Goal: Use online tool/utility

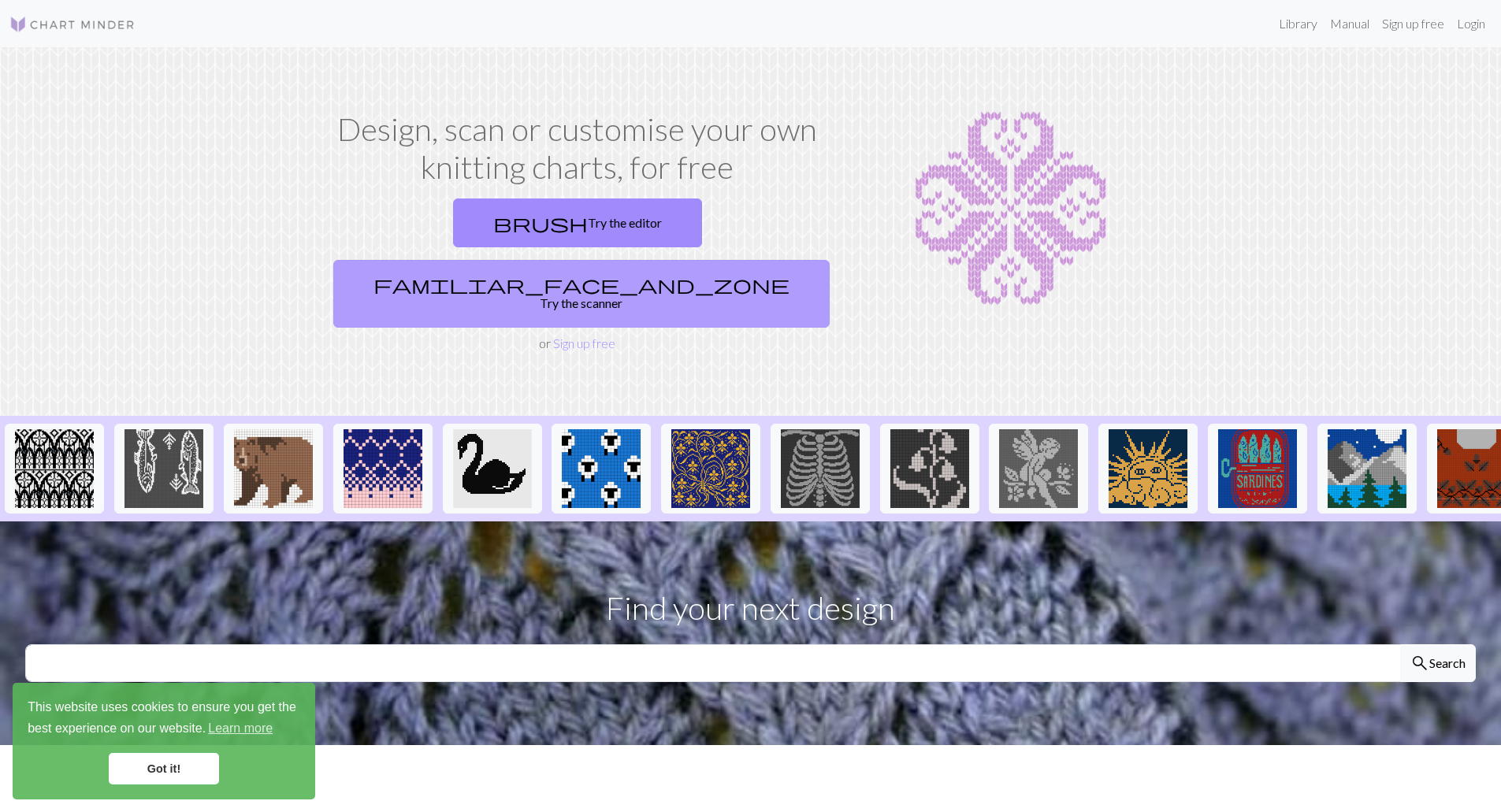
click at [699, 260] on link "familiar_face_and_zone Try the scanner" at bounding box center [581, 294] width 497 height 68
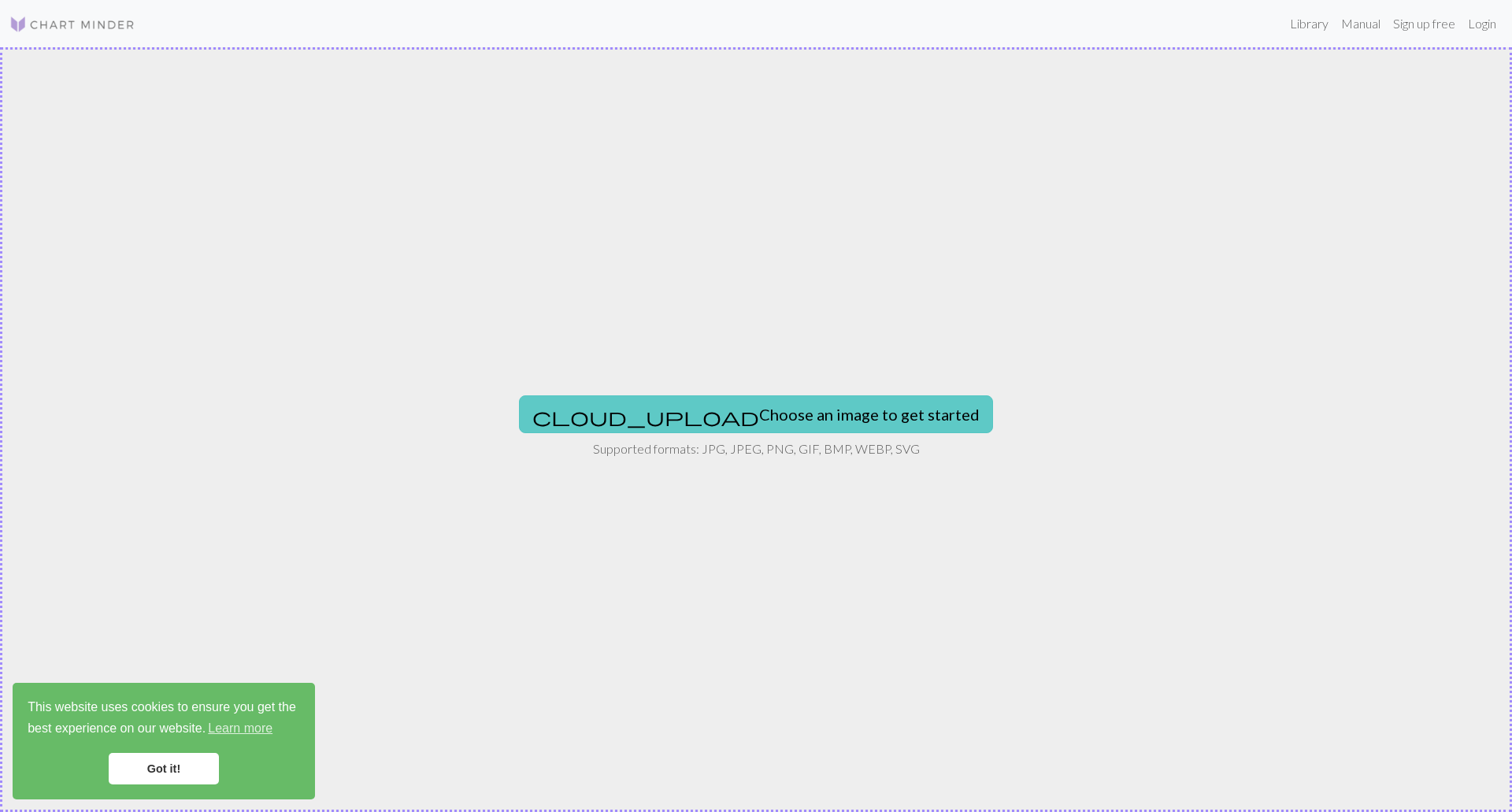
click at [731, 400] on button "cloud_upload Choose an image to get started" at bounding box center [756, 414] width 474 height 38
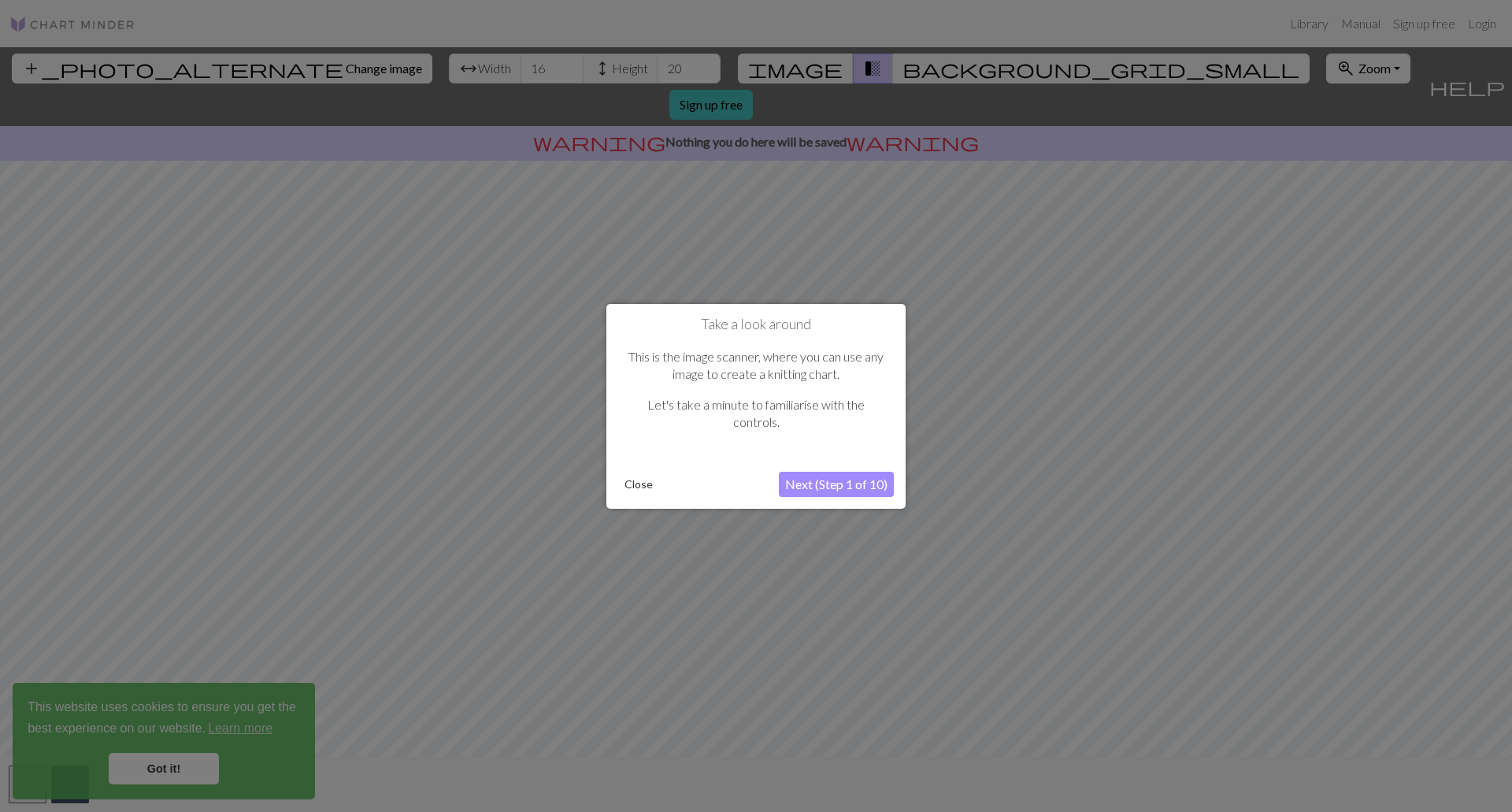
click at [828, 496] on button "Next (Step 1 of 10)" at bounding box center [836, 484] width 115 height 25
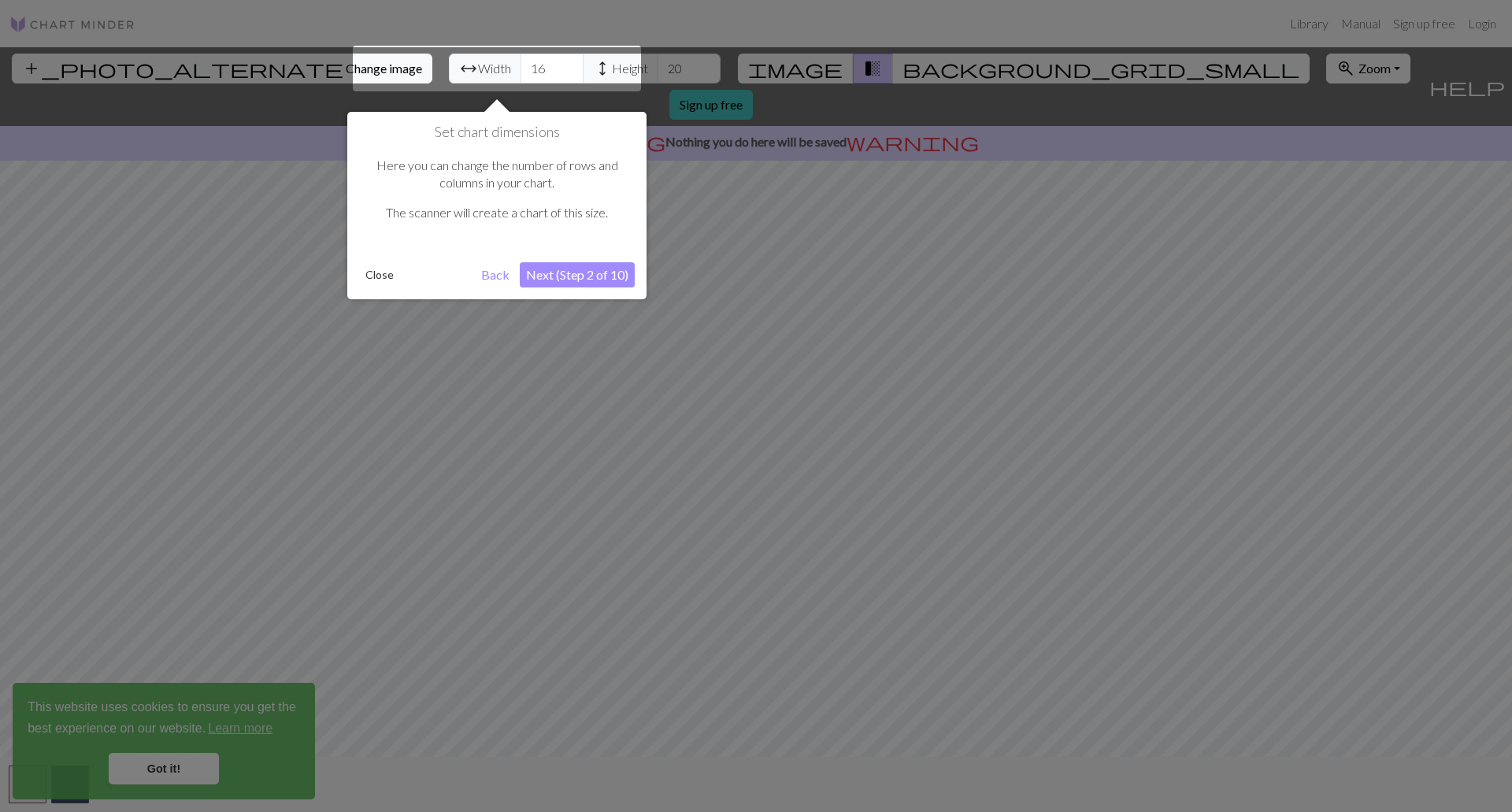
click at [572, 274] on button "Next (Step 2 of 10)" at bounding box center [576, 274] width 115 height 25
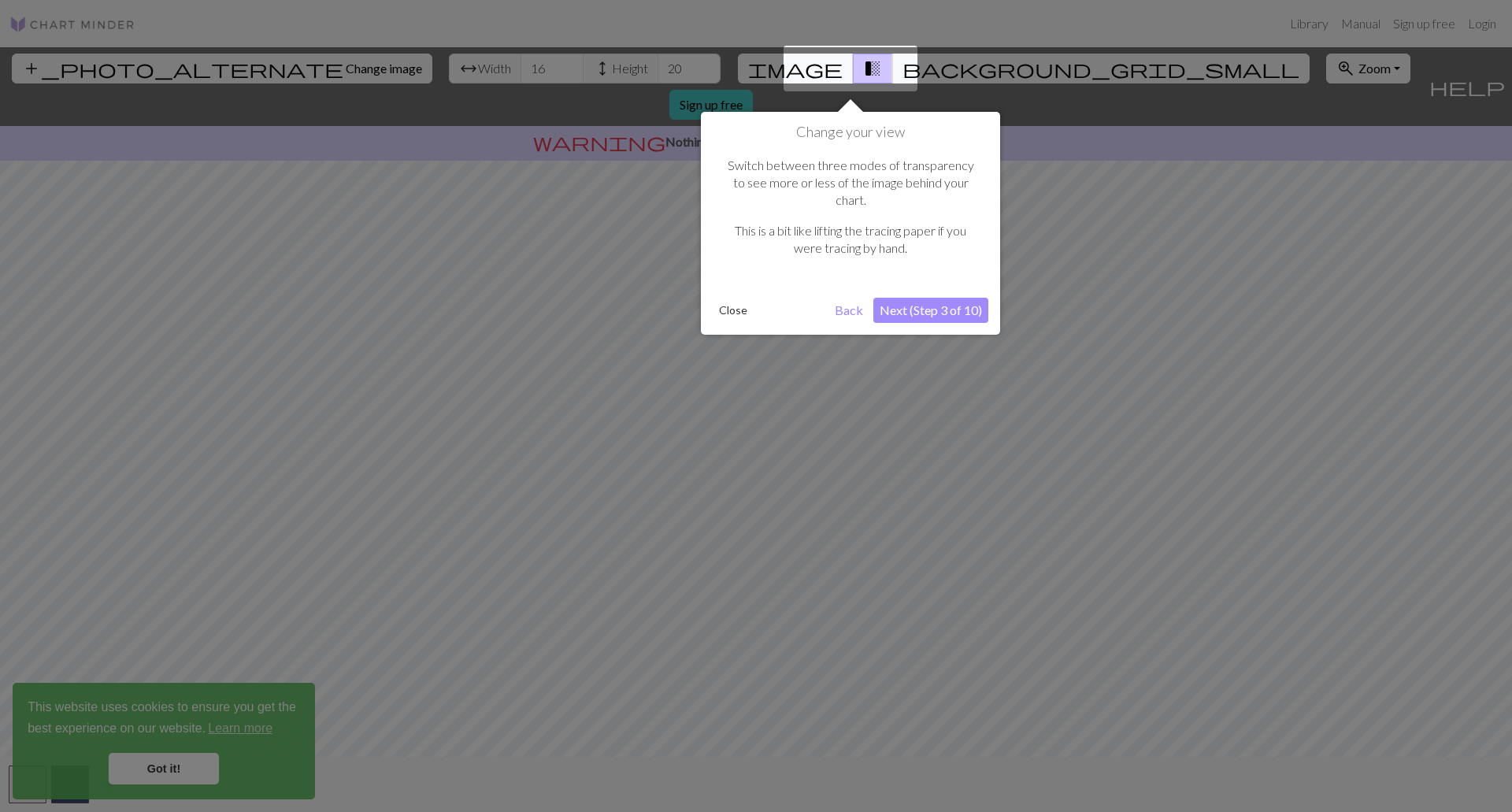
click at [928, 297] on button "Next (Step 3 of 10)" at bounding box center [930, 309] width 115 height 25
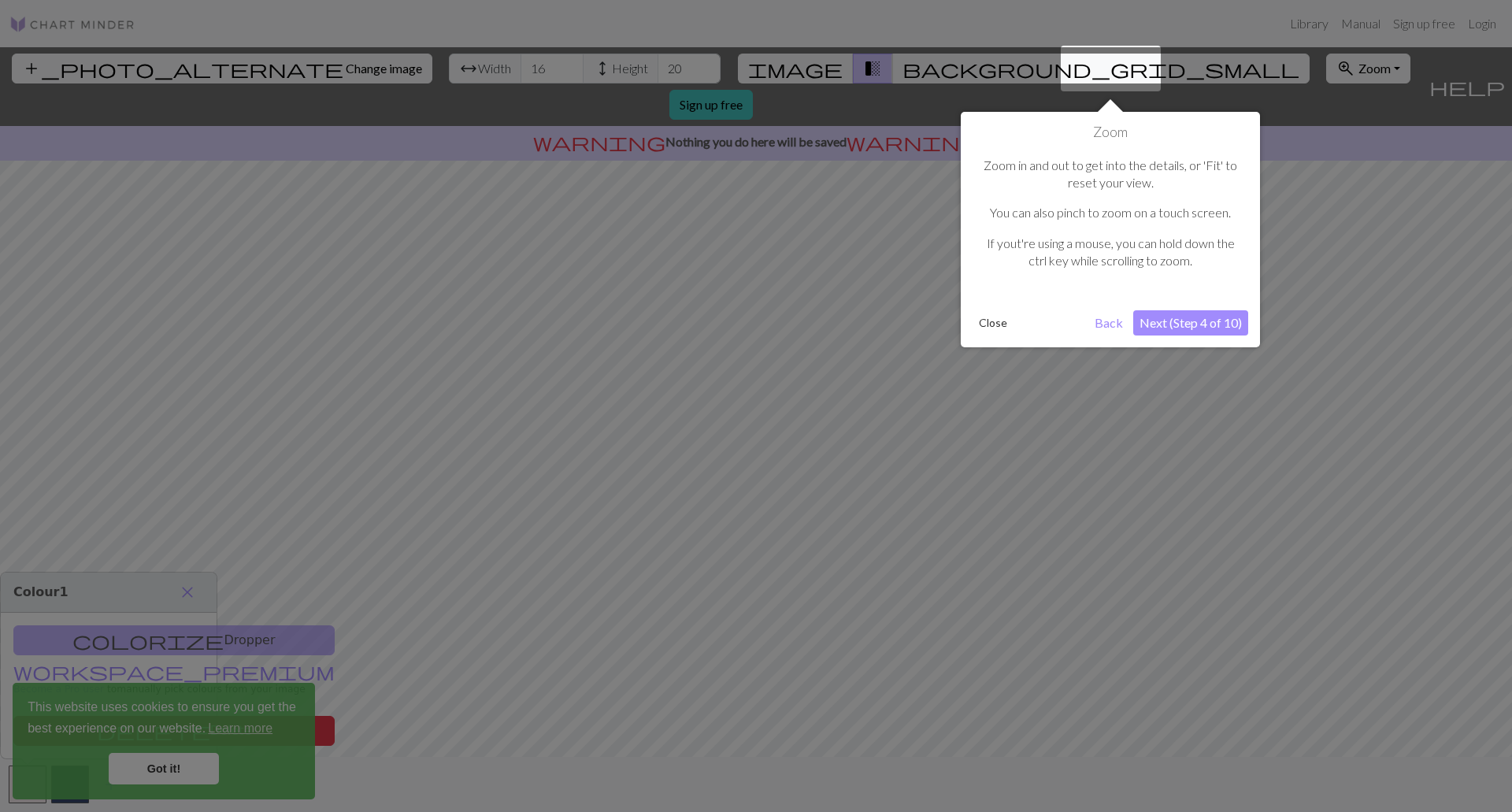
click at [1188, 324] on button "Next (Step 4 of 10)" at bounding box center [1190, 322] width 115 height 25
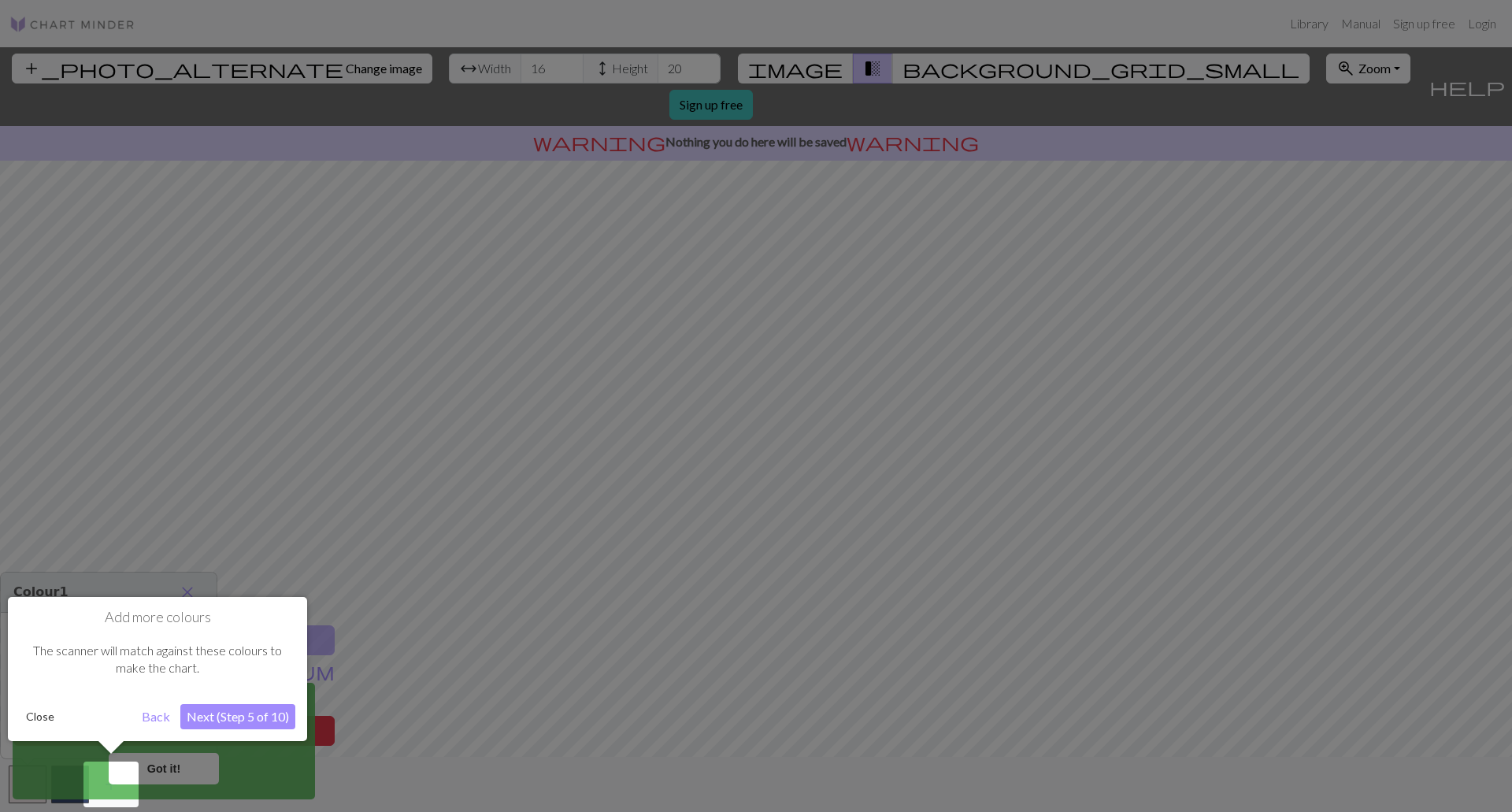
click at [203, 711] on button "Next (Step 5 of 10)" at bounding box center [238, 716] width 115 height 25
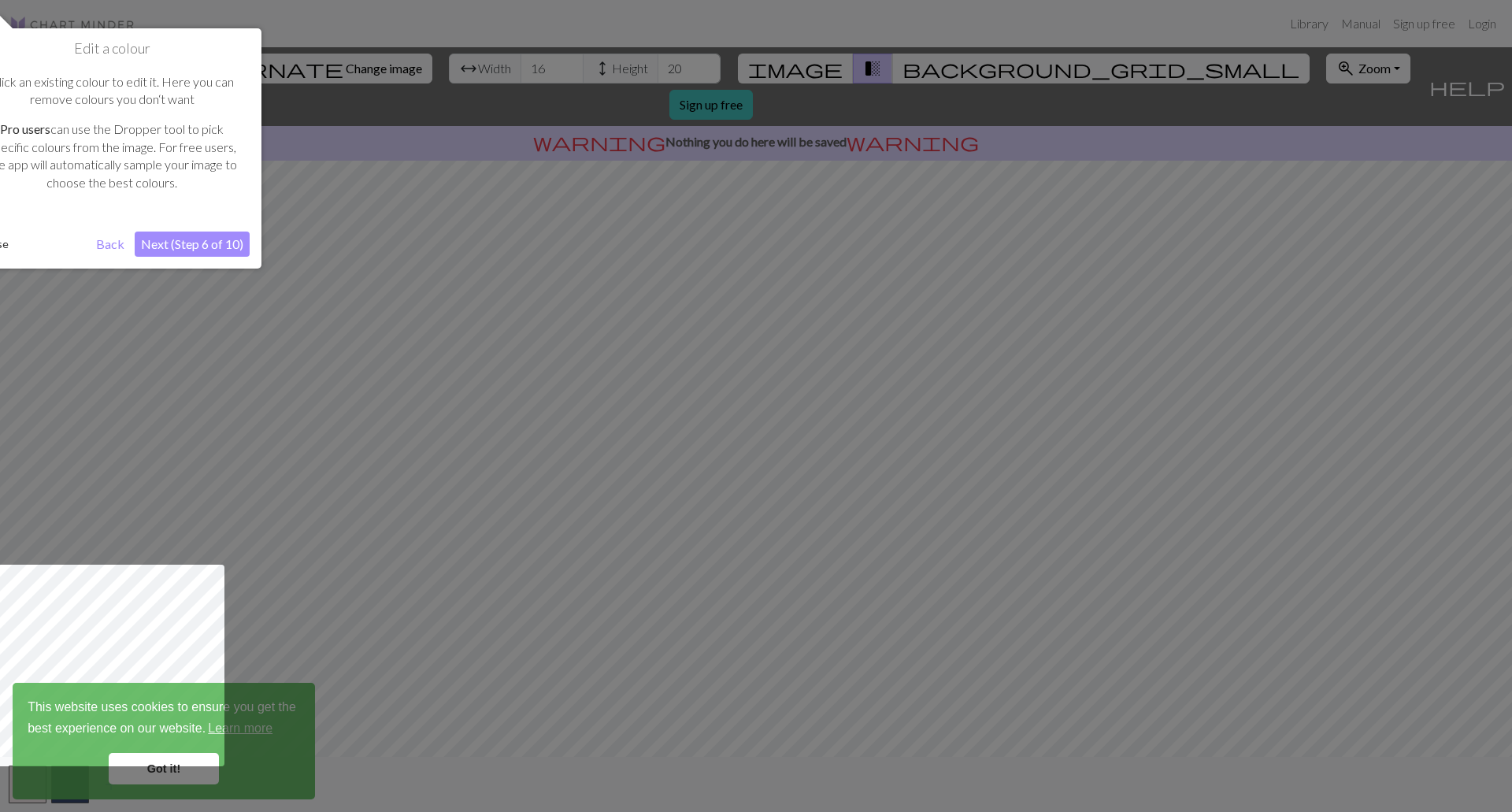
click at [198, 257] on div "Edit a colour Click an existing colour to edit it. Here you can remove colours …" at bounding box center [112, 149] width 299 height 240
click at [205, 242] on button "Next (Step 6 of 10)" at bounding box center [192, 243] width 115 height 25
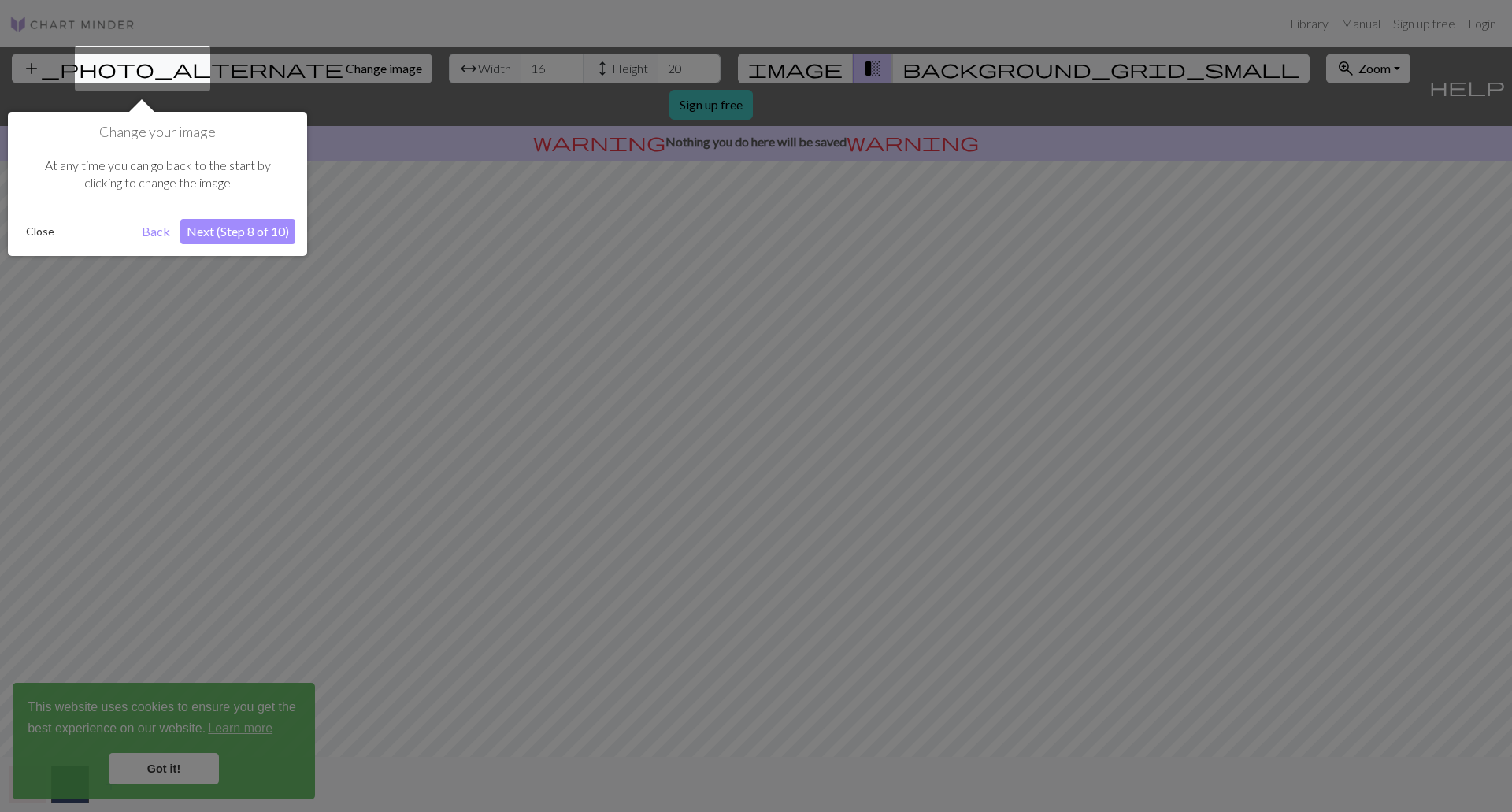
click at [257, 249] on div "Change your image At any time you can go back to the start by clicking to chang…" at bounding box center [158, 184] width 299 height 144
click at [264, 231] on button "Next (Step 8 of 10)" at bounding box center [238, 231] width 115 height 25
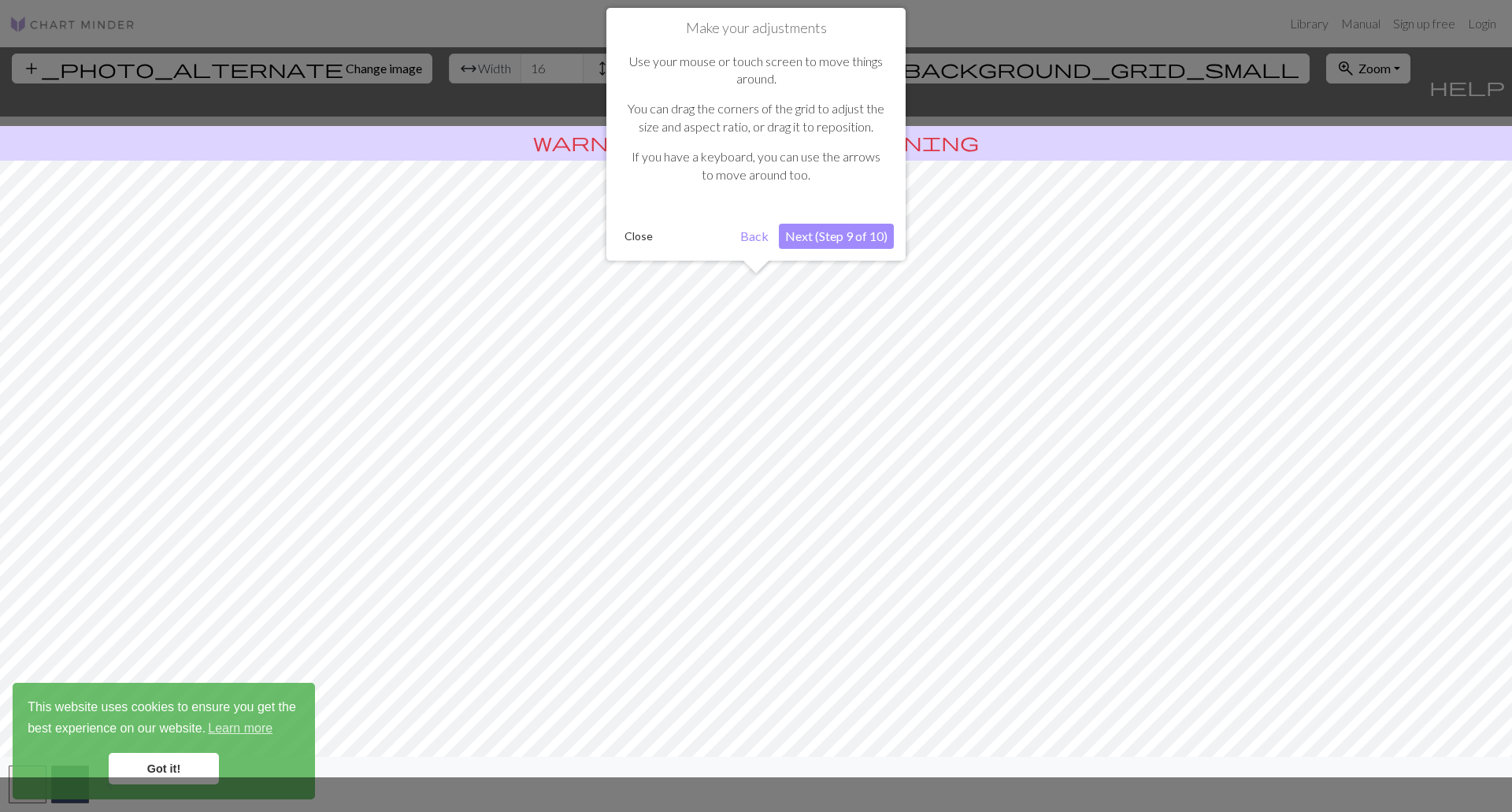
click at [864, 230] on button "Next (Step 9 of 10)" at bounding box center [836, 236] width 115 height 25
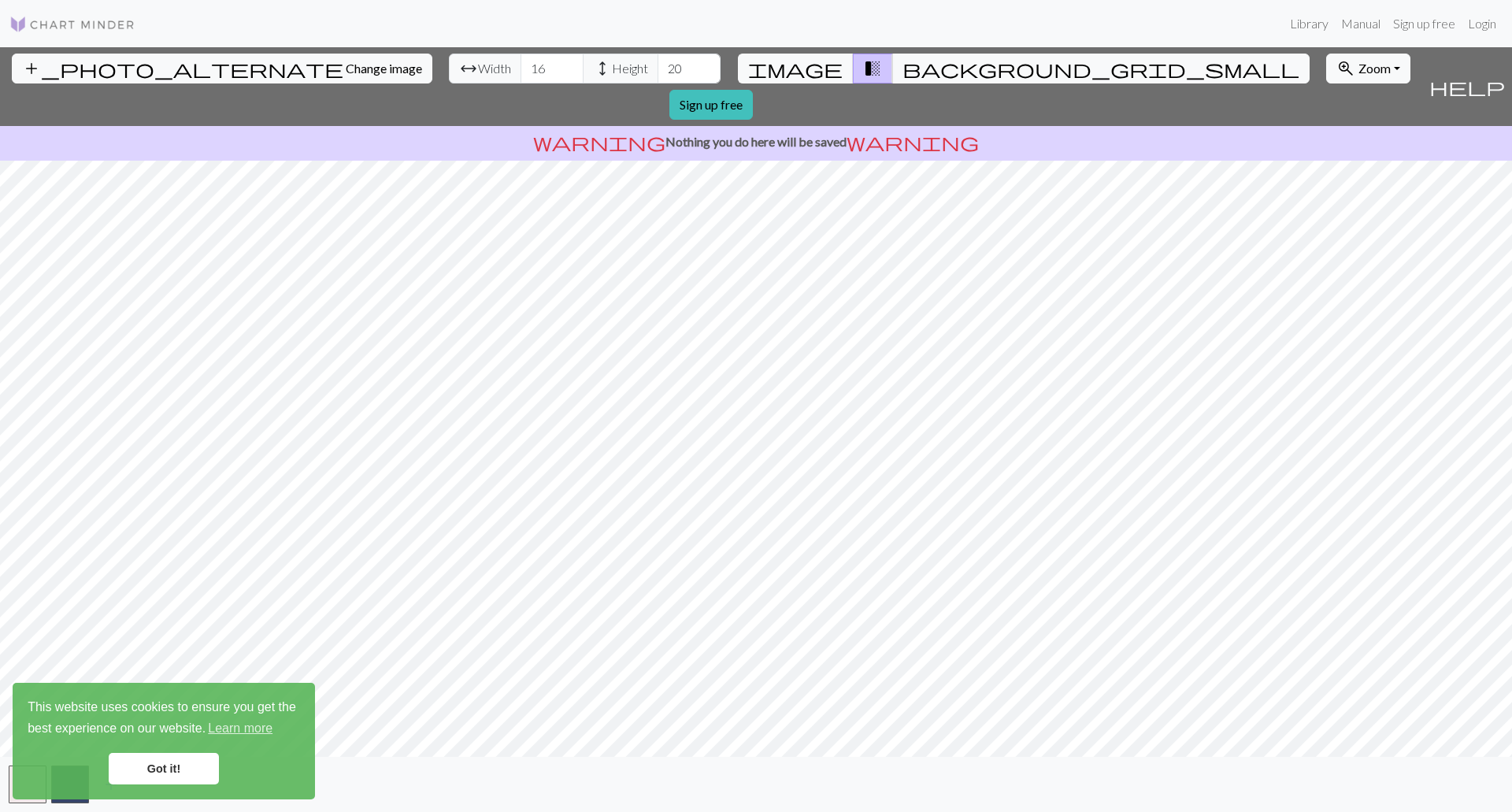
click at [190, 781] on link "Got it!" at bounding box center [163, 769] width 110 height 31
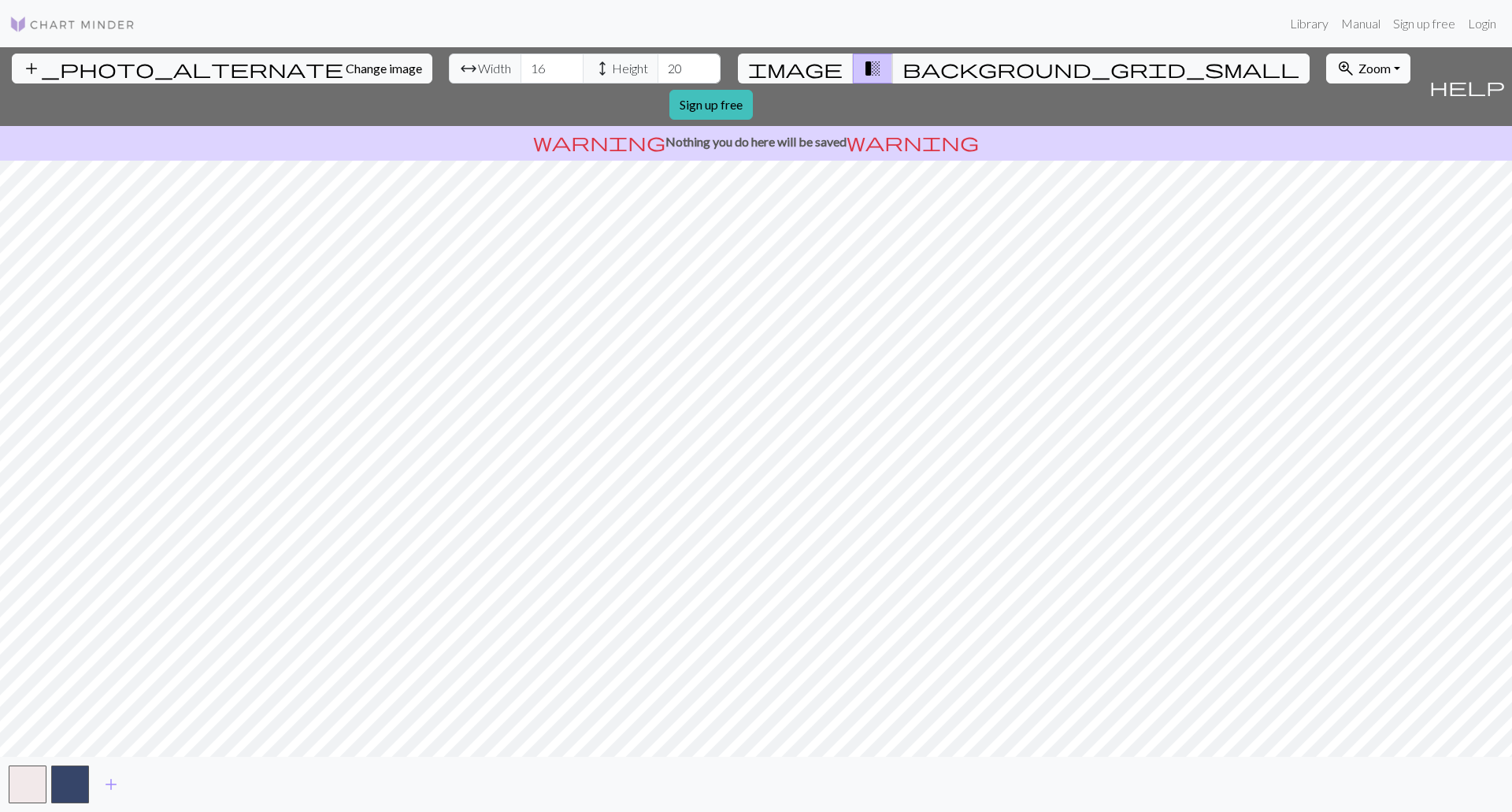
click at [1359, 70] on span "Zoom" at bounding box center [1374, 68] width 32 height 15
click at [1327, 102] on button "Fit all" at bounding box center [1389, 103] width 125 height 25
click at [1123, 45] on nav "Library Manual Sign up free Login" at bounding box center [756, 23] width 1512 height 47
click at [1326, 60] on button "zoom_in Zoom Zoom" at bounding box center [1368, 68] width 84 height 30
click at [1327, 185] on button "50%" at bounding box center [1389, 192] width 125 height 25
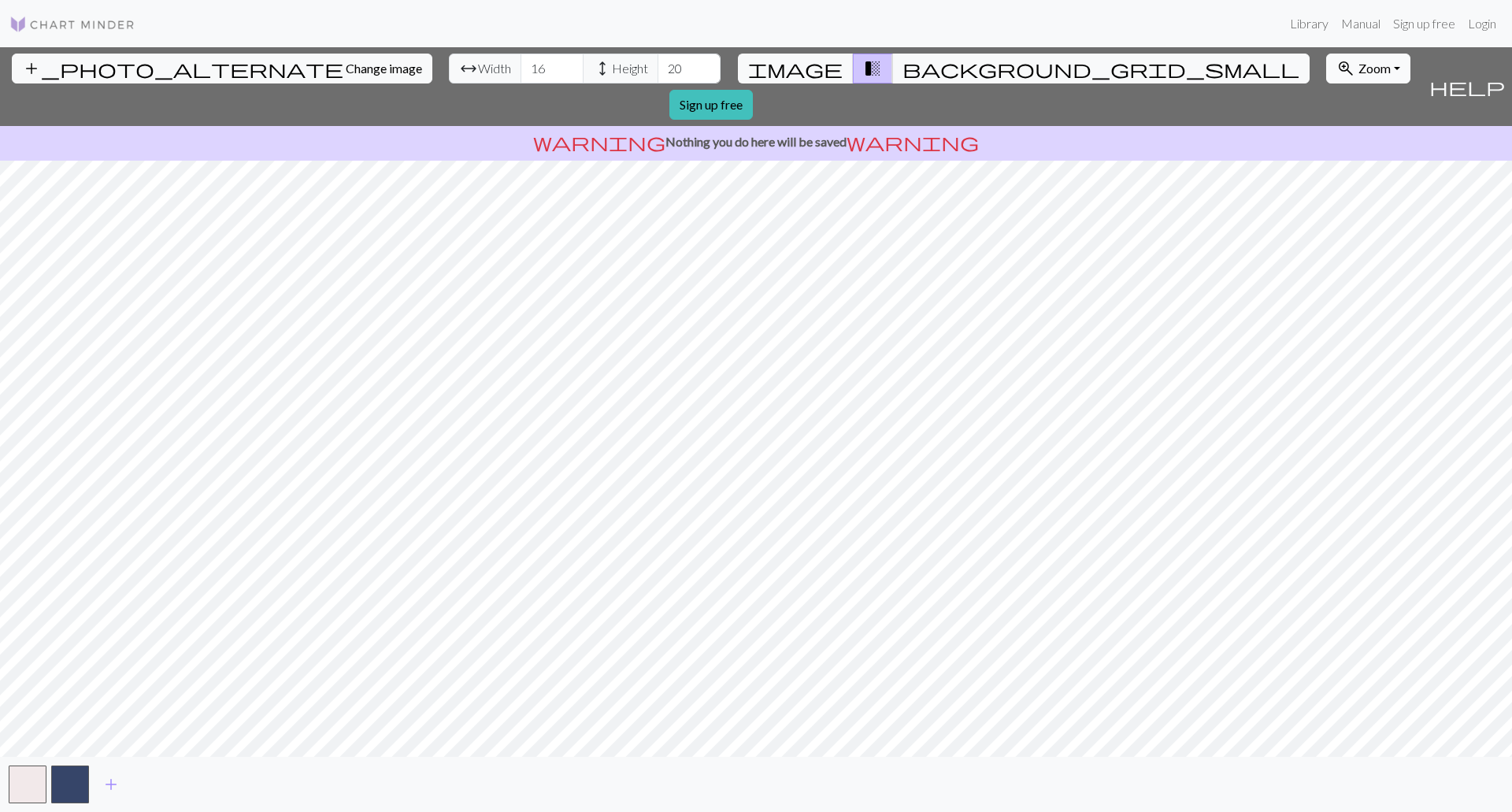
click at [1326, 61] on button "zoom_in Zoom Zoom" at bounding box center [1368, 68] width 84 height 30
click at [1327, 215] on button "100%" at bounding box center [1389, 217] width 125 height 25
click at [1098, 37] on div "Library Manual Sign up free Login" at bounding box center [825, 24] width 1354 height 31
click at [1326, 69] on button "zoom_in Zoom Zoom" at bounding box center [1368, 68] width 84 height 30
click at [1327, 102] on button "Fit all" at bounding box center [1389, 103] width 125 height 25
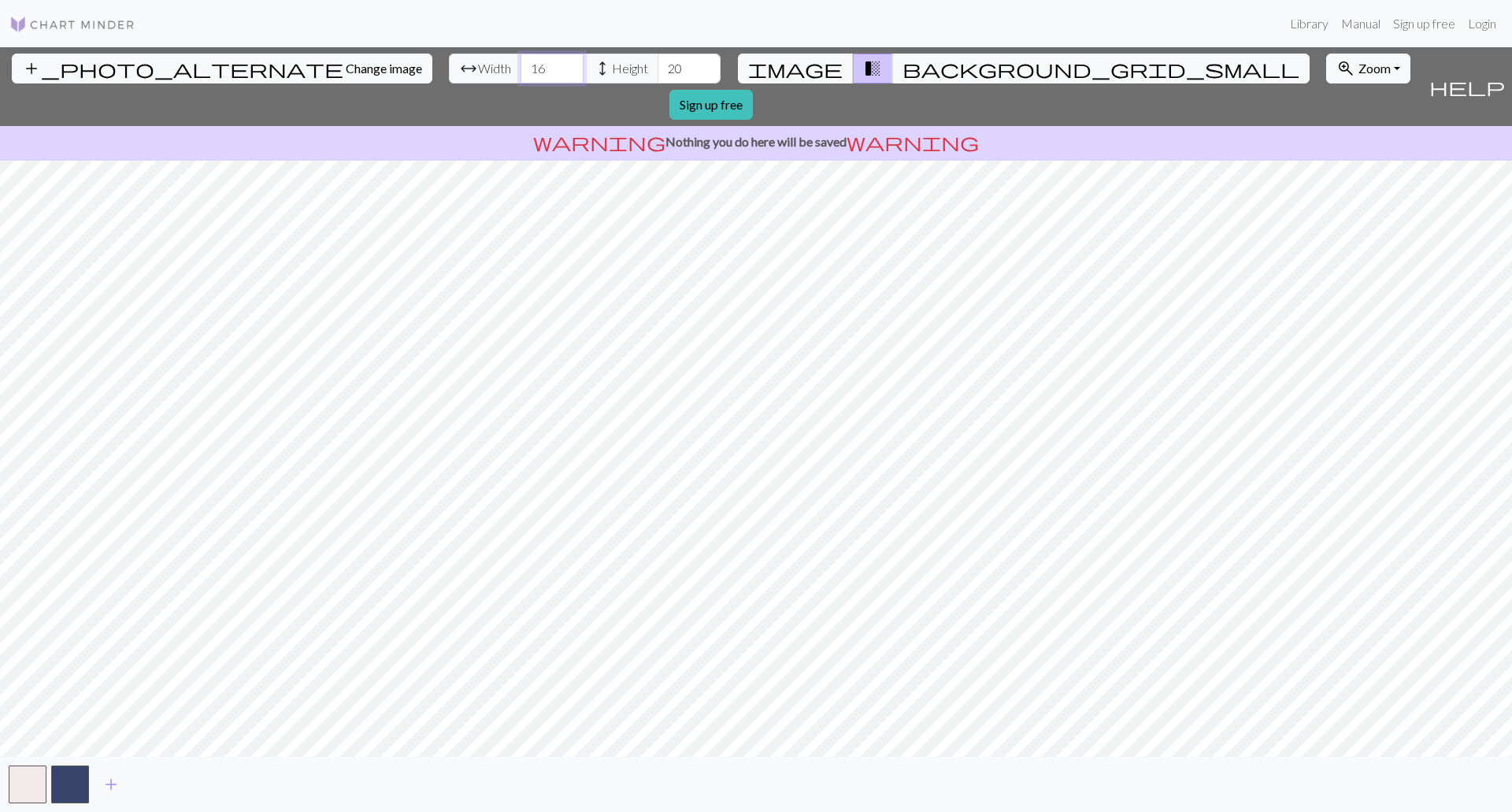
click at [520, 68] on input "16" at bounding box center [551, 68] width 63 height 30
drag, startPoint x: 468, startPoint y: 68, endPoint x: 404, endPoint y: 67, distance: 64.0
click at [449, 67] on div "arrow_range Width 16 height Height 20" at bounding box center [584, 68] width 272 height 30
type input "100"
drag, startPoint x: 603, startPoint y: 75, endPoint x: 561, endPoint y: 69, distance: 42.4
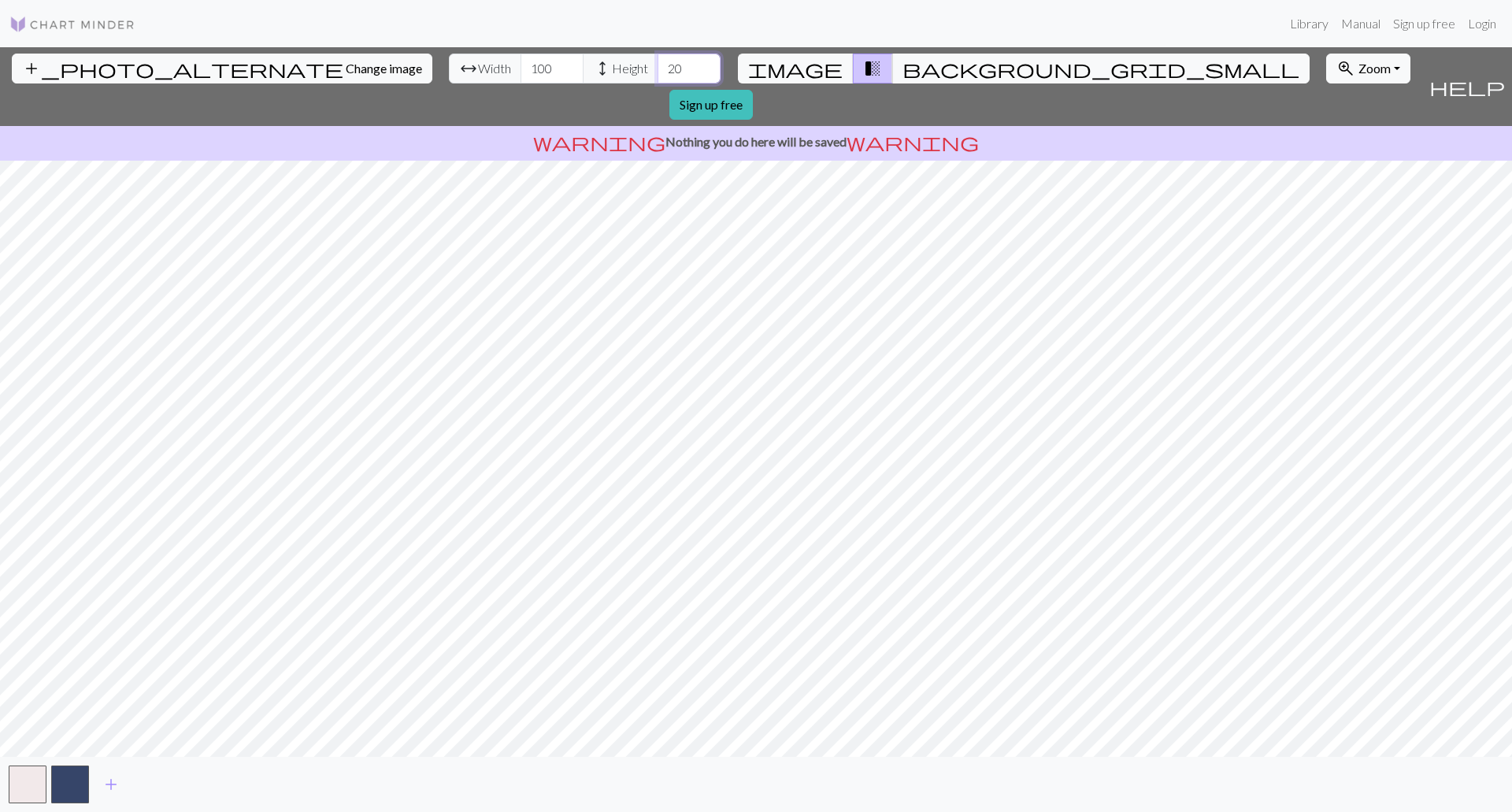
click at [561, 69] on div "arrow_range Width 100 height Height 20" at bounding box center [584, 68] width 272 height 30
type input "100"
drag, startPoint x: 468, startPoint y: 65, endPoint x: 437, endPoint y: 65, distance: 31.0
click at [520, 65] on input "100" at bounding box center [551, 68] width 63 height 30
type input "80"
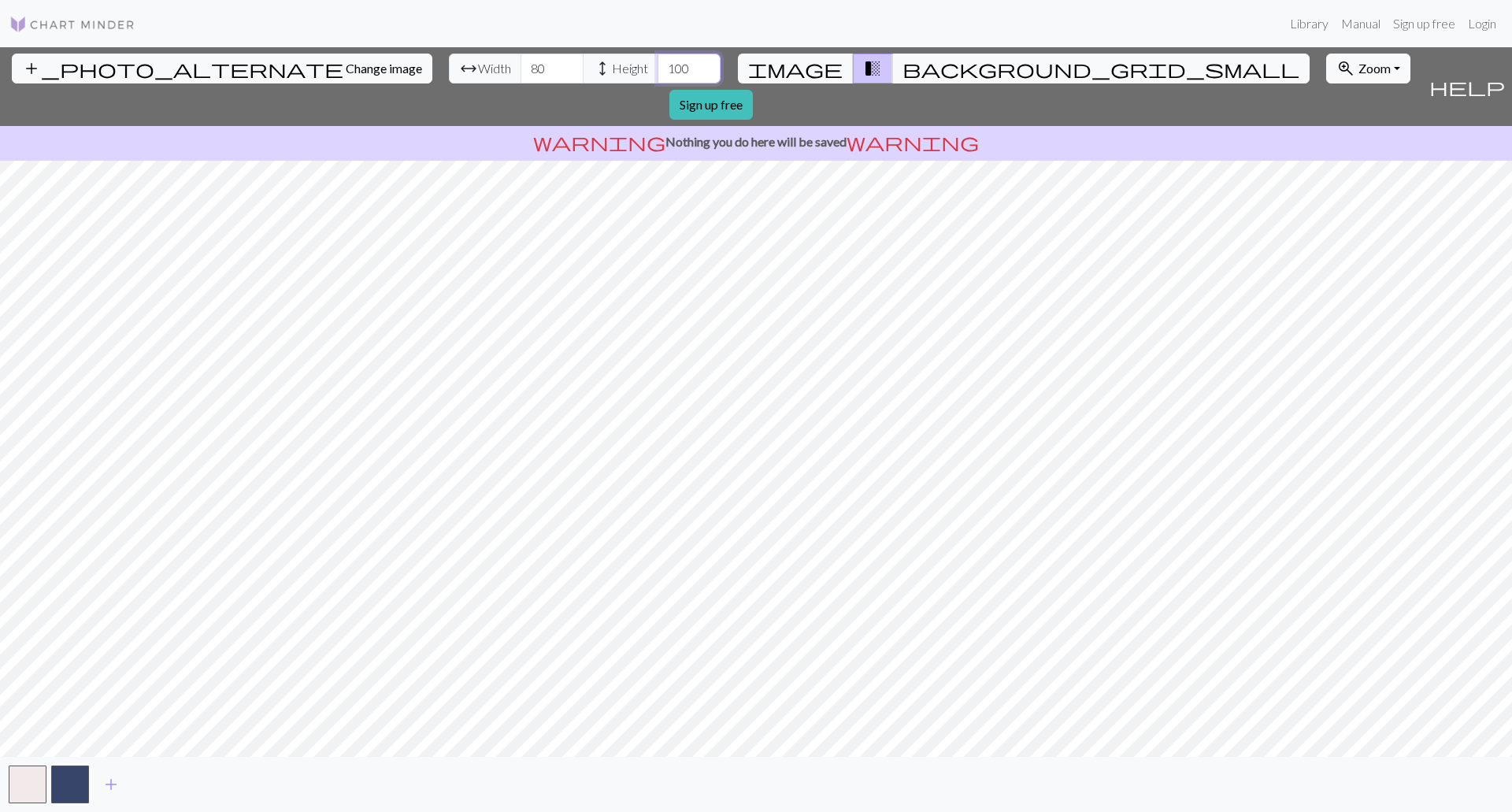
drag, startPoint x: 606, startPoint y: 70, endPoint x: 573, endPoint y: 70, distance: 33.0
click at [658, 70] on input "100" at bounding box center [689, 68] width 63 height 30
type input "80"
click at [1026, 119] on div "add_photo_alternate Change image arrow_range Width 80 height Height 80 image tr…" at bounding box center [756, 428] width 1512 height 764
click at [1326, 60] on button "zoom_in Zoom Zoom" at bounding box center [1368, 68] width 84 height 30
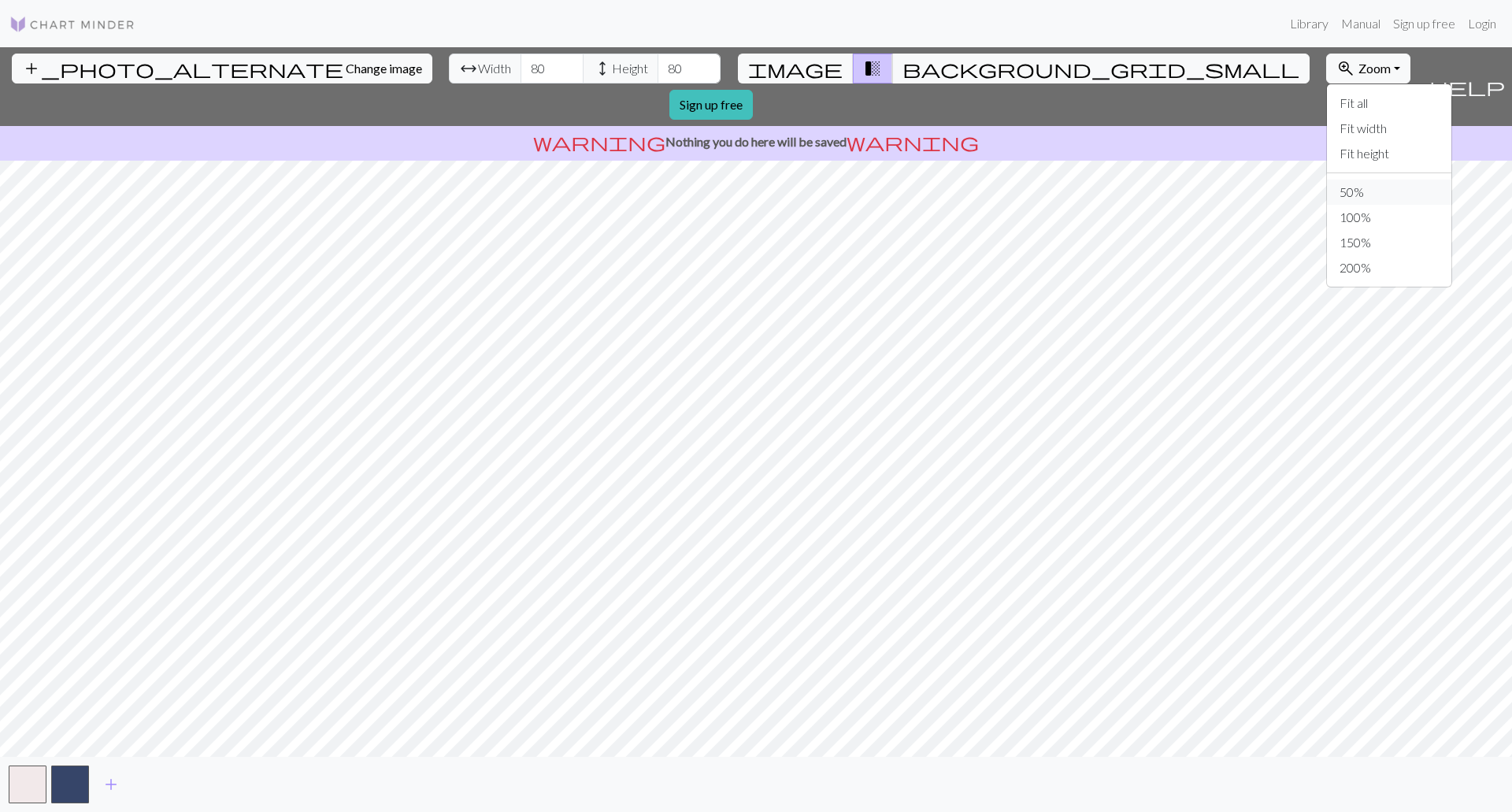
click at [1327, 192] on button "50%" at bounding box center [1389, 192] width 125 height 25
click at [520, 73] on input "79" at bounding box center [551, 68] width 63 height 30
click at [520, 73] on input "78" at bounding box center [551, 68] width 63 height 30
click at [520, 73] on input "77" at bounding box center [551, 68] width 63 height 30
click at [520, 73] on input "76" at bounding box center [551, 68] width 63 height 30
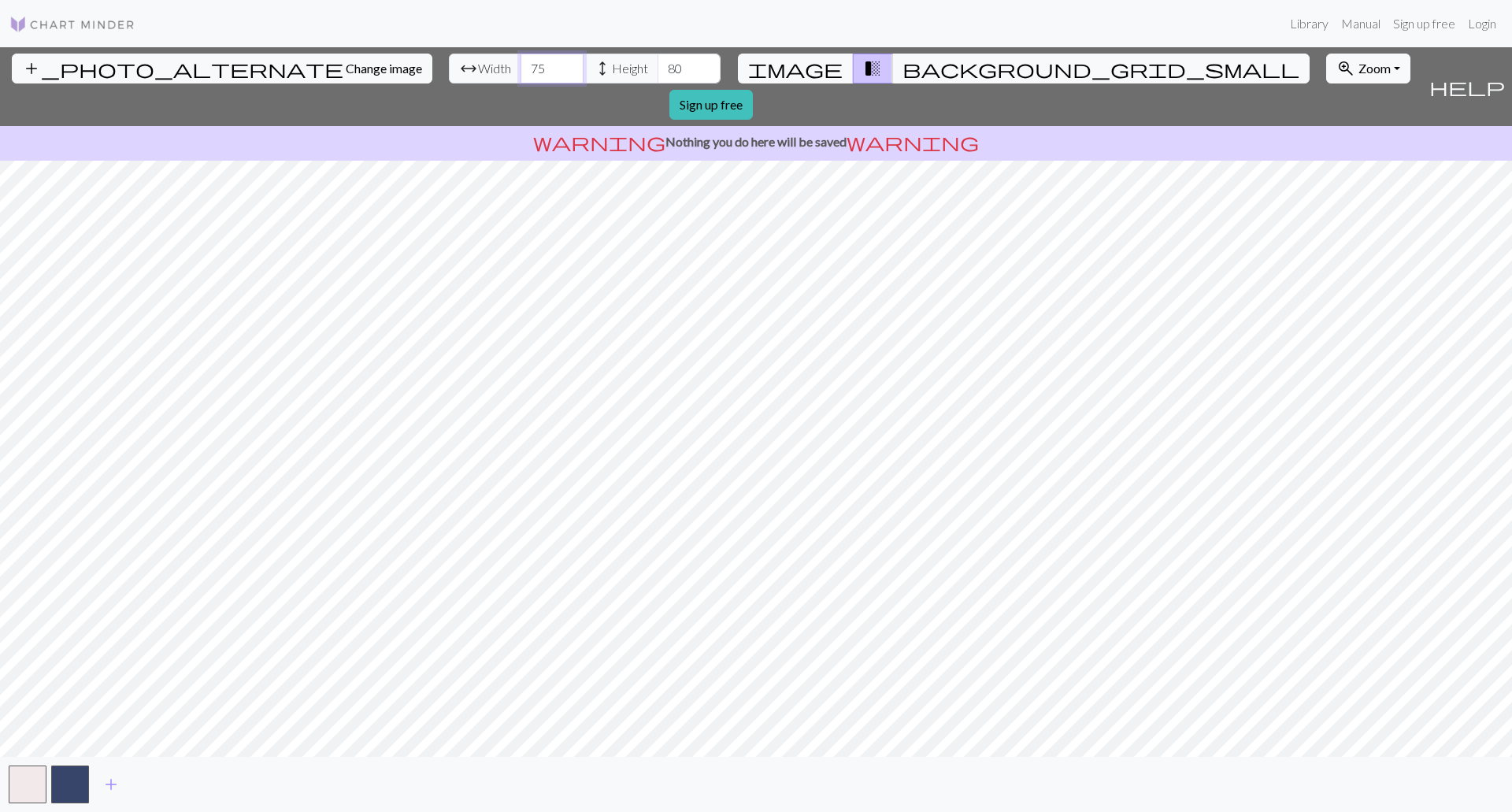
click at [520, 73] on input "75" at bounding box center [551, 68] width 63 height 30
click at [520, 73] on input "74" at bounding box center [551, 68] width 63 height 30
click at [520, 73] on input "73" at bounding box center [551, 68] width 63 height 30
click at [520, 73] on input "72" at bounding box center [551, 68] width 63 height 30
click at [520, 73] on input "71" at bounding box center [551, 68] width 63 height 30
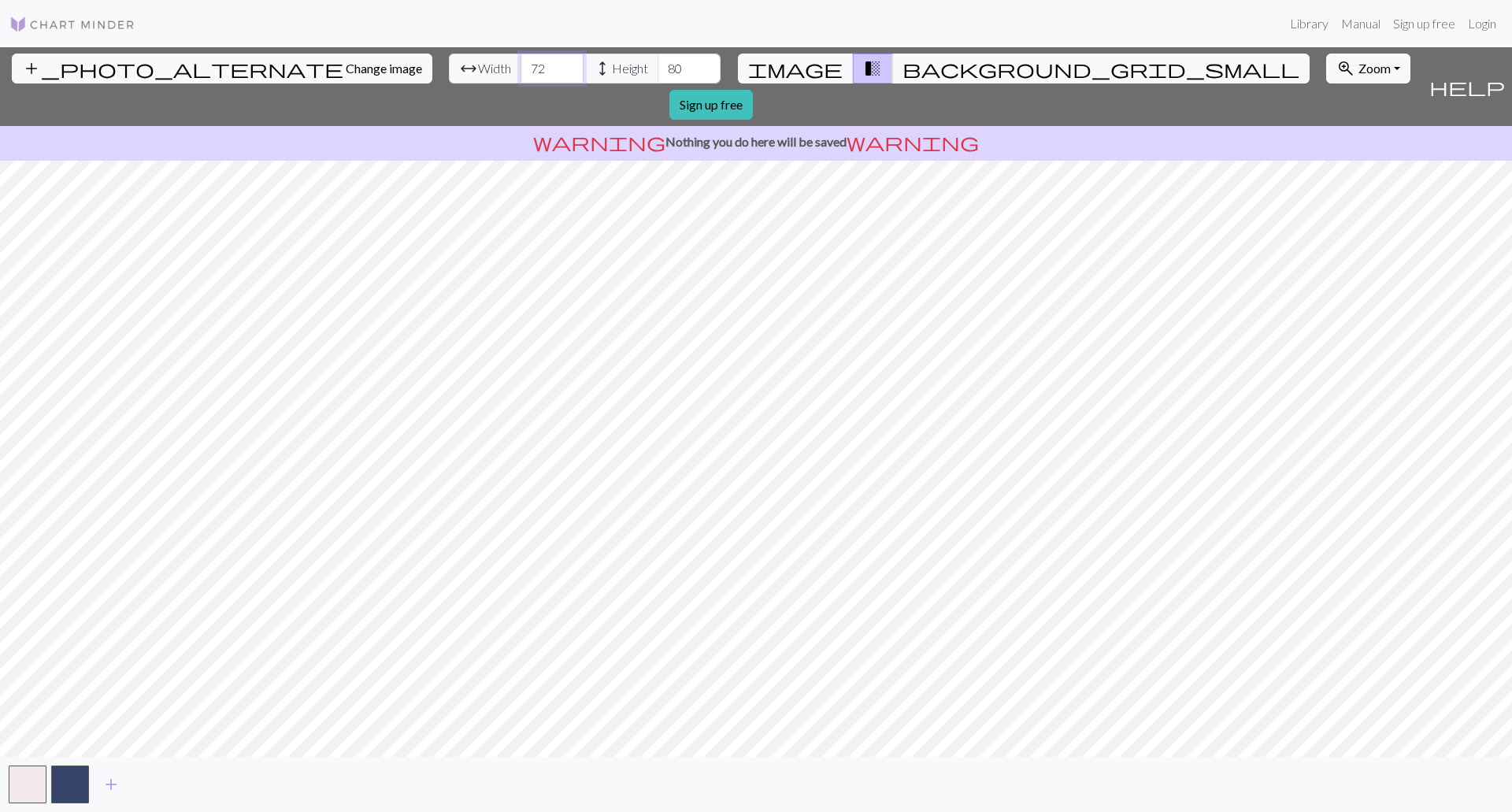
click at [520, 62] on input "72" at bounding box center [551, 68] width 63 height 30
click at [520, 62] on input "73" at bounding box center [551, 68] width 63 height 30
click at [520, 62] on input "74" at bounding box center [551, 68] width 63 height 30
click at [520, 62] on input "75" at bounding box center [551, 68] width 63 height 30
click at [520, 62] on input "76" at bounding box center [551, 68] width 63 height 30
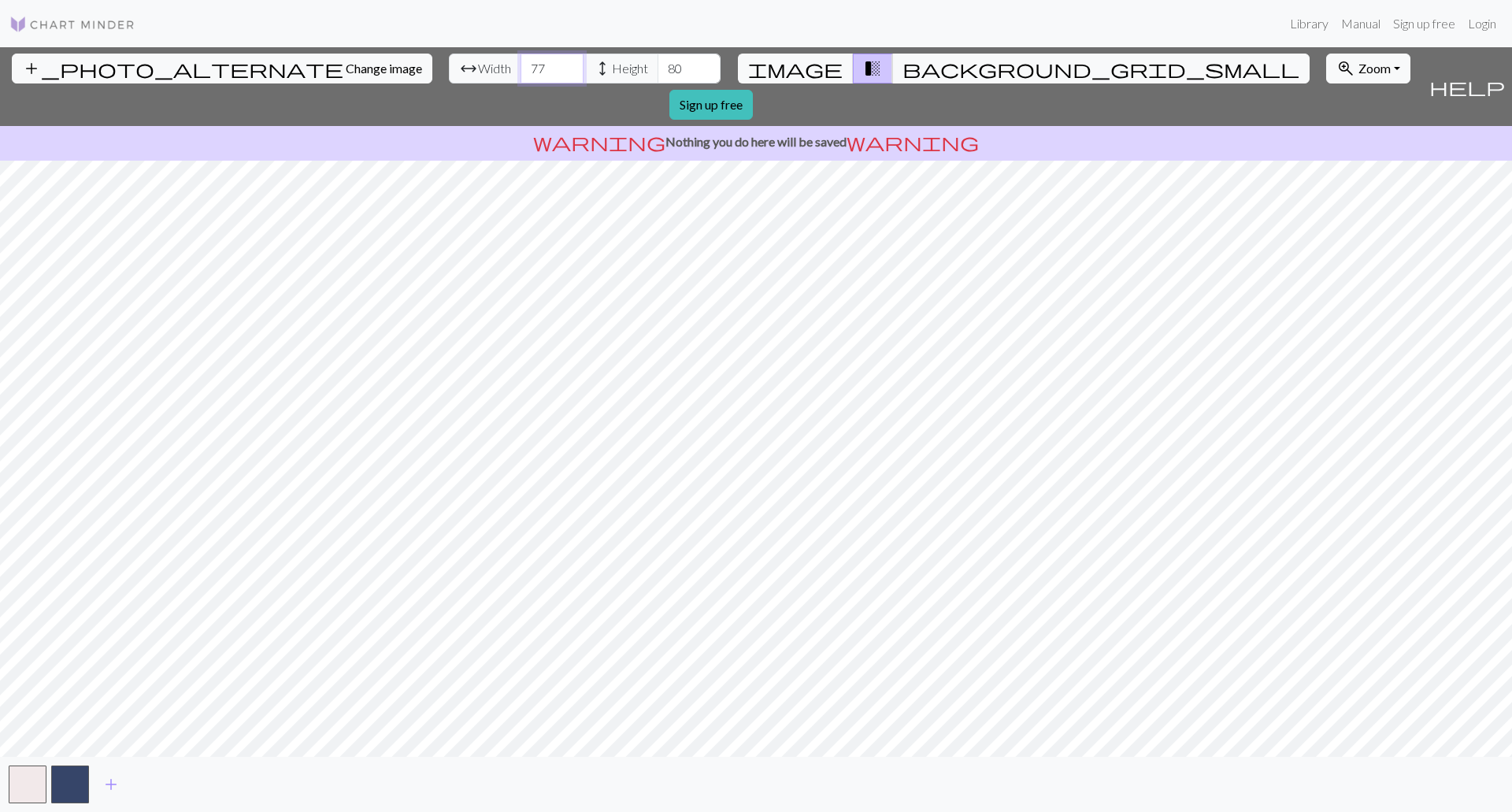
click at [520, 62] on input "77" at bounding box center [551, 68] width 63 height 30
click at [520, 62] on input "78" at bounding box center [551, 68] width 63 height 30
click at [520, 62] on input "79" at bounding box center [551, 68] width 63 height 30
click at [520, 62] on input "80" at bounding box center [551, 68] width 63 height 30
click at [520, 62] on input "81" at bounding box center [551, 68] width 63 height 30
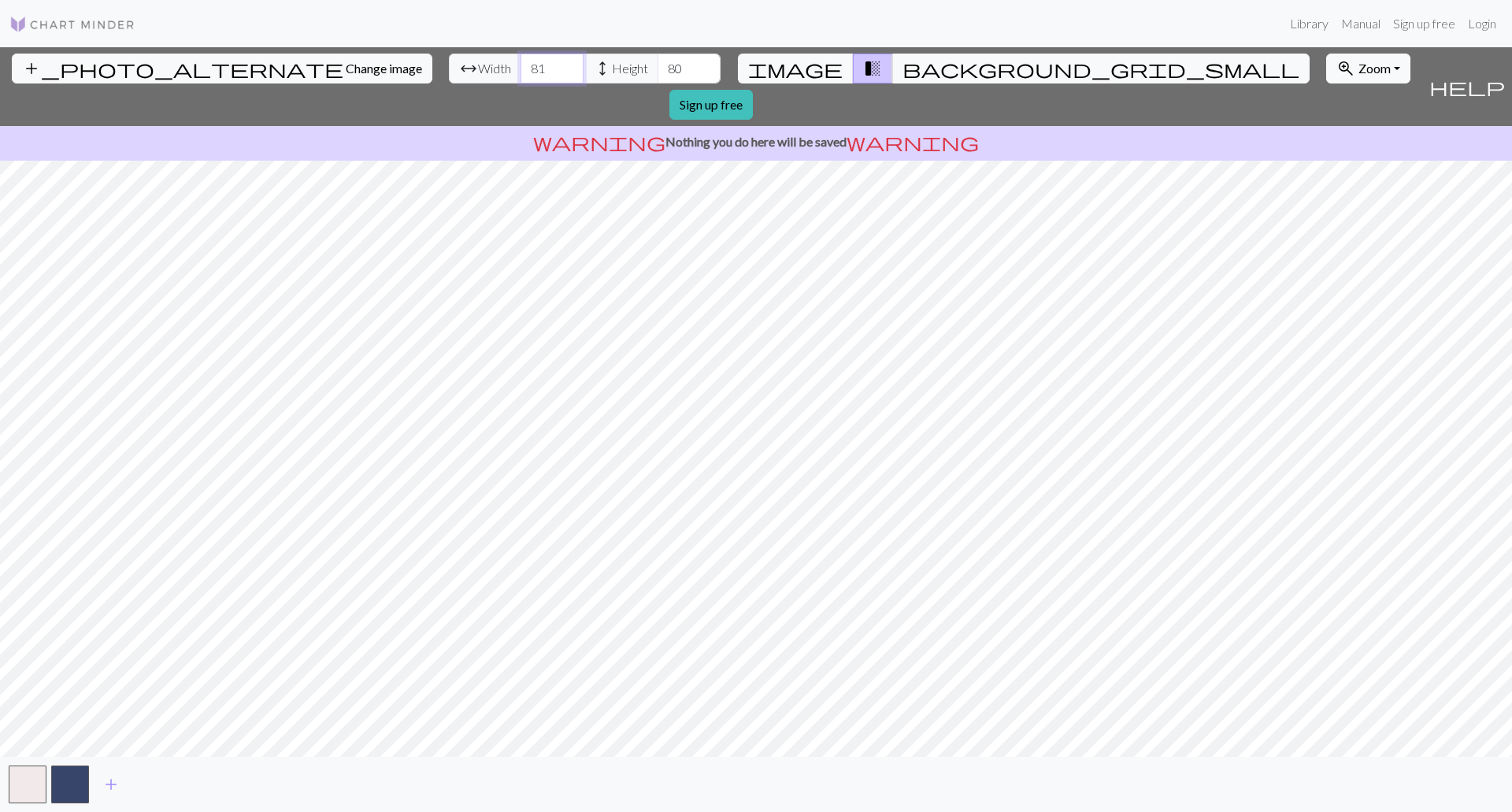
click at [520, 62] on input "82" at bounding box center [551, 68] width 63 height 30
click at [520, 62] on input "83" at bounding box center [551, 68] width 63 height 30
click at [520, 62] on input "84" at bounding box center [551, 68] width 63 height 30
click at [520, 62] on input "85" at bounding box center [551, 68] width 63 height 30
click at [520, 62] on input "86" at bounding box center [551, 68] width 63 height 30
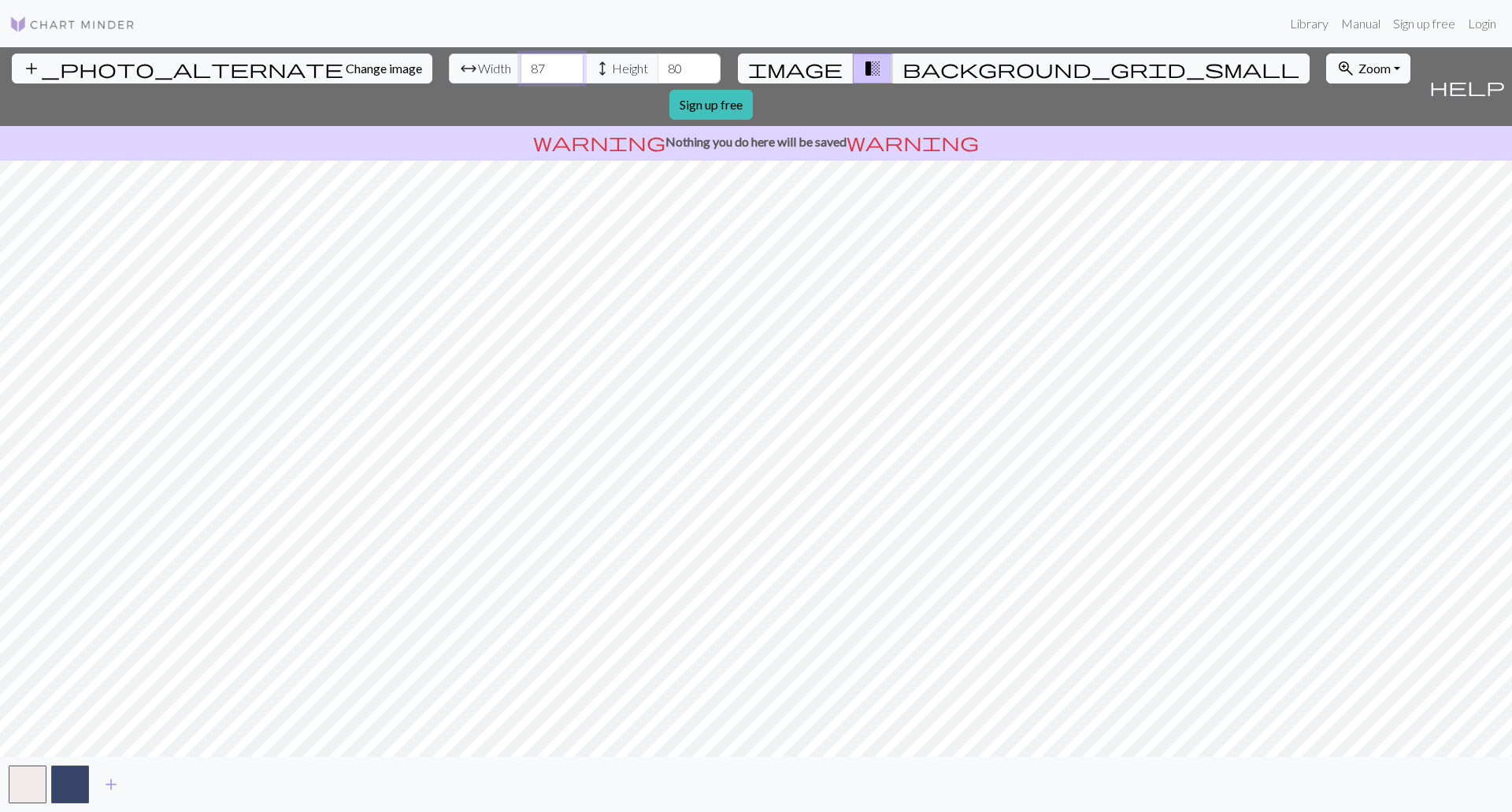
click at [520, 62] on input "87" at bounding box center [551, 68] width 63 height 30
click at [520, 62] on input "88" at bounding box center [551, 68] width 63 height 30
click at [520, 62] on input "89" at bounding box center [551, 68] width 63 height 30
click at [520, 62] on input "90" at bounding box center [551, 68] width 63 height 30
click at [520, 62] on input "91" at bounding box center [551, 68] width 63 height 30
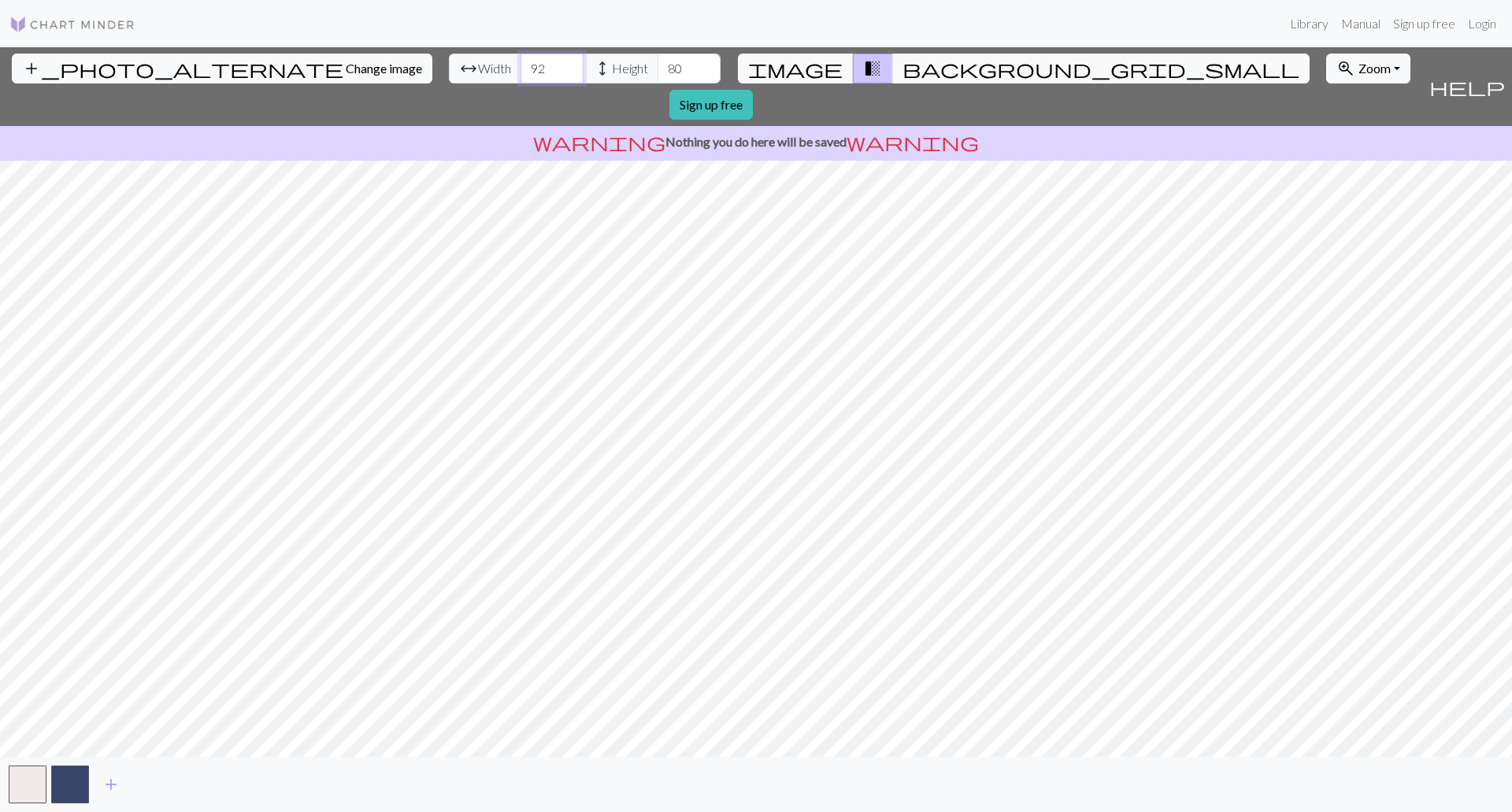
click at [520, 62] on input "92" at bounding box center [551, 68] width 63 height 30
click at [520, 62] on input "93" at bounding box center [551, 68] width 63 height 30
click at [520, 62] on input "94" at bounding box center [551, 68] width 63 height 30
click at [520, 62] on input "95" at bounding box center [551, 68] width 63 height 30
click at [520, 62] on input "96" at bounding box center [551, 68] width 63 height 30
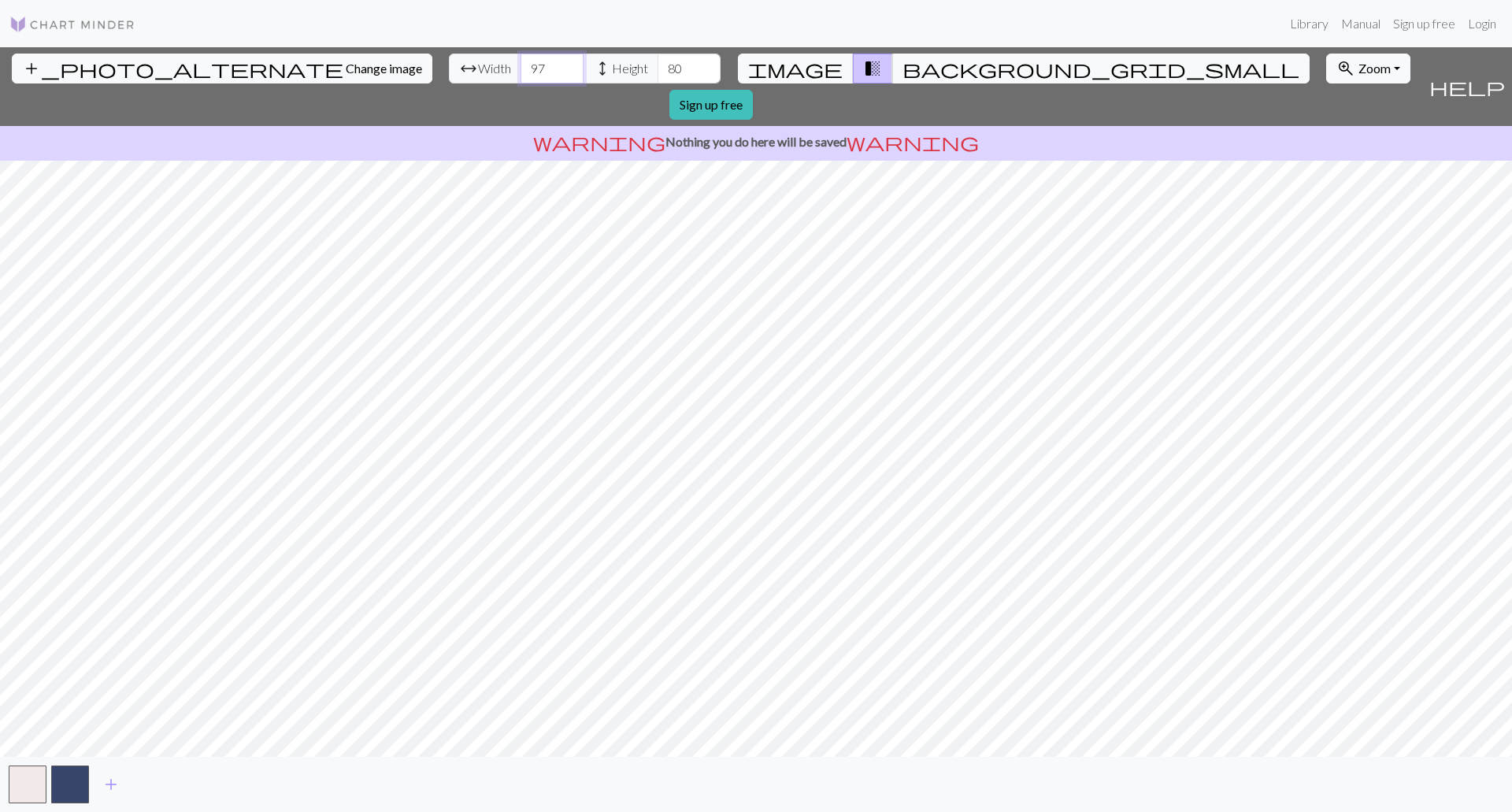
click at [520, 62] on input "97" at bounding box center [551, 68] width 63 height 30
click at [520, 62] on input "98" at bounding box center [551, 68] width 63 height 30
click at [520, 62] on input "99" at bounding box center [551, 68] width 63 height 30
click at [520, 62] on input "100" at bounding box center [551, 68] width 63 height 30
click at [520, 62] on input "101" at bounding box center [551, 68] width 63 height 30
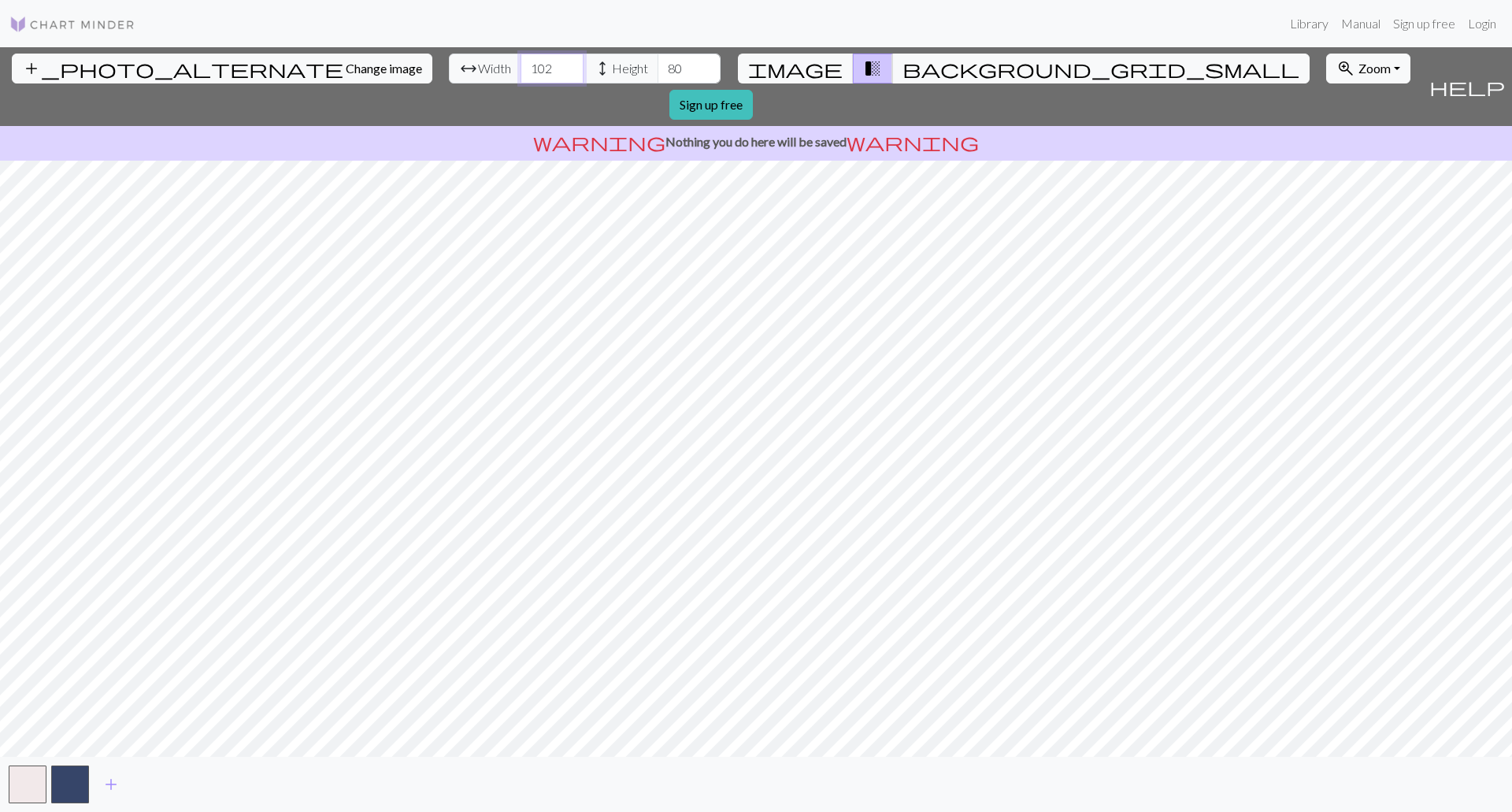
click at [520, 62] on input "102" at bounding box center [551, 68] width 63 height 30
click at [520, 62] on input "103" at bounding box center [551, 68] width 63 height 30
click at [520, 62] on input "104" at bounding box center [551, 68] width 63 height 30
click at [520, 62] on input "105" at bounding box center [551, 68] width 63 height 30
click at [520, 62] on input "106" at bounding box center [551, 68] width 63 height 30
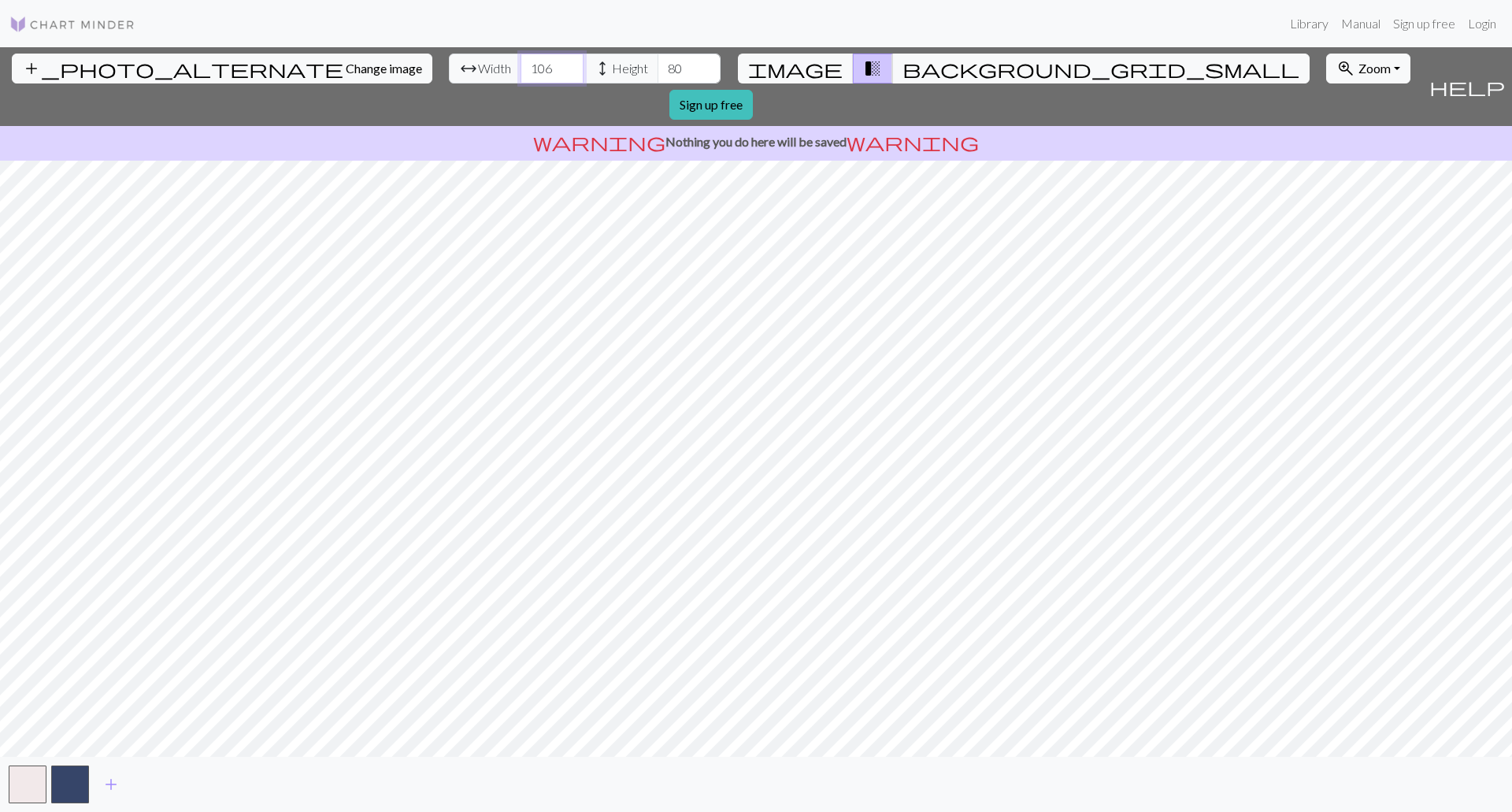
click at [520, 62] on input "107" at bounding box center [551, 68] width 63 height 30
click at [520, 62] on input "108" at bounding box center [551, 68] width 63 height 30
click at [520, 62] on input "109" at bounding box center [551, 68] width 63 height 30
click at [520, 62] on input "110" at bounding box center [551, 68] width 63 height 30
click at [520, 62] on input "111" at bounding box center [551, 68] width 63 height 30
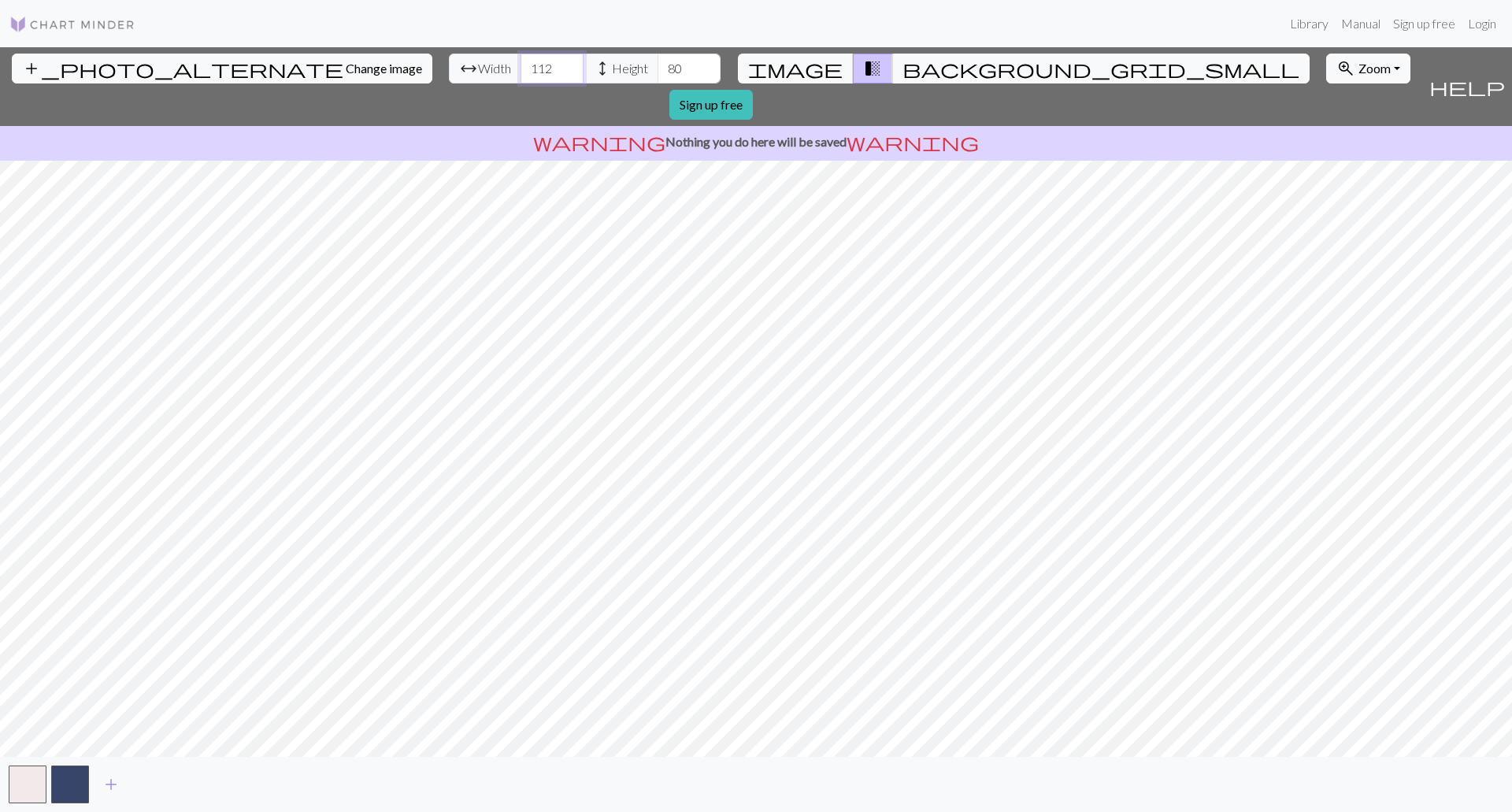
click at [520, 62] on input "112" at bounding box center [551, 68] width 63 height 30
click at [520, 62] on input "113" at bounding box center [551, 68] width 63 height 30
click at [520, 62] on input "114" at bounding box center [551, 68] width 63 height 30
type input "115"
click at [520, 62] on input "115" at bounding box center [551, 68] width 63 height 30
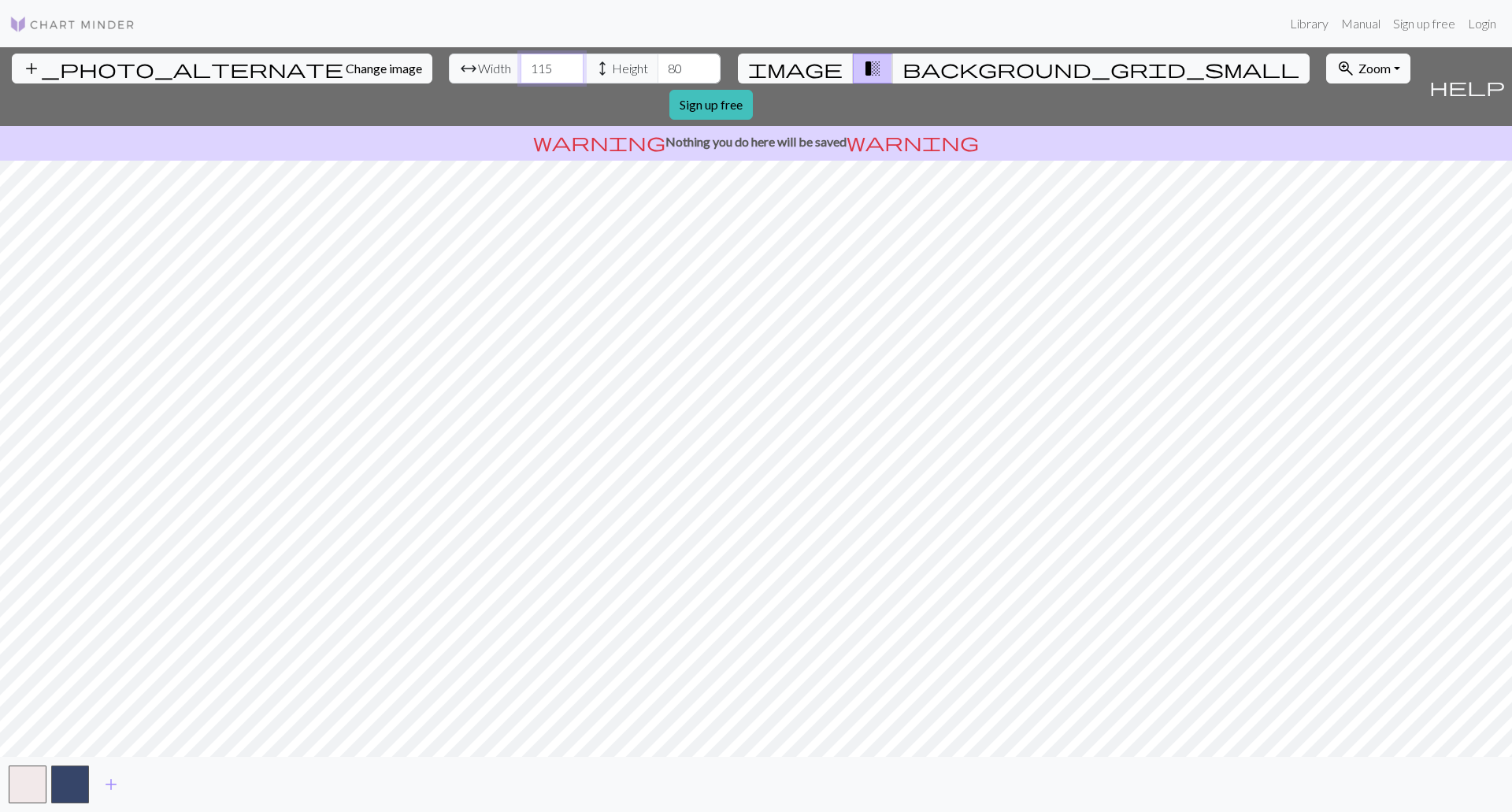
click at [520, 78] on input "115" at bounding box center [551, 68] width 63 height 30
drag, startPoint x: 468, startPoint y: 73, endPoint x: 391, endPoint y: 73, distance: 77.0
click at [449, 74] on div "arrow_range Width 115 height Height 80" at bounding box center [584, 68] width 272 height 30
click at [658, 73] on input "80" at bounding box center [689, 68] width 63 height 30
drag, startPoint x: 606, startPoint y: 72, endPoint x: 520, endPoint y: 72, distance: 86.0
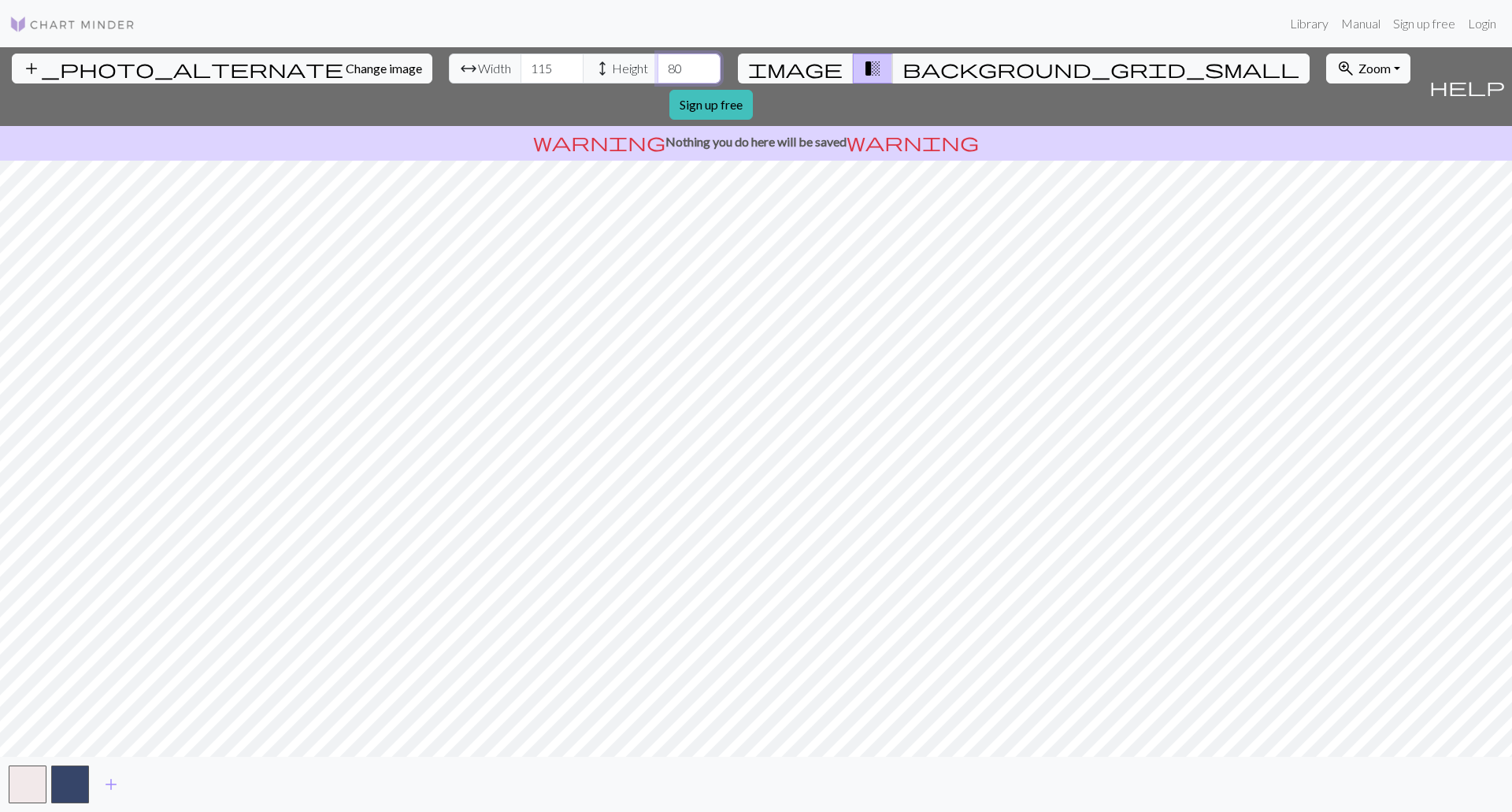
click at [521, 81] on div "arrow_range Width 115 height Height 80" at bounding box center [584, 68] width 272 height 30
click at [658, 58] on input "115" at bounding box center [689, 68] width 63 height 30
click at [658, 61] on input "116" at bounding box center [689, 68] width 63 height 30
click at [658, 61] on input "117" at bounding box center [689, 68] width 63 height 30
click at [658, 61] on input "118" at bounding box center [689, 68] width 63 height 30
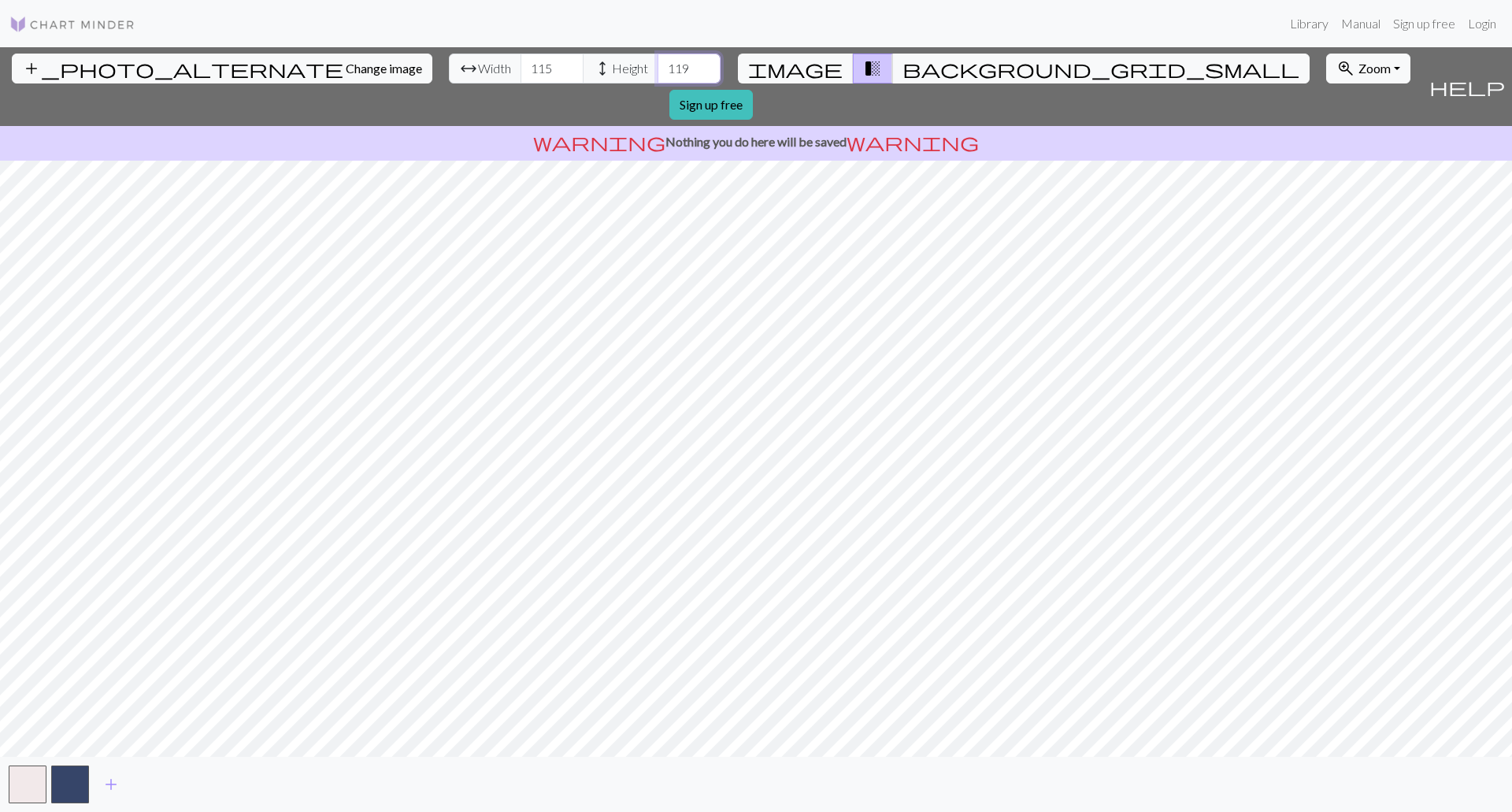
click at [658, 61] on input "119" at bounding box center [689, 68] width 63 height 30
click at [658, 61] on input "120" at bounding box center [689, 68] width 63 height 30
click at [658, 61] on input "121" at bounding box center [689, 68] width 63 height 30
click at [658, 61] on input "122" at bounding box center [689, 68] width 63 height 30
click at [658, 61] on input "123" at bounding box center [689, 68] width 63 height 30
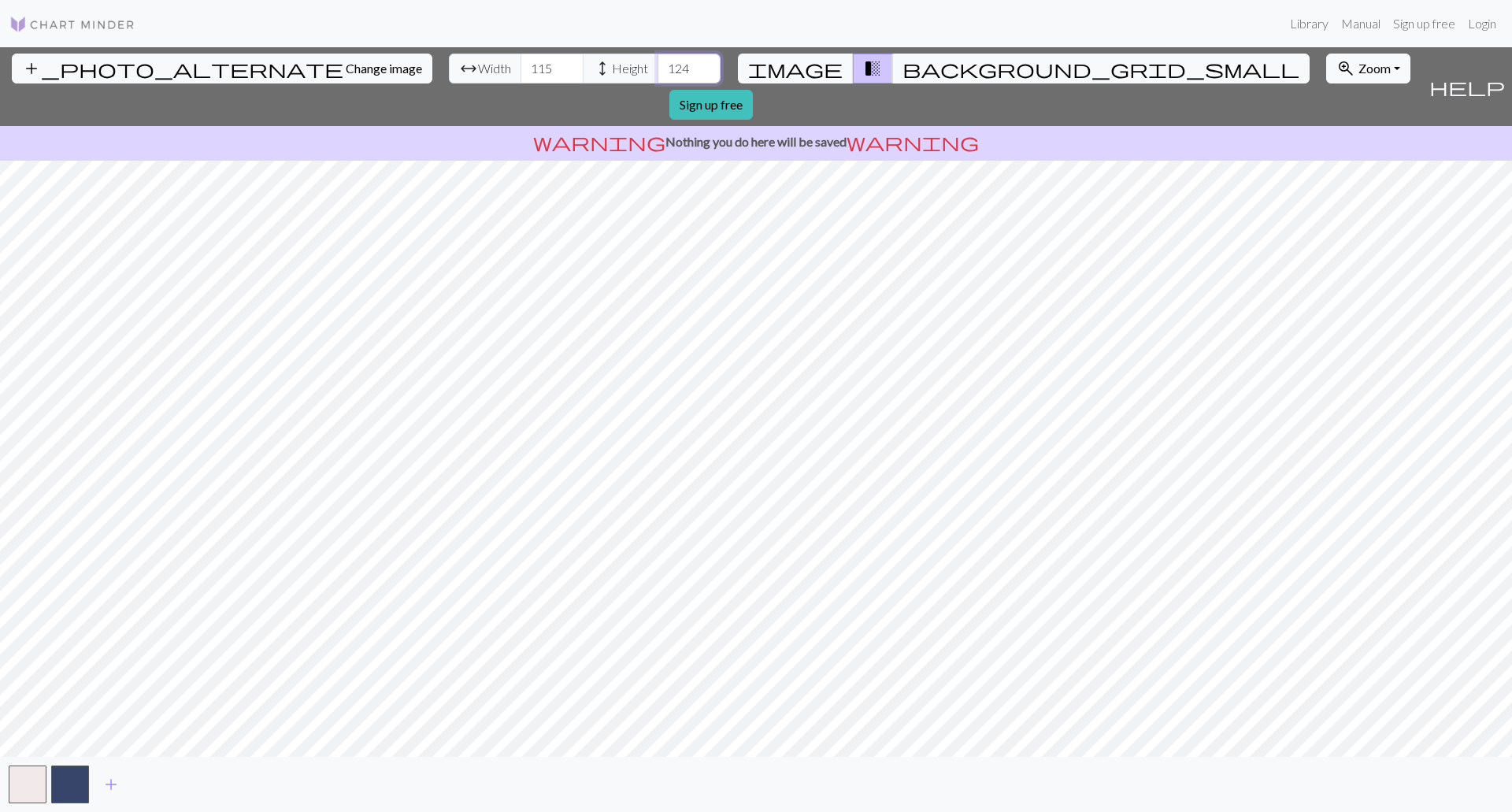
click at [658, 61] on input "124" at bounding box center [689, 68] width 63 height 30
click at [658, 61] on input "125" at bounding box center [689, 68] width 63 height 30
click at [658, 61] on input "126" at bounding box center [689, 68] width 63 height 30
click at [658, 61] on input "127" at bounding box center [689, 68] width 63 height 30
click at [658, 61] on input "128" at bounding box center [689, 68] width 63 height 30
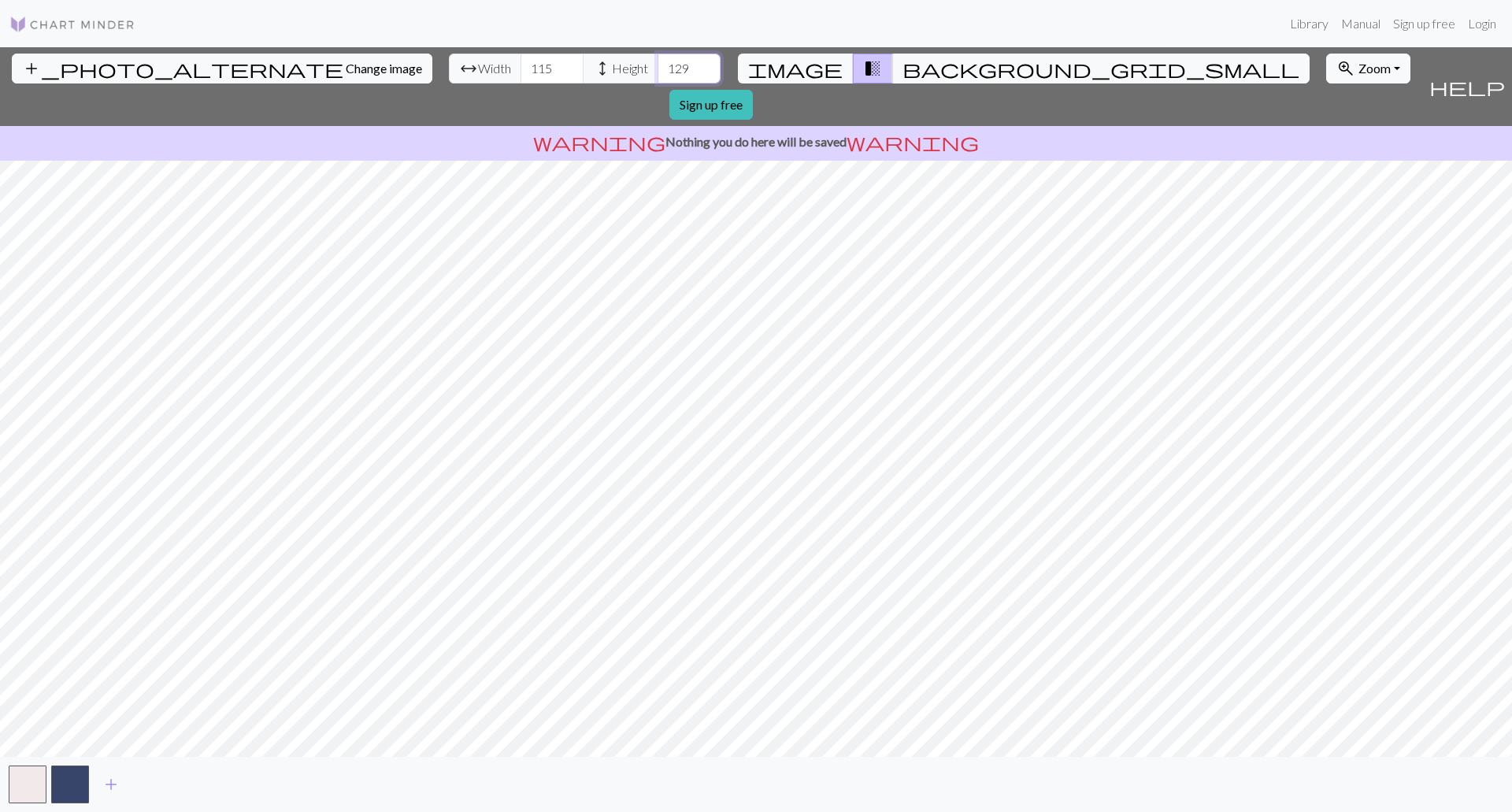
click at [658, 61] on input "129" at bounding box center [689, 68] width 63 height 30
click at [658, 61] on input "130" at bounding box center [689, 68] width 63 height 30
click at [658, 61] on input "131" at bounding box center [689, 68] width 63 height 30
click at [658, 61] on input "132" at bounding box center [689, 68] width 63 height 30
click at [658, 61] on input "133" at bounding box center [689, 68] width 63 height 30
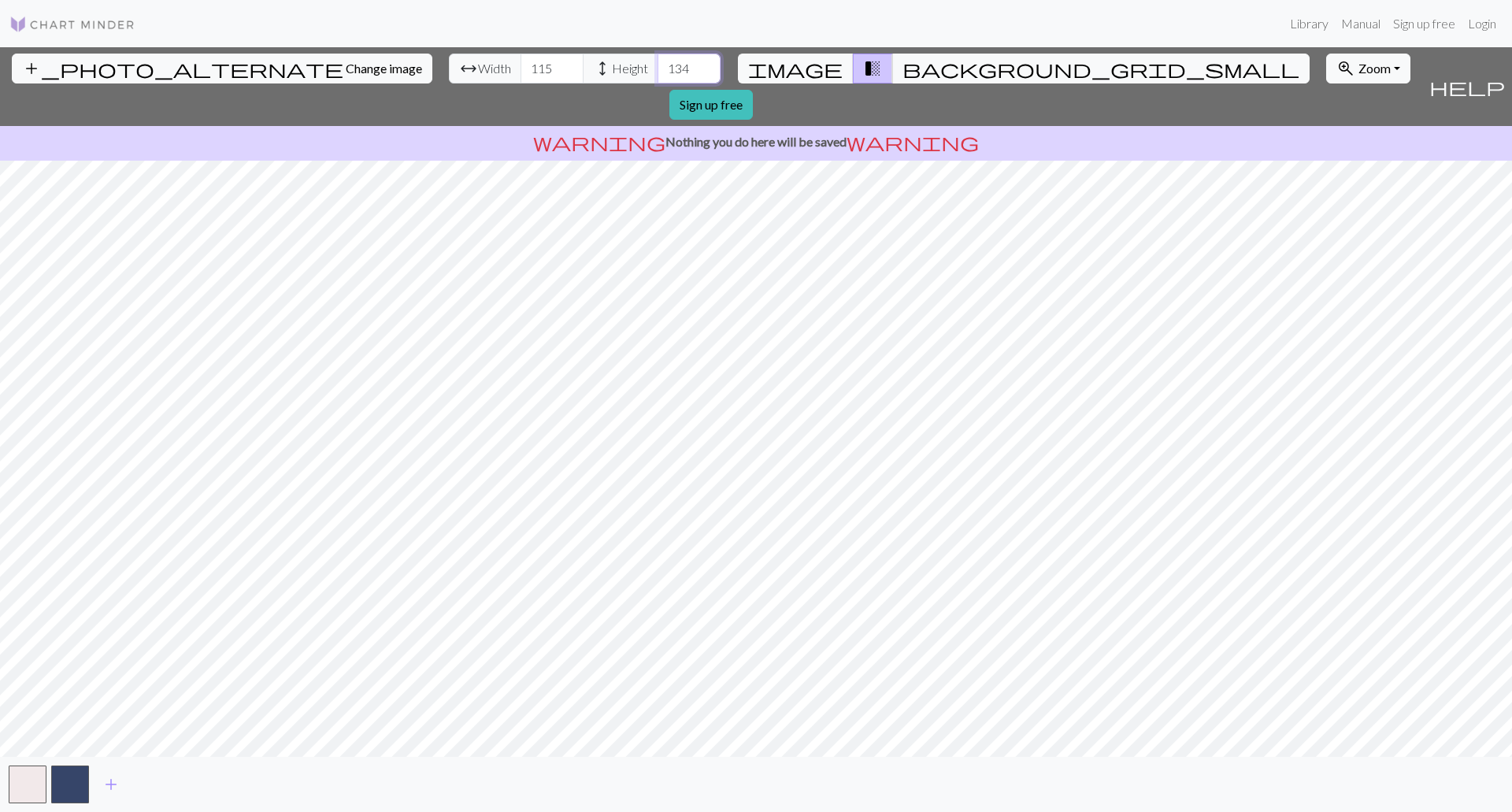
click at [658, 61] on input "134" at bounding box center [689, 68] width 63 height 30
click at [658, 61] on input "135" at bounding box center [689, 68] width 63 height 30
click at [658, 61] on input "136" at bounding box center [689, 68] width 63 height 30
click at [658, 61] on input "137" at bounding box center [689, 68] width 63 height 30
click at [658, 61] on input "138" at bounding box center [689, 68] width 63 height 30
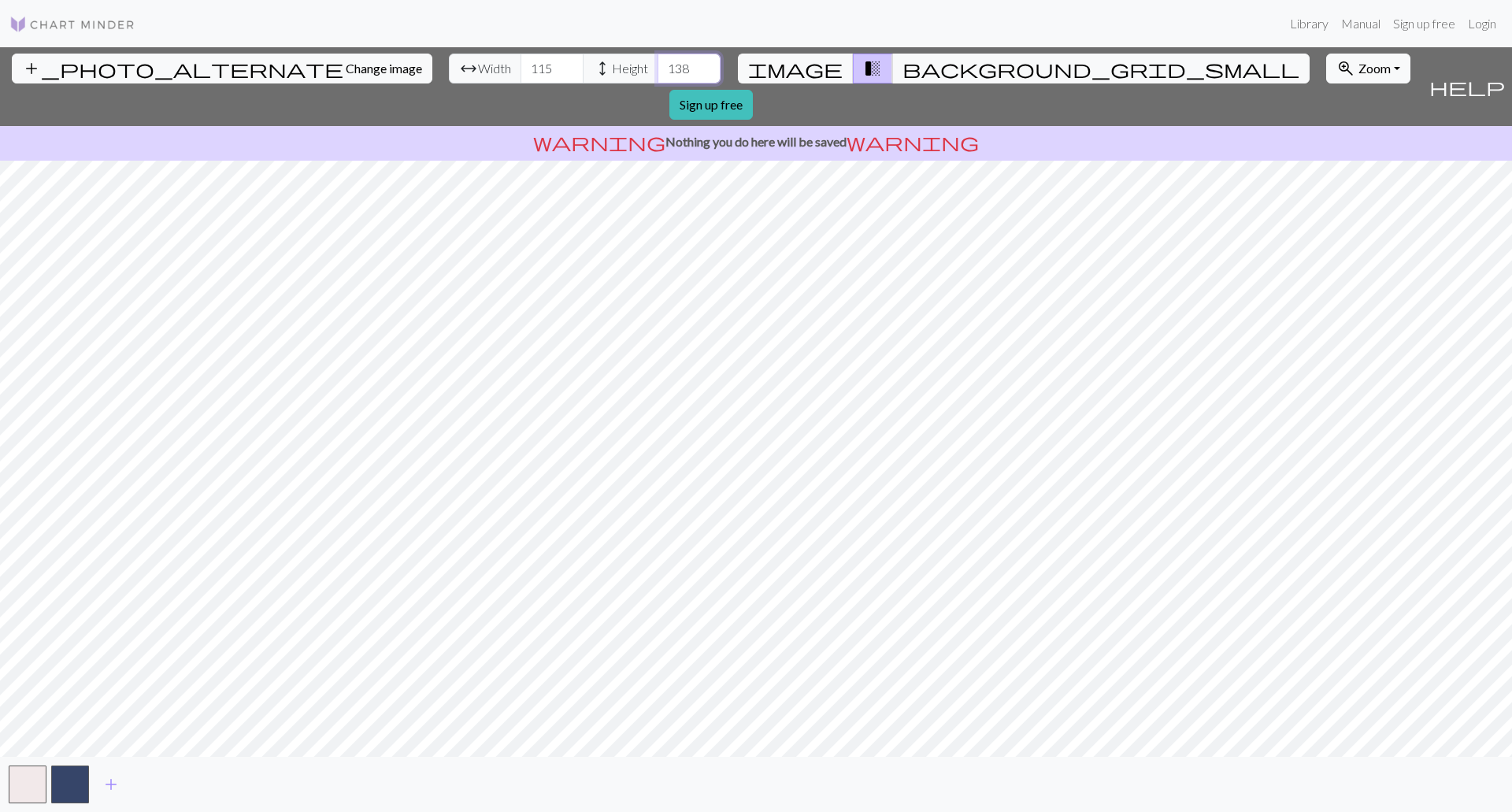
click at [658, 61] on input "139" at bounding box center [689, 68] width 63 height 30
click at [658, 61] on input "140" at bounding box center [689, 68] width 63 height 30
click at [658, 61] on input "141" at bounding box center [689, 68] width 63 height 30
click at [658, 61] on input "142" at bounding box center [689, 68] width 63 height 30
click at [658, 61] on input "143" at bounding box center [689, 68] width 63 height 30
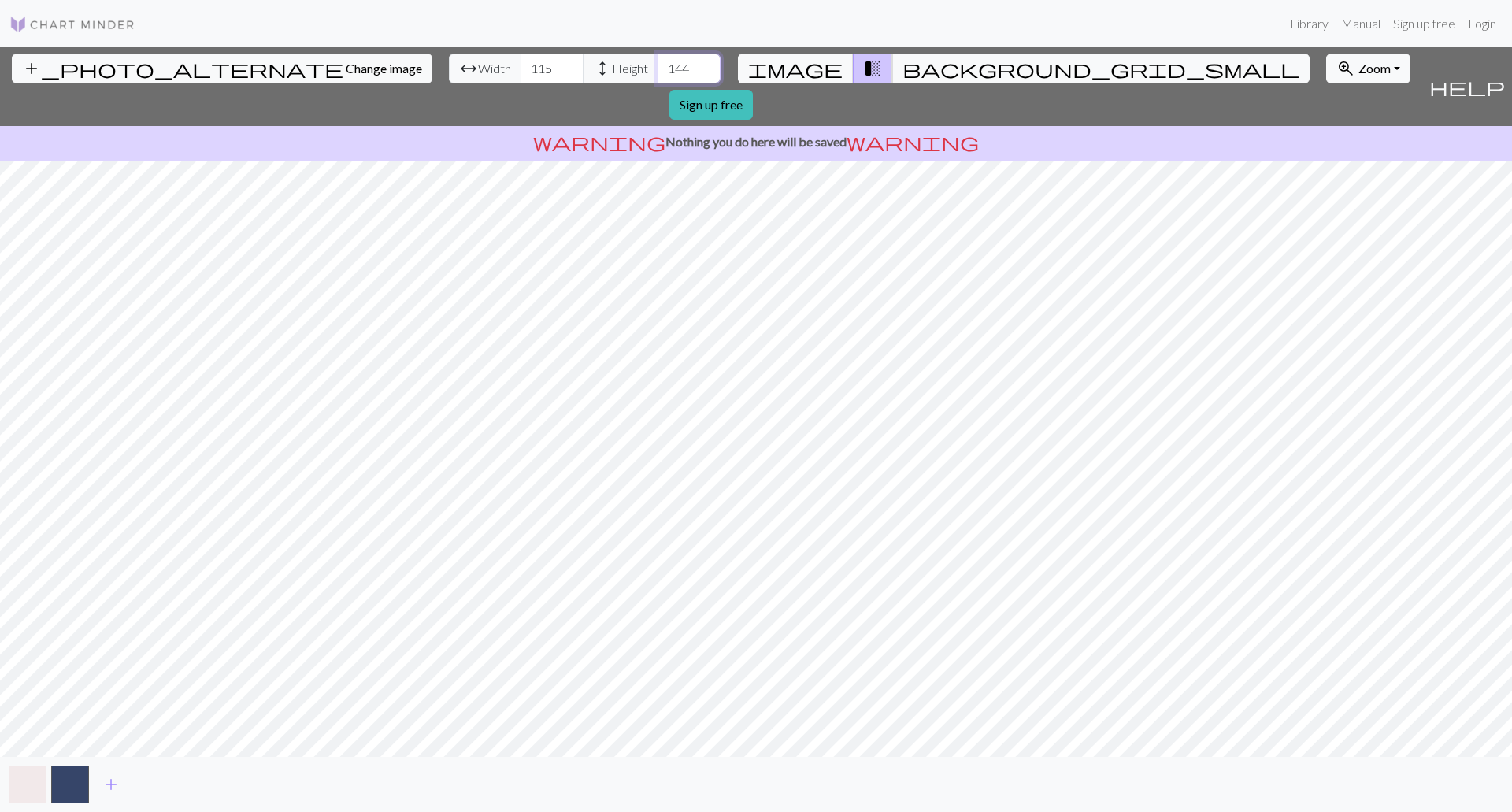
click at [658, 61] on input "144" at bounding box center [689, 68] width 63 height 30
click at [658, 61] on input "145" at bounding box center [689, 68] width 63 height 30
click at [658, 61] on input "146" at bounding box center [689, 68] width 63 height 30
click at [658, 61] on input "147" at bounding box center [689, 68] width 63 height 30
click at [658, 61] on input "149" at bounding box center [689, 68] width 63 height 30
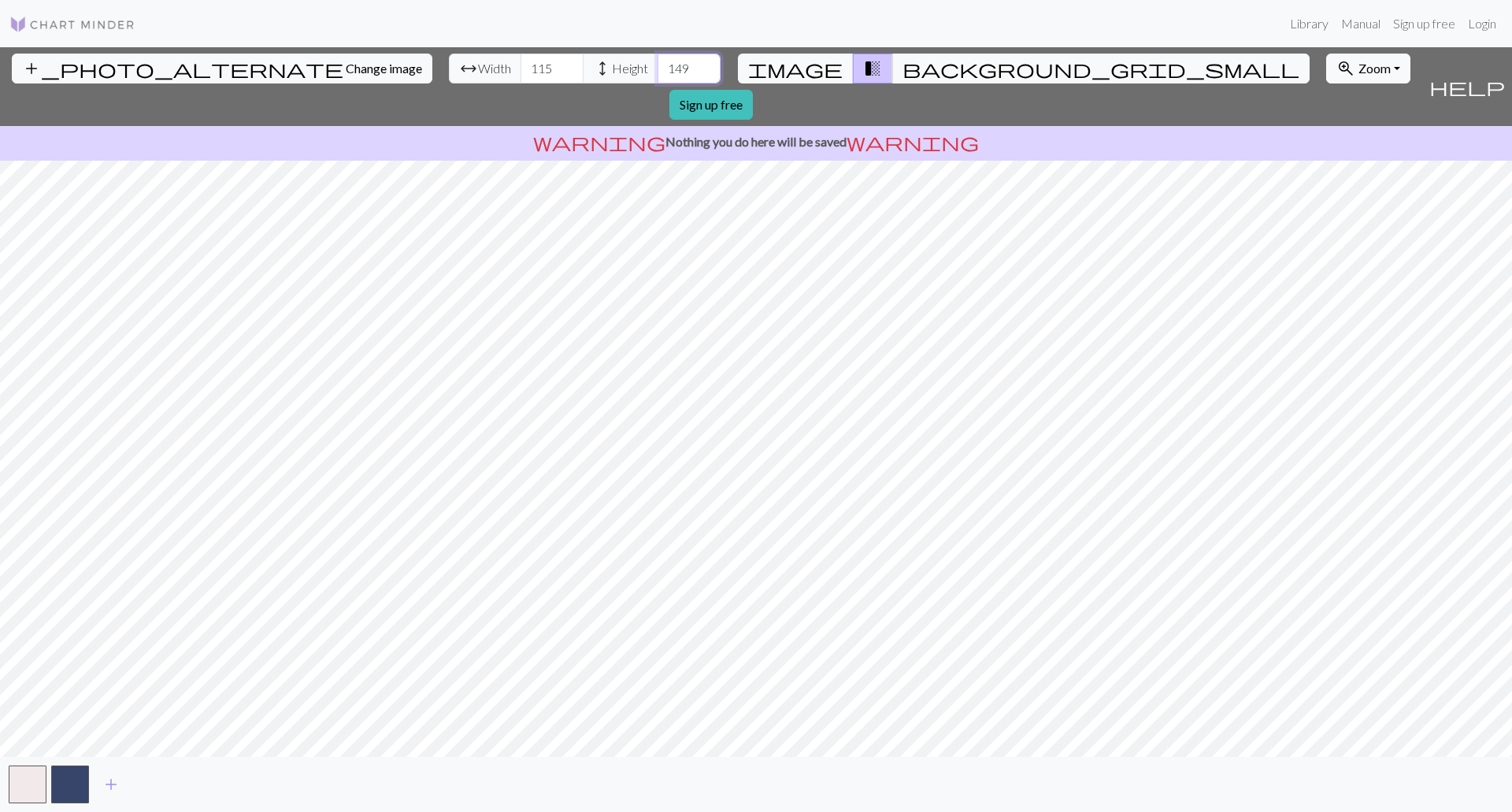
click at [658, 61] on input "150" at bounding box center [689, 68] width 63 height 30
click at [658, 61] on input "151" at bounding box center [689, 68] width 63 height 30
click at [658, 61] on input "152" at bounding box center [689, 68] width 63 height 30
click at [658, 61] on input "153" at bounding box center [689, 68] width 63 height 30
click at [658, 61] on input "154" at bounding box center [689, 68] width 63 height 30
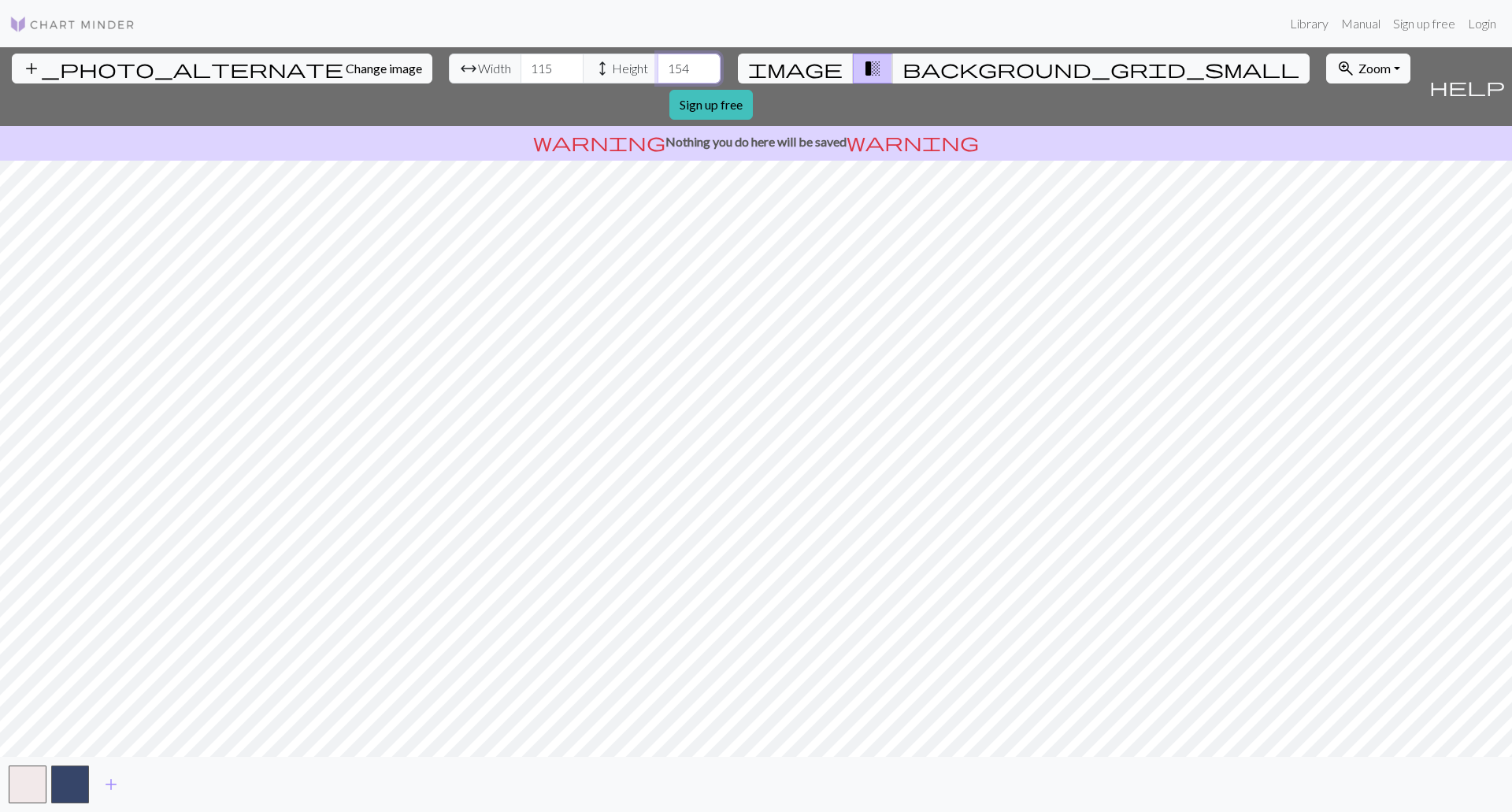
click at [658, 61] on input "155" at bounding box center [689, 68] width 63 height 30
click at [658, 61] on input "156" at bounding box center [689, 68] width 63 height 30
click at [658, 61] on input "157" at bounding box center [689, 68] width 63 height 30
click at [658, 61] on input "158" at bounding box center [689, 68] width 63 height 30
click at [658, 61] on input "159" at bounding box center [689, 68] width 63 height 30
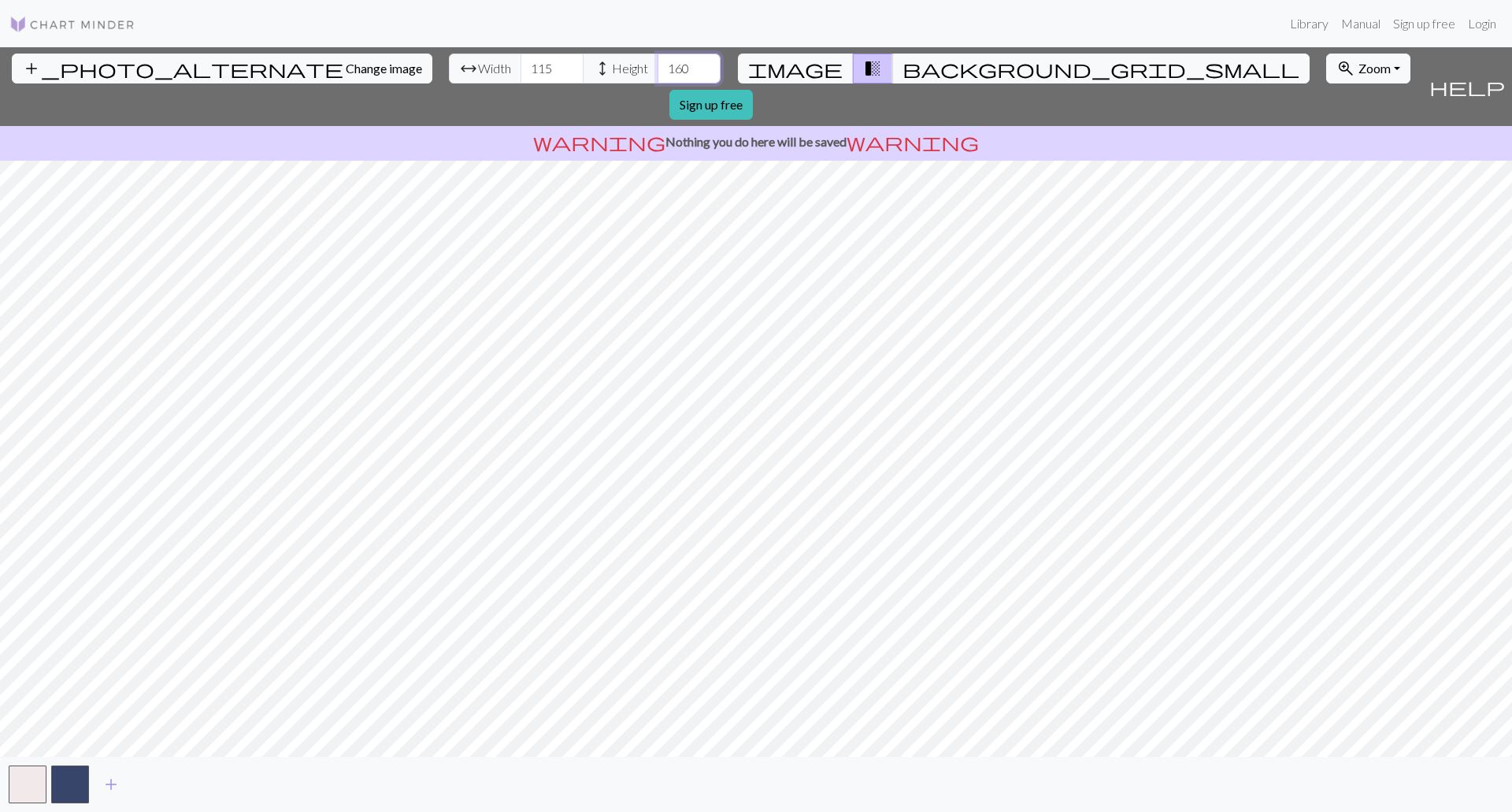
click at [658, 61] on input "160" at bounding box center [689, 68] width 63 height 30
click at [658, 61] on input "161" at bounding box center [689, 68] width 63 height 30
type input "162"
click at [658, 61] on input "162" at bounding box center [689, 68] width 63 height 30
drag, startPoint x: 468, startPoint y: 72, endPoint x: 424, endPoint y: 70, distance: 44.0
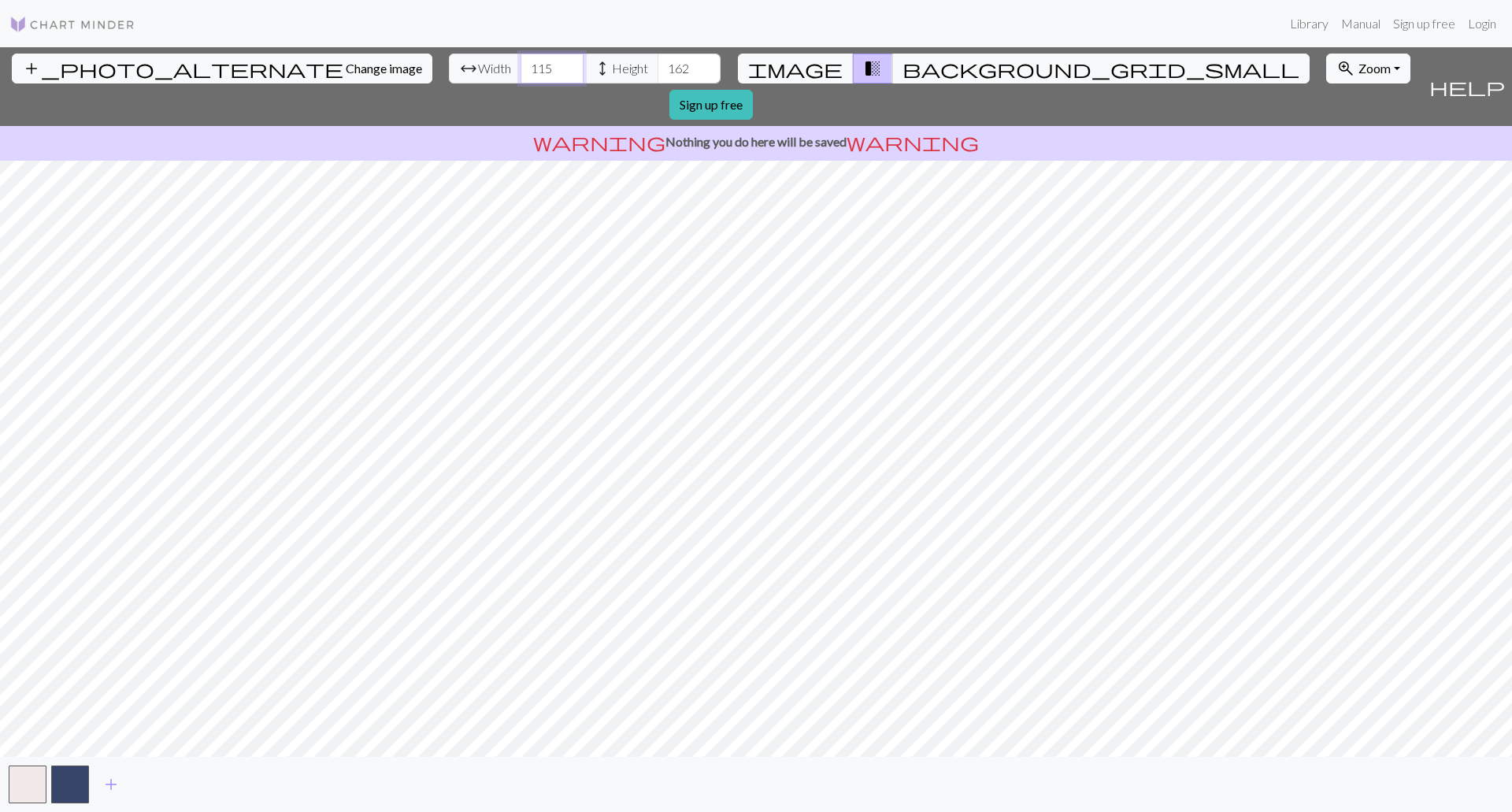
click at [449, 70] on div "arrow_range Width 115 height Height 162" at bounding box center [584, 68] width 272 height 30
type input "1"
click at [658, 69] on input "162" at bounding box center [689, 68] width 63 height 30
drag, startPoint x: 602, startPoint y: 69, endPoint x: 562, endPoint y: 65, distance: 40.2
click at [562, 65] on div "arrow_range Width 1 height Height 162" at bounding box center [584, 68] width 272 height 30
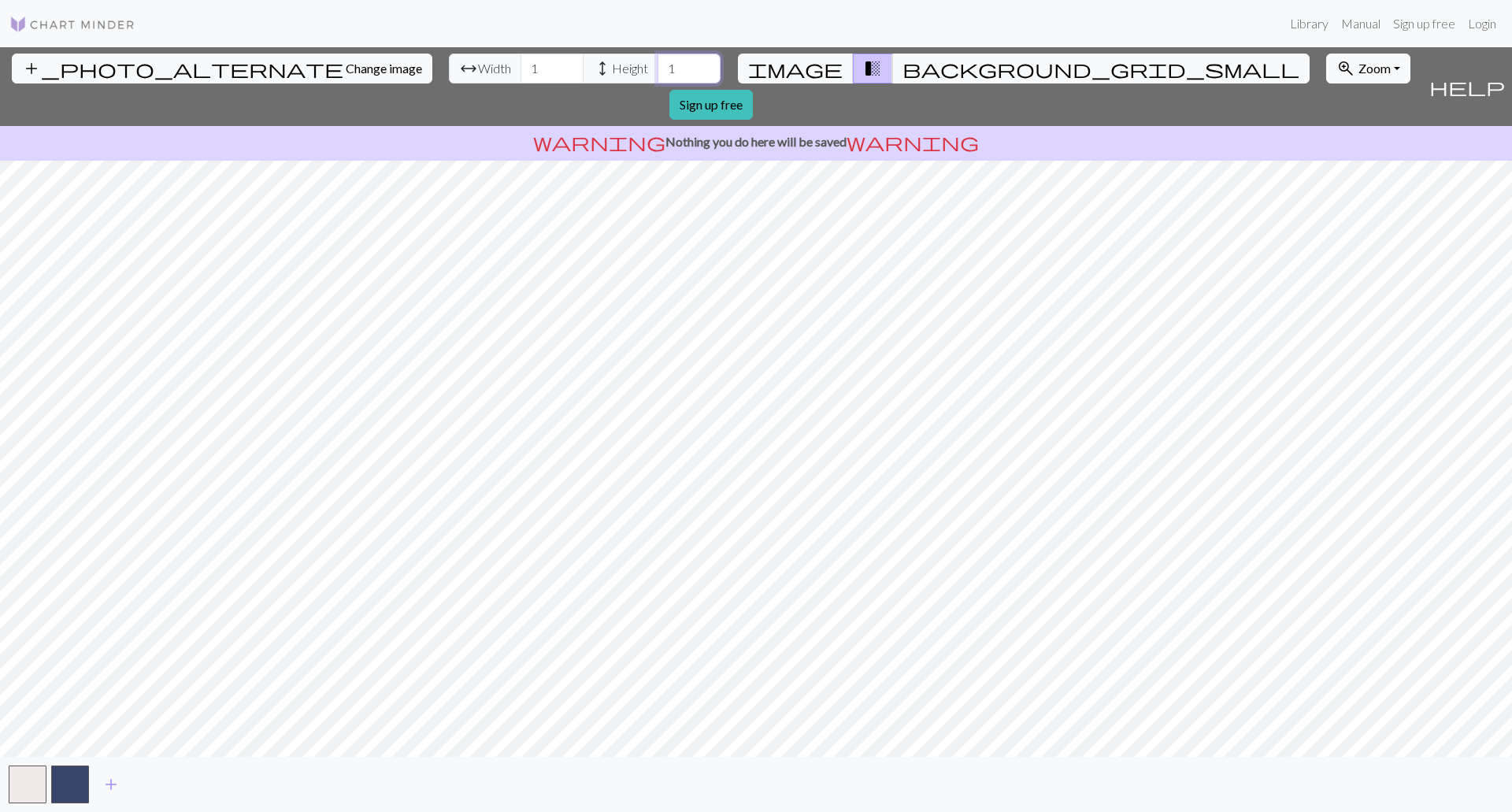
type input "1"
drag, startPoint x: 452, startPoint y: 67, endPoint x: 402, endPoint y: 62, distance: 50.2
click at [449, 62] on div "arrow_range Width 1 height Height 1" at bounding box center [584, 68] width 272 height 30
drag, startPoint x: 452, startPoint y: 75, endPoint x: 406, endPoint y: 70, distance: 46.3
click at [449, 70] on div "arrow_range Width 2 height Height 1" at bounding box center [584, 68] width 272 height 30
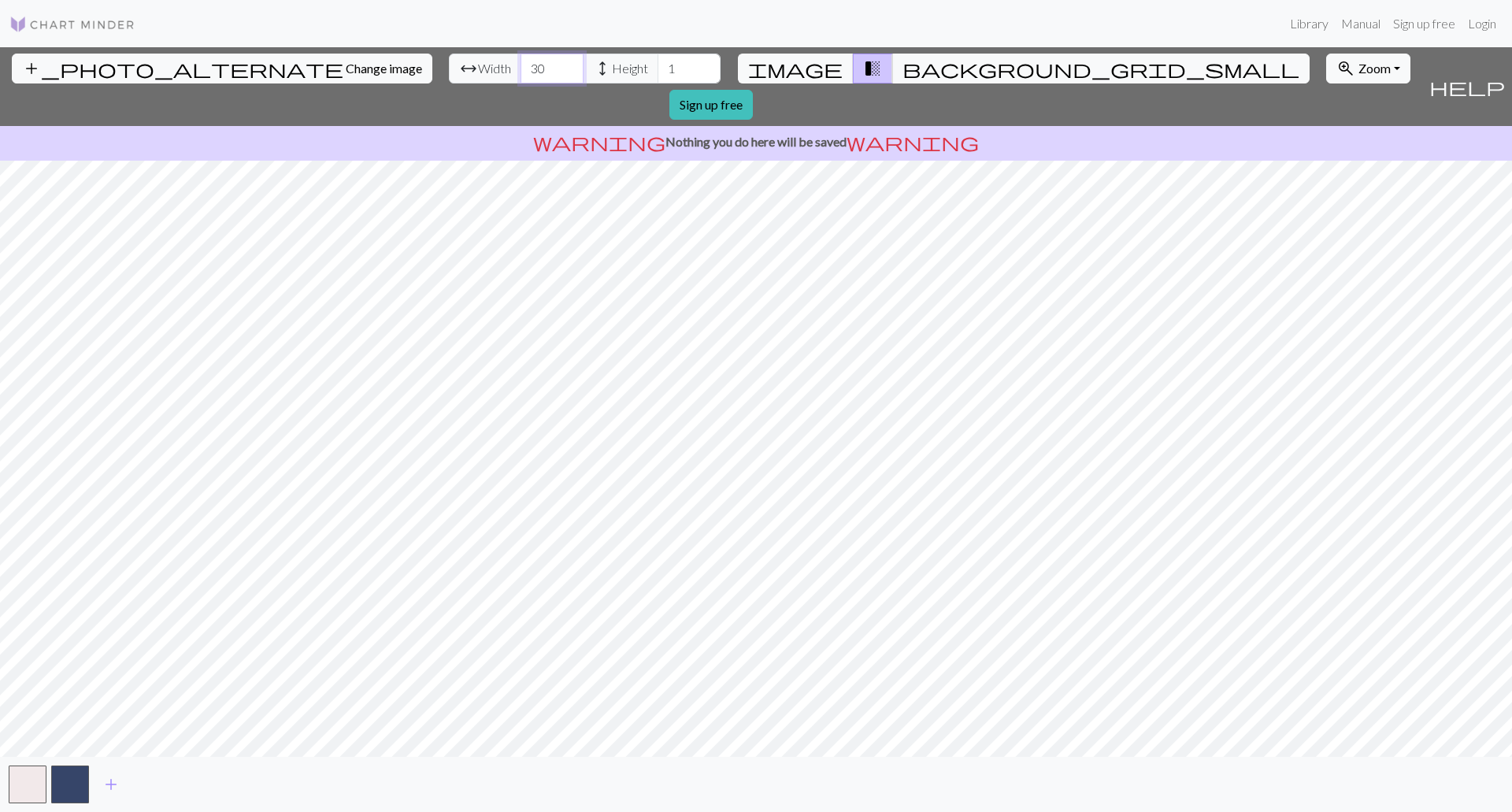
type input "30"
click at [658, 64] on input "1" at bounding box center [689, 68] width 63 height 30
drag, startPoint x: 592, startPoint y: 64, endPoint x: 560, endPoint y: 59, distance: 32.4
click at [560, 59] on div "arrow_range Width 30 height Height 1" at bounding box center [584, 68] width 272 height 30
click at [520, 70] on input "30" at bounding box center [551, 68] width 63 height 30
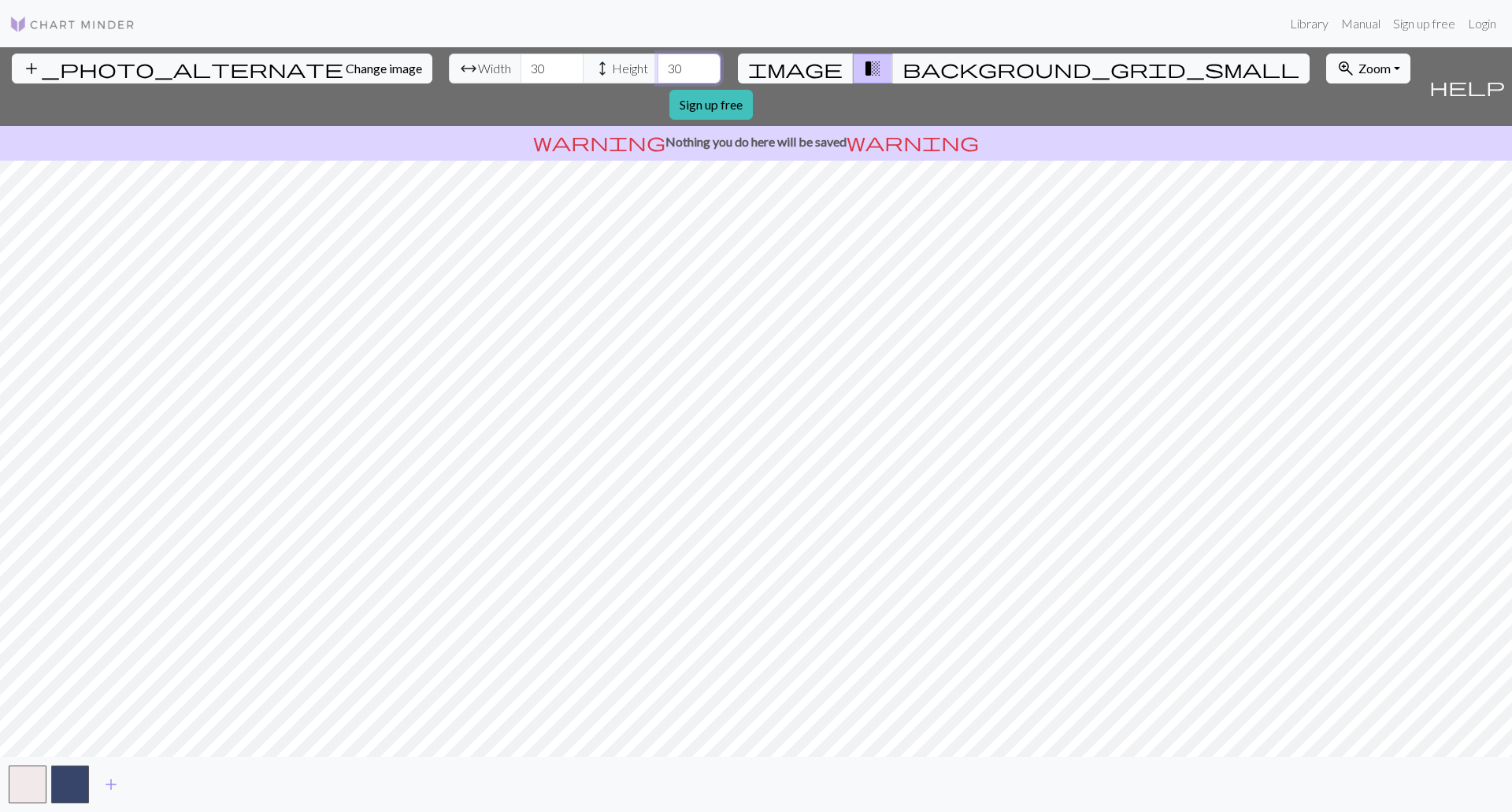
click at [658, 69] on input "30" at bounding box center [689, 68] width 63 height 30
drag, startPoint x: 608, startPoint y: 69, endPoint x: 536, endPoint y: 66, distance: 72.1
click at [536, 66] on div "arrow_range Width 30 height Height 30" at bounding box center [584, 68] width 272 height 30
drag, startPoint x: 597, startPoint y: 63, endPoint x: 542, endPoint y: 68, distance: 55.2
click at [542, 68] on div "arrow_range Width 30 height Height 60" at bounding box center [584, 68] width 272 height 30
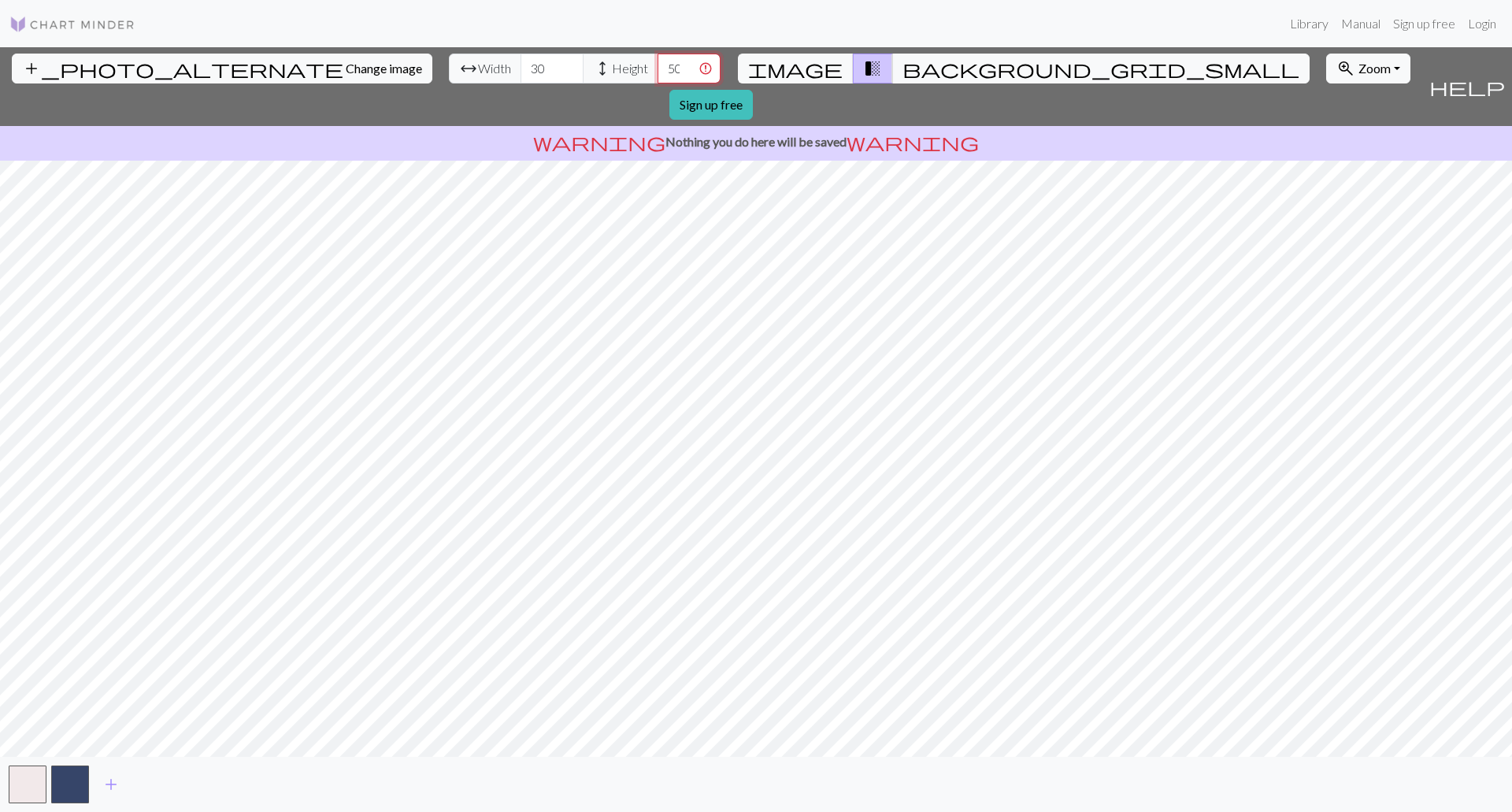
scroll to position [0, 9]
drag, startPoint x: 592, startPoint y: 68, endPoint x: 562, endPoint y: 64, distance: 30.3
click at [658, 64] on input "505" at bounding box center [689, 68] width 63 height 30
type input "5"
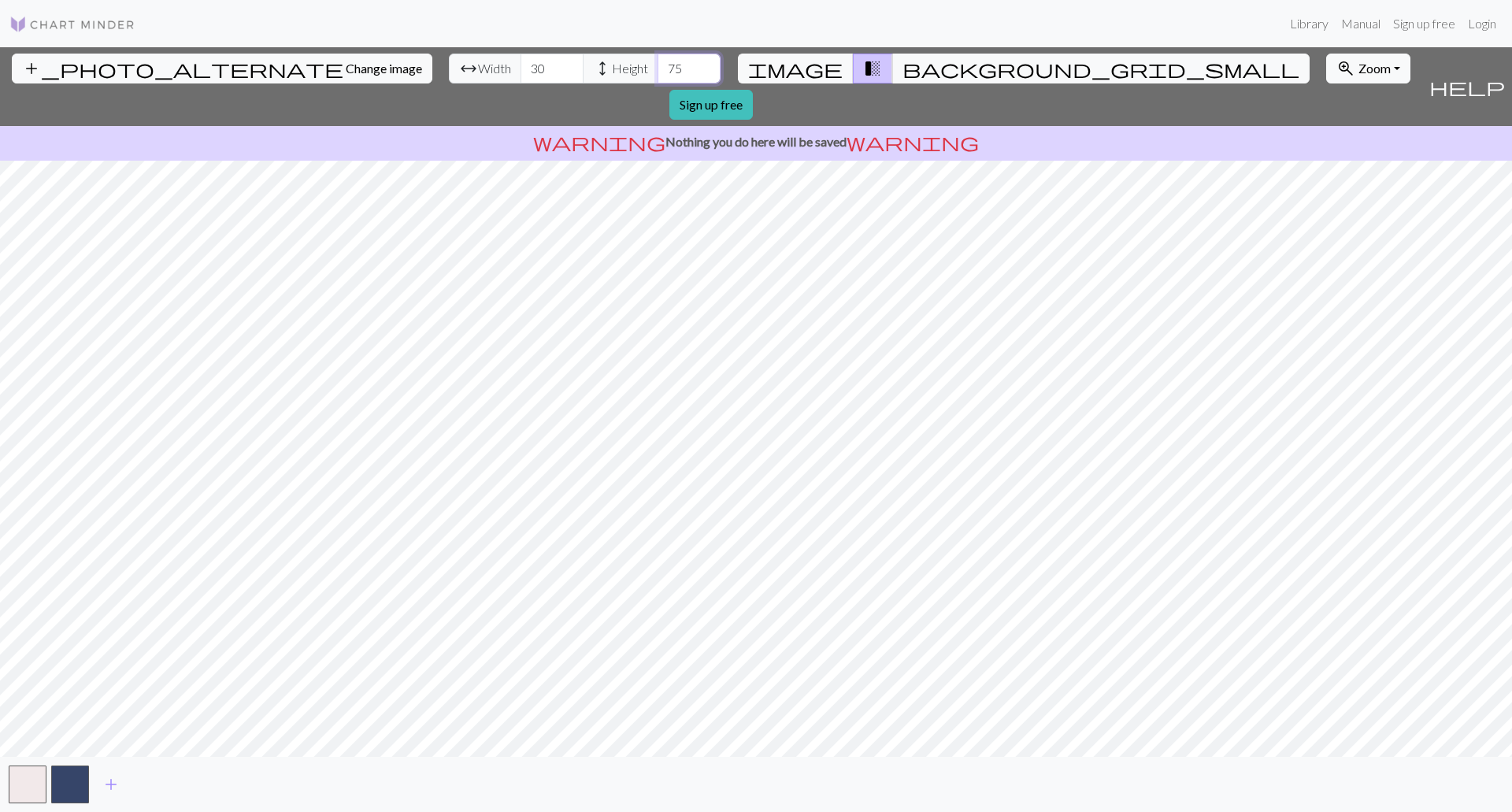
type input "75"
click at [338, 74] on div "add_photo_alternate Change image arrow_range Width 30 height Height 75 image tr…" at bounding box center [711, 86] width 1422 height 79
click at [459, 66] on span "arrow_range" at bounding box center [468, 69] width 19 height 22
click at [903, 68] on span "background_grid_small" at bounding box center [1101, 69] width 397 height 22
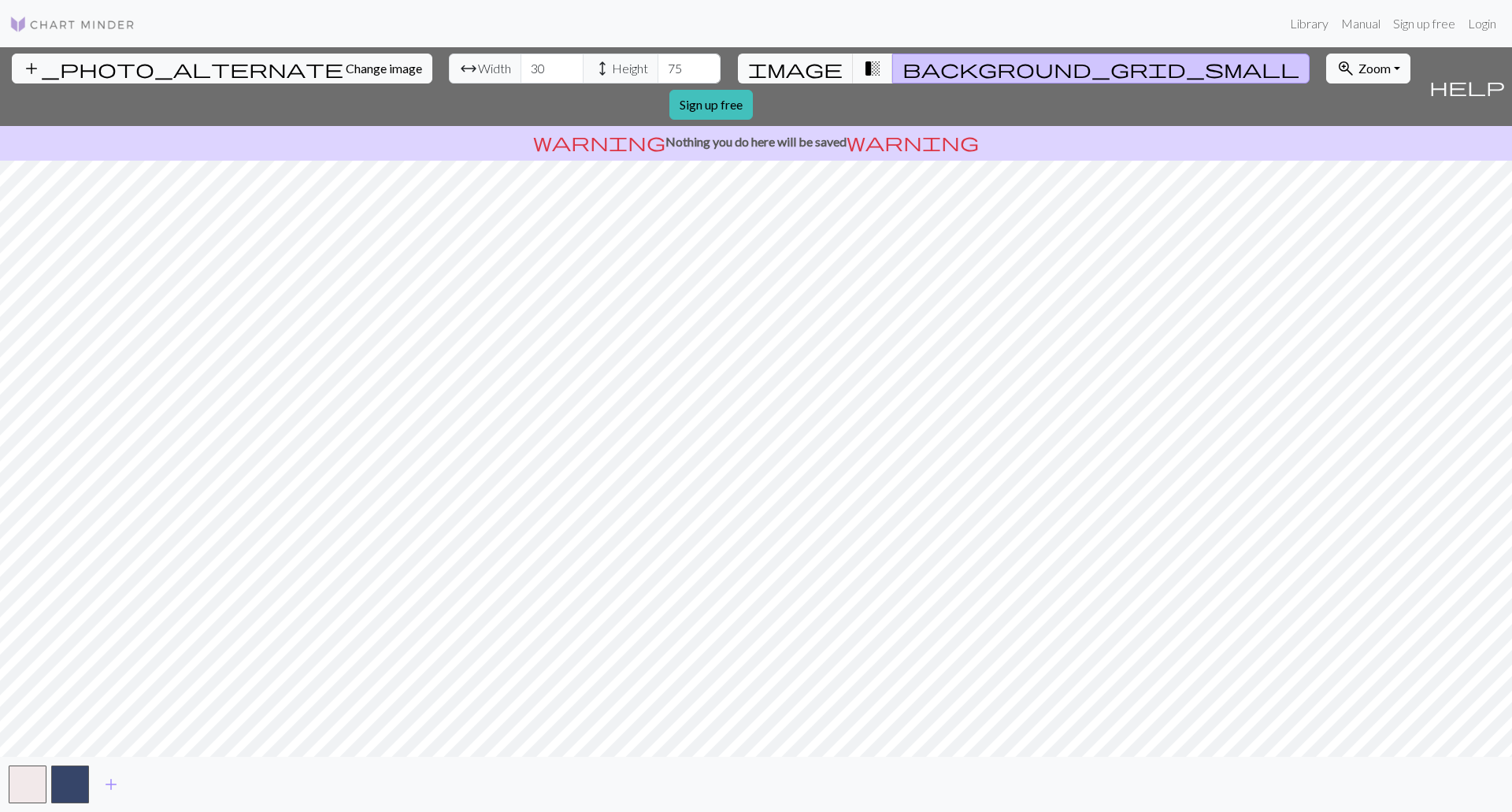
click at [903, 68] on span "background_grid_small" at bounding box center [1101, 69] width 397 height 22
click at [863, 65] on span "transition_fade" at bounding box center [873, 69] width 19 height 22
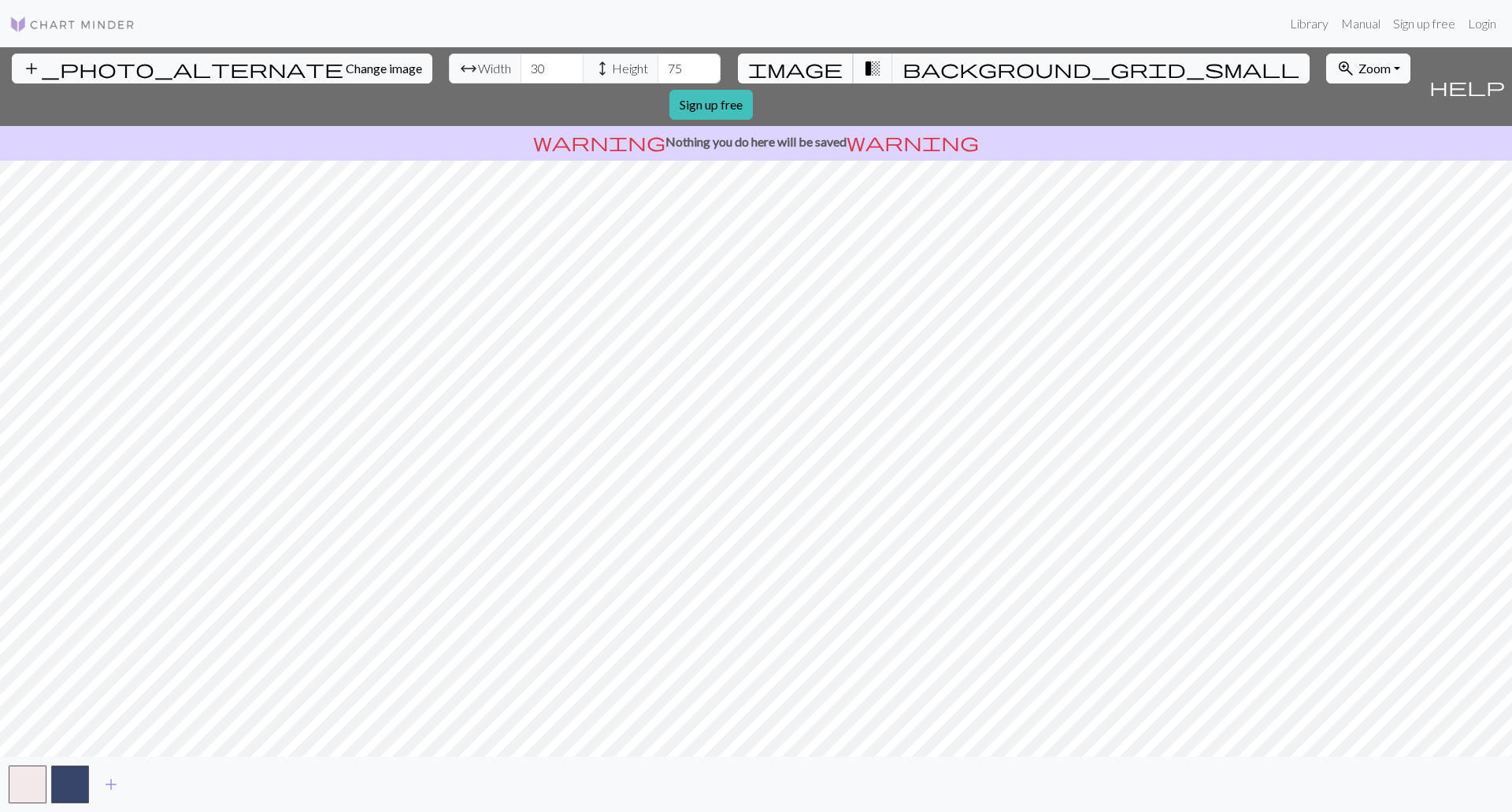
click at [807, 71] on span "image" at bounding box center [795, 69] width 94 height 22
click at [853, 61] on button "transition_fade" at bounding box center [873, 68] width 40 height 30
click at [828, 64] on button "image" at bounding box center [795, 68] width 116 height 30
drag, startPoint x: 463, startPoint y: 68, endPoint x: 424, endPoint y: 49, distance: 43.4
click at [424, 50] on div "add_photo_alternate Change image arrow_range Width 30 height Height 75 image tr…" at bounding box center [711, 86] width 1422 height 79
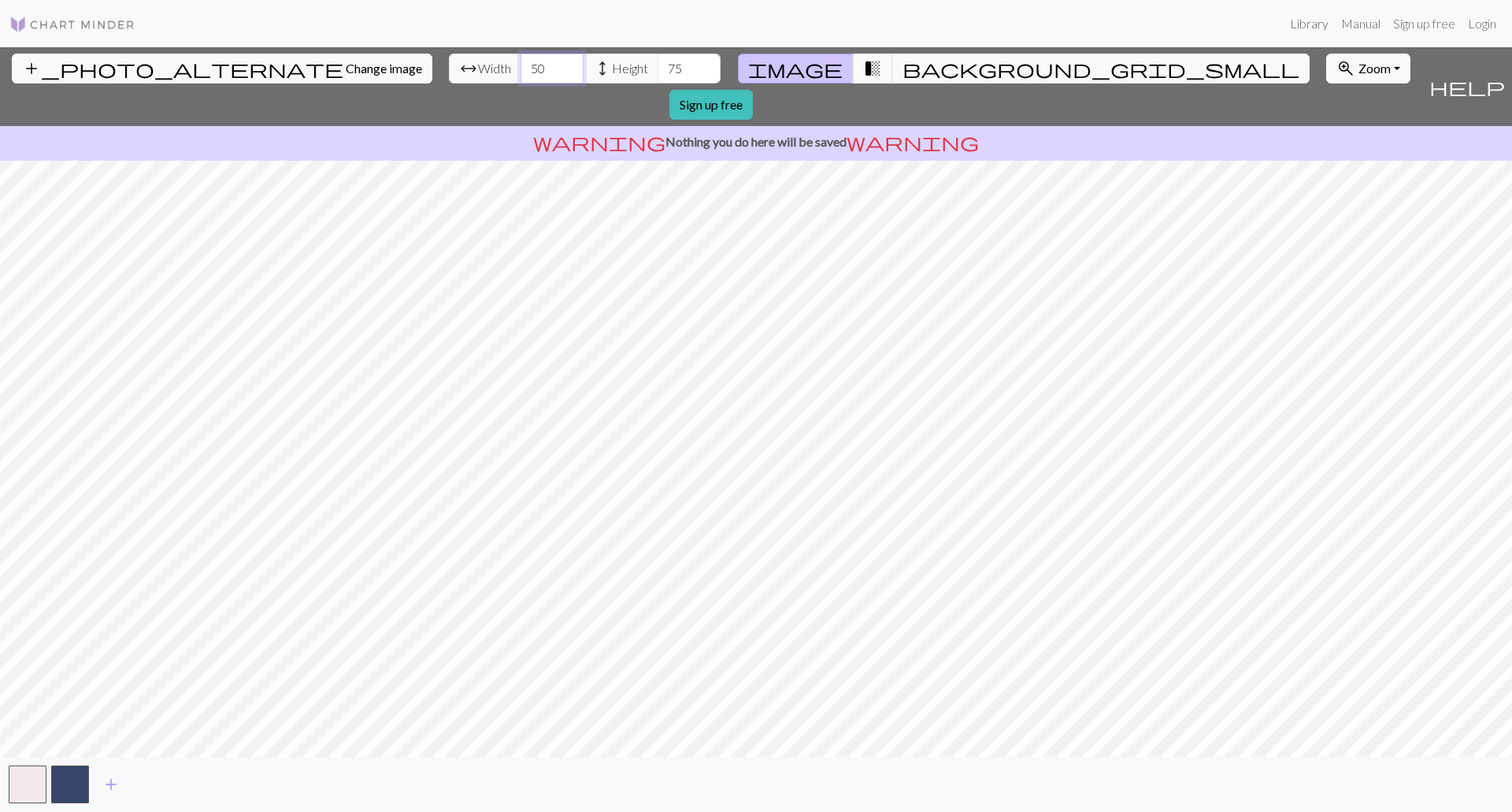
type input "50"
click at [658, 61] on input "75" at bounding box center [689, 68] width 63 height 30
drag, startPoint x: 597, startPoint y: 63, endPoint x: 526, endPoint y: 61, distance: 71.0
click at [526, 61] on div "arrow_range Width 50 height Height 75" at bounding box center [584, 68] width 272 height 30
type input "50"
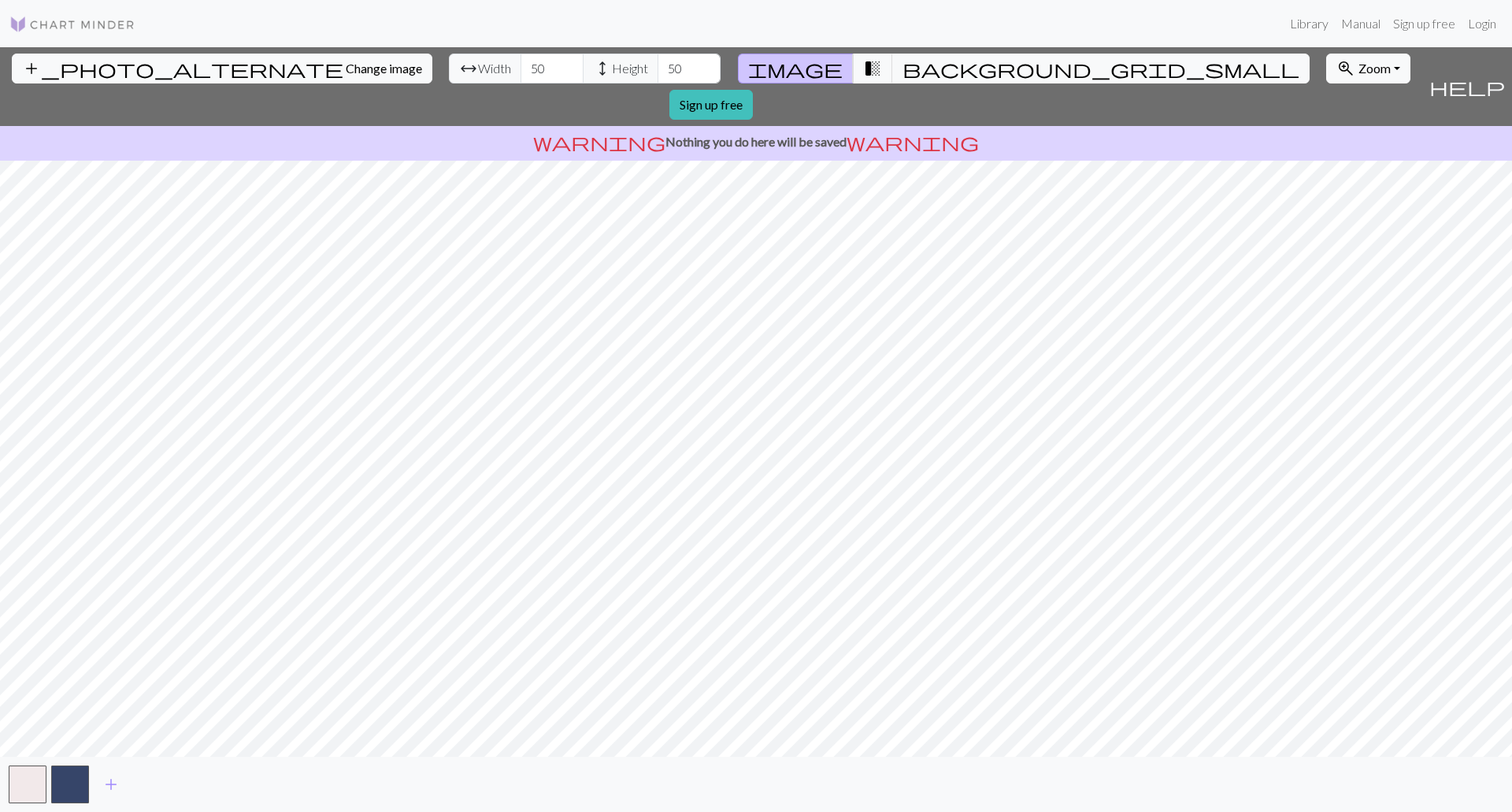
click at [1021, 770] on div "add_photo_alternate Change image arrow_range Width 50 height Height 50 image tr…" at bounding box center [756, 428] width 1512 height 764
click at [863, 70] on span "transition_fade" at bounding box center [873, 69] width 19 height 22
drag, startPoint x: 462, startPoint y: 70, endPoint x: 422, endPoint y: 63, distance: 40.6
click at [449, 63] on div "arrow_range Width 50 height Height 50" at bounding box center [584, 68] width 272 height 30
type input "100"
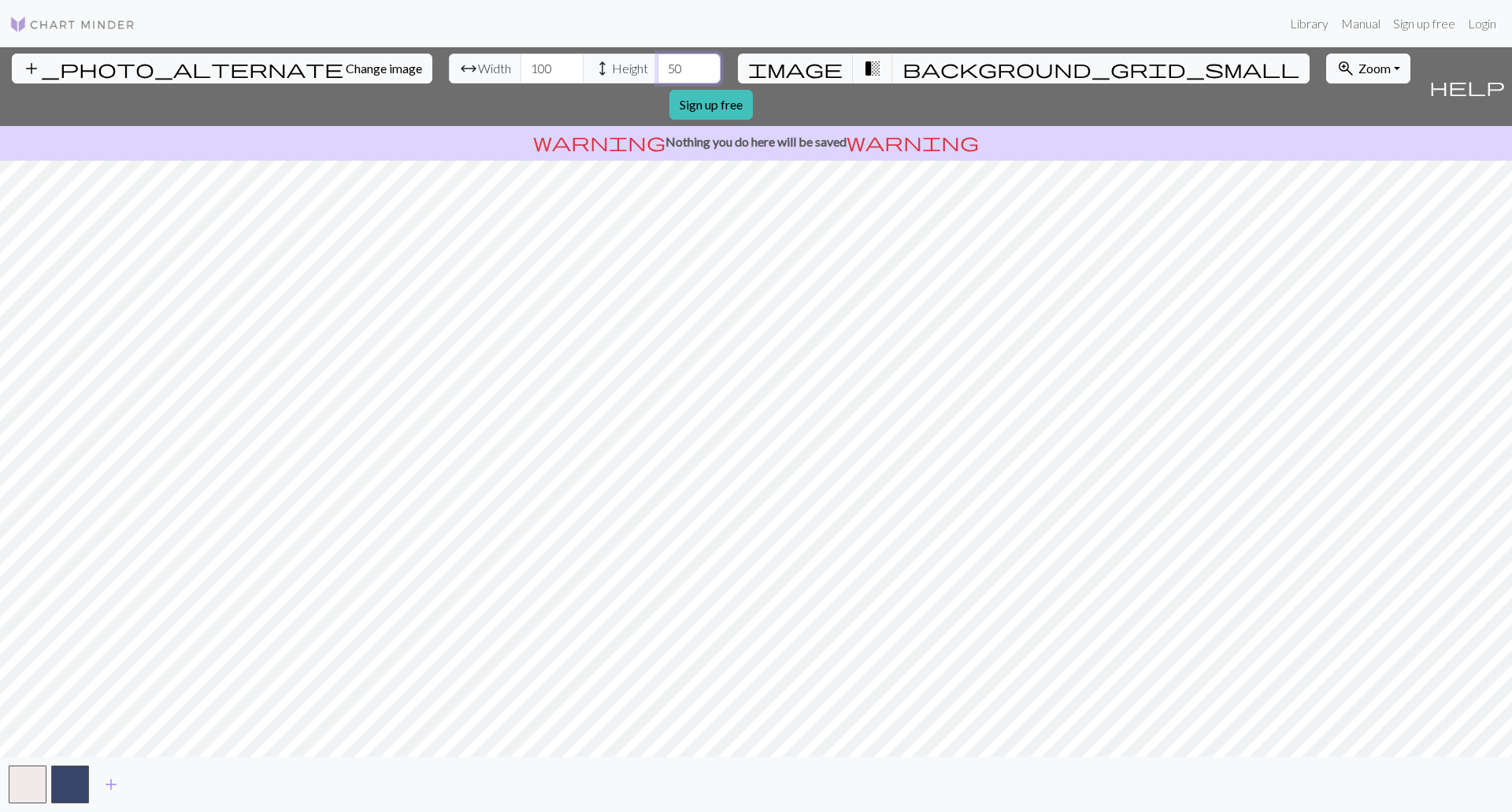
drag, startPoint x: 581, startPoint y: 70, endPoint x: 520, endPoint y: 55, distance: 62.8
click at [519, 57] on div "arrow_range Width 100 height Height 50" at bounding box center [584, 68] width 272 height 30
type input "100"
drag, startPoint x: 461, startPoint y: 73, endPoint x: 404, endPoint y: 71, distance: 57.0
click at [449, 71] on div "arrow_range Width 100 height Height 100" at bounding box center [584, 68] width 272 height 30
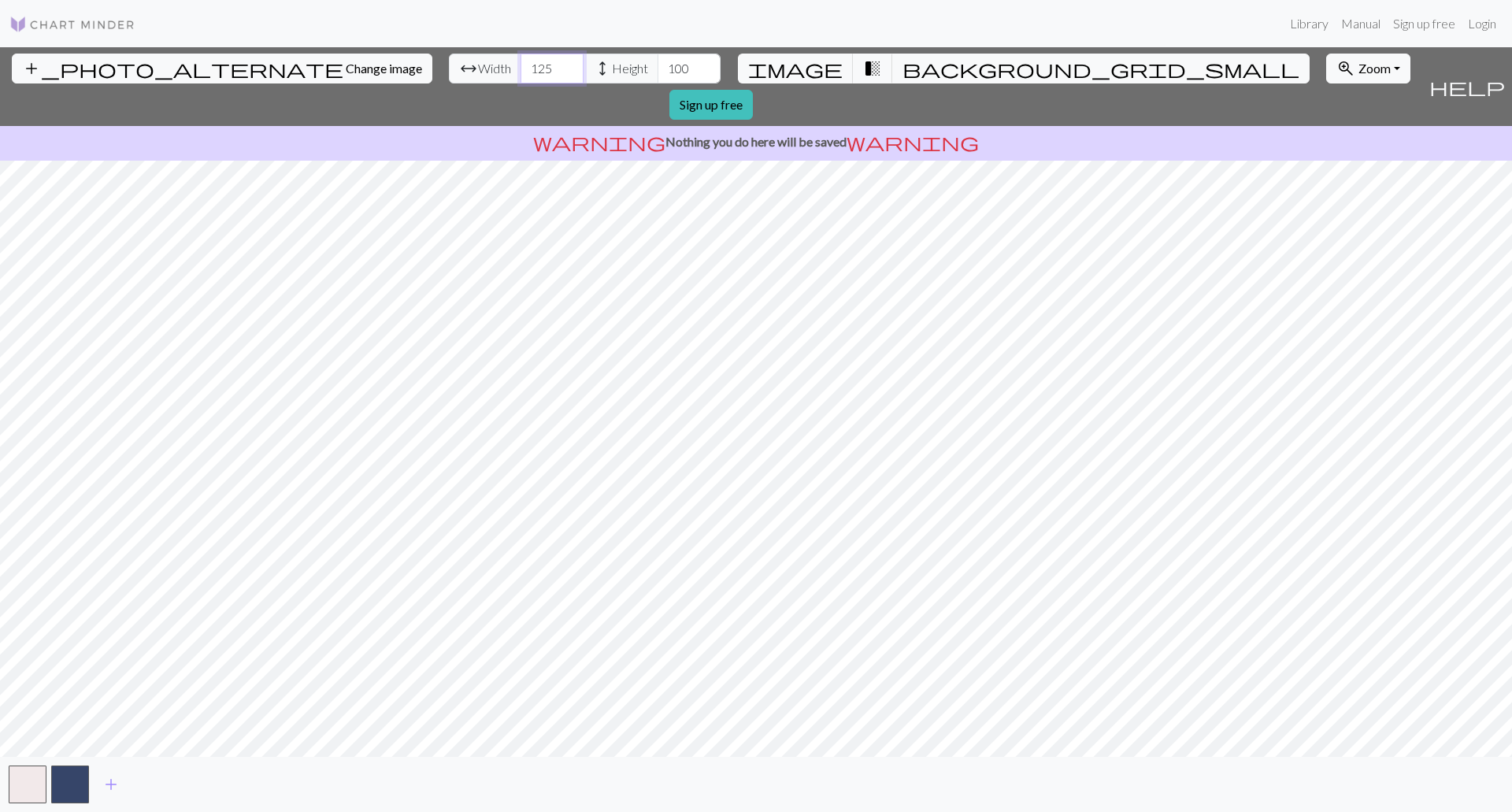
type input "125"
drag, startPoint x: 601, startPoint y: 61, endPoint x: 563, endPoint y: 61, distance: 38.0
click at [563, 61] on div "arrow_range Width 125 height Height 100" at bounding box center [584, 68] width 272 height 30
type input "125"
click at [449, 71] on div "arrow_range Width 125 height Height 125" at bounding box center [584, 68] width 272 height 30
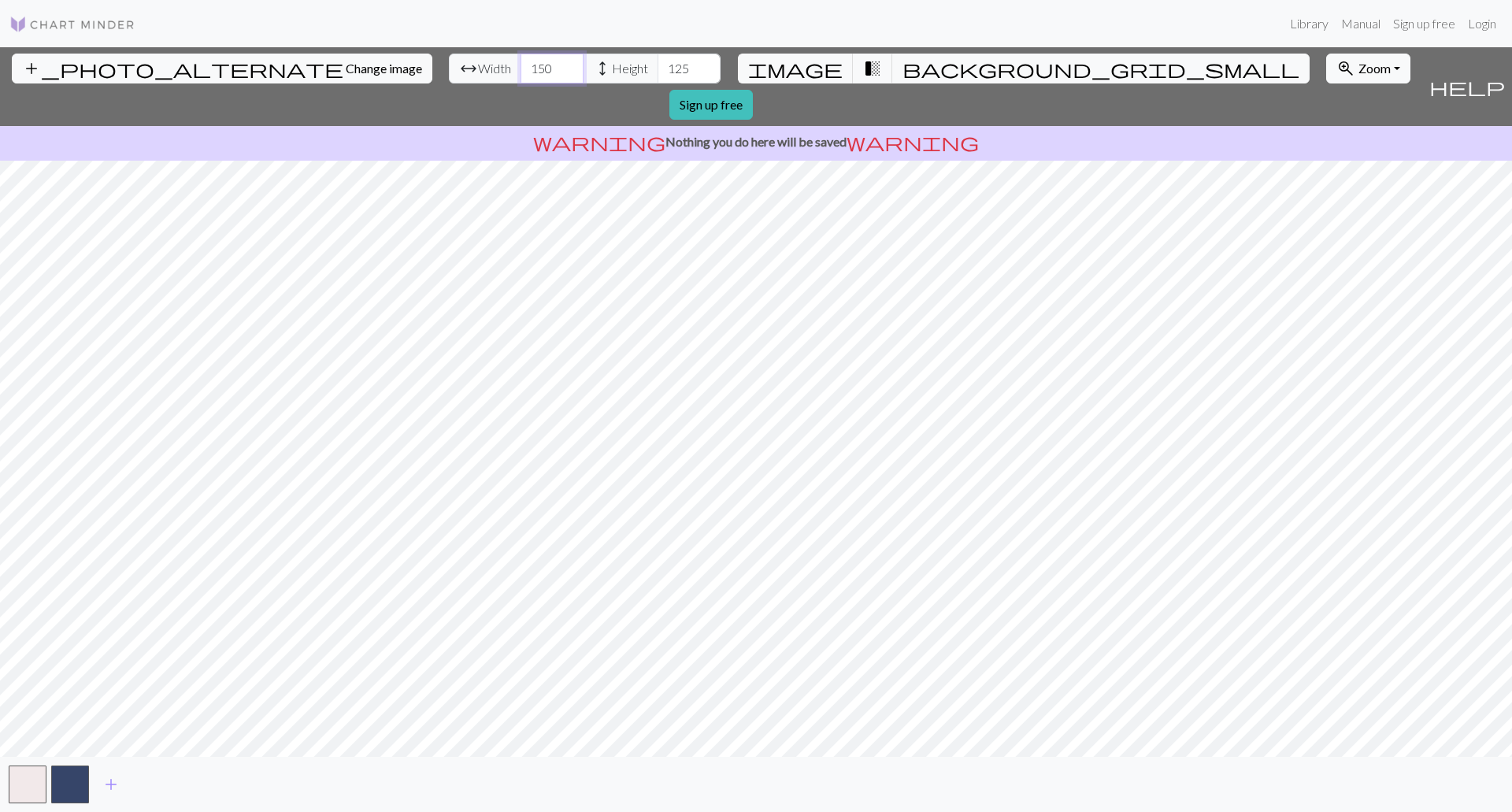
type input "150"
drag, startPoint x: 605, startPoint y: 73, endPoint x: 570, endPoint y: 72, distance: 35.0
click at [658, 72] on input "125" at bounding box center [689, 68] width 63 height 30
type input "150"
click at [1359, 68] on span "Zoom" at bounding box center [1374, 68] width 32 height 15
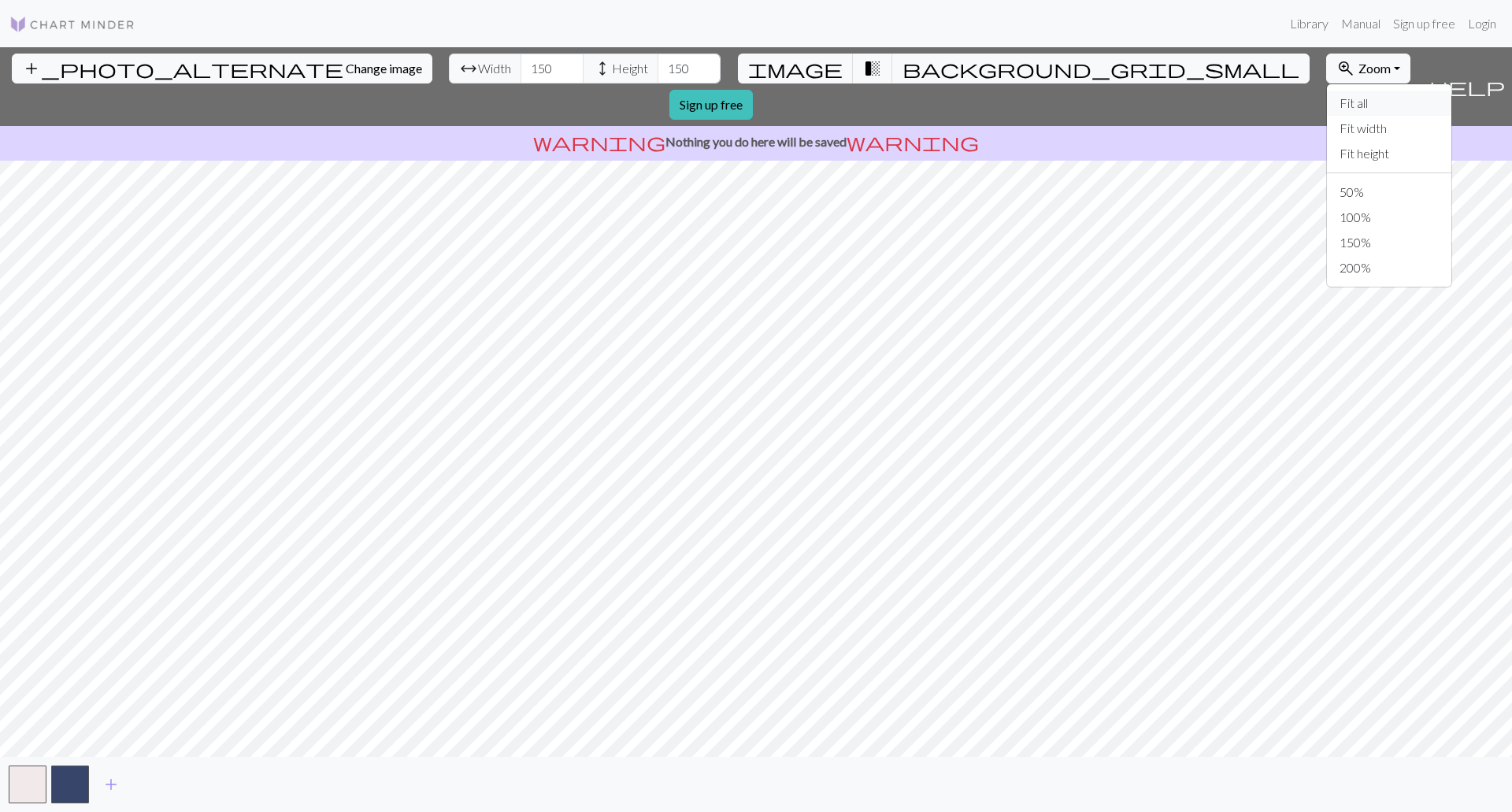
click at [1327, 103] on button "Fit all" at bounding box center [1389, 103] width 125 height 25
click at [863, 66] on span "transition_fade" at bounding box center [873, 69] width 19 height 22
click at [853, 70] on button "transition_fade" at bounding box center [873, 68] width 40 height 30
click at [1326, 58] on button "zoom_in Zoom Zoom" at bounding box center [1368, 68] width 84 height 30
click at [1327, 106] on button "Fit all" at bounding box center [1389, 103] width 125 height 25
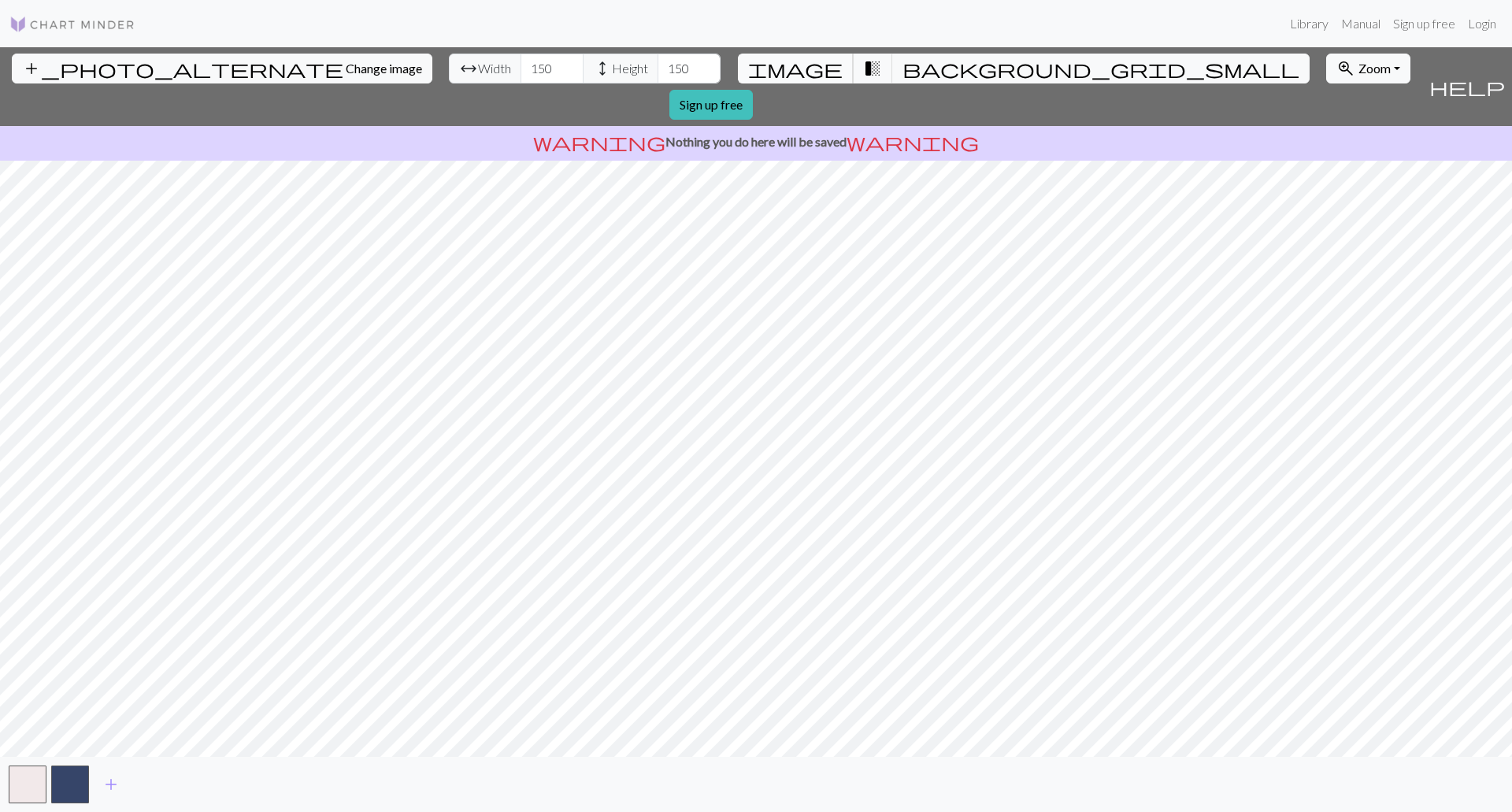
click at [808, 72] on span "image" at bounding box center [795, 69] width 94 height 22
click at [900, 768] on div "add_photo_alternate Change image arrow_range Width 150 height Height 150 image …" at bounding box center [756, 428] width 1512 height 764
click at [737, 767] on div "add_photo_alternate Change image arrow_range Width 150 height Height 150 image …" at bounding box center [756, 428] width 1512 height 764
click at [637, 811] on html "This website uses cookies to ensure you get the best experience on our website.…" at bounding box center [756, 406] width 1512 height 812
click at [1337, 69] on span "zoom_in" at bounding box center [1346, 69] width 19 height 22
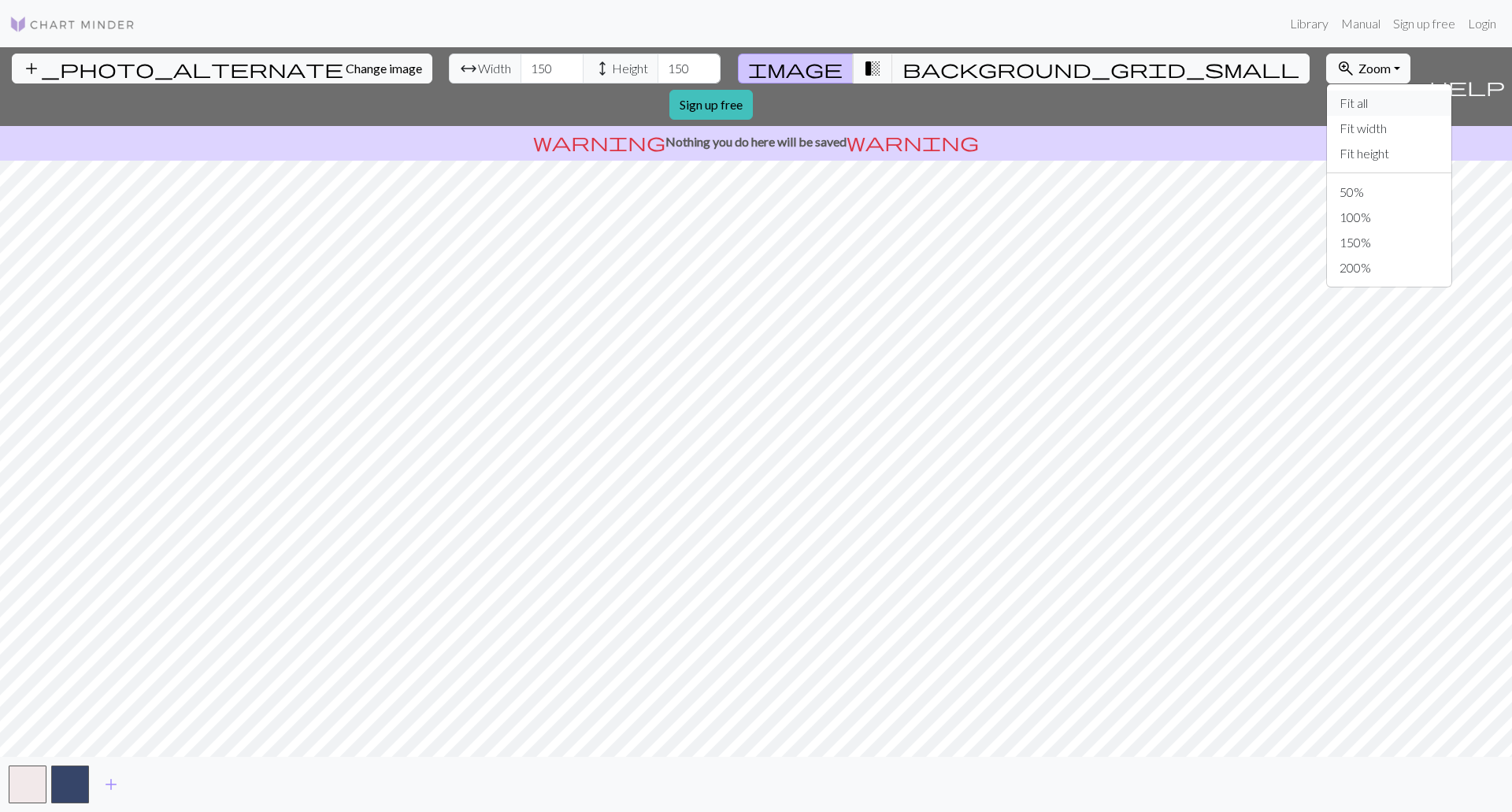
click at [1327, 97] on button "Fit all" at bounding box center [1389, 103] width 125 height 25
click at [863, 61] on span "transition_fade" at bounding box center [873, 69] width 19 height 22
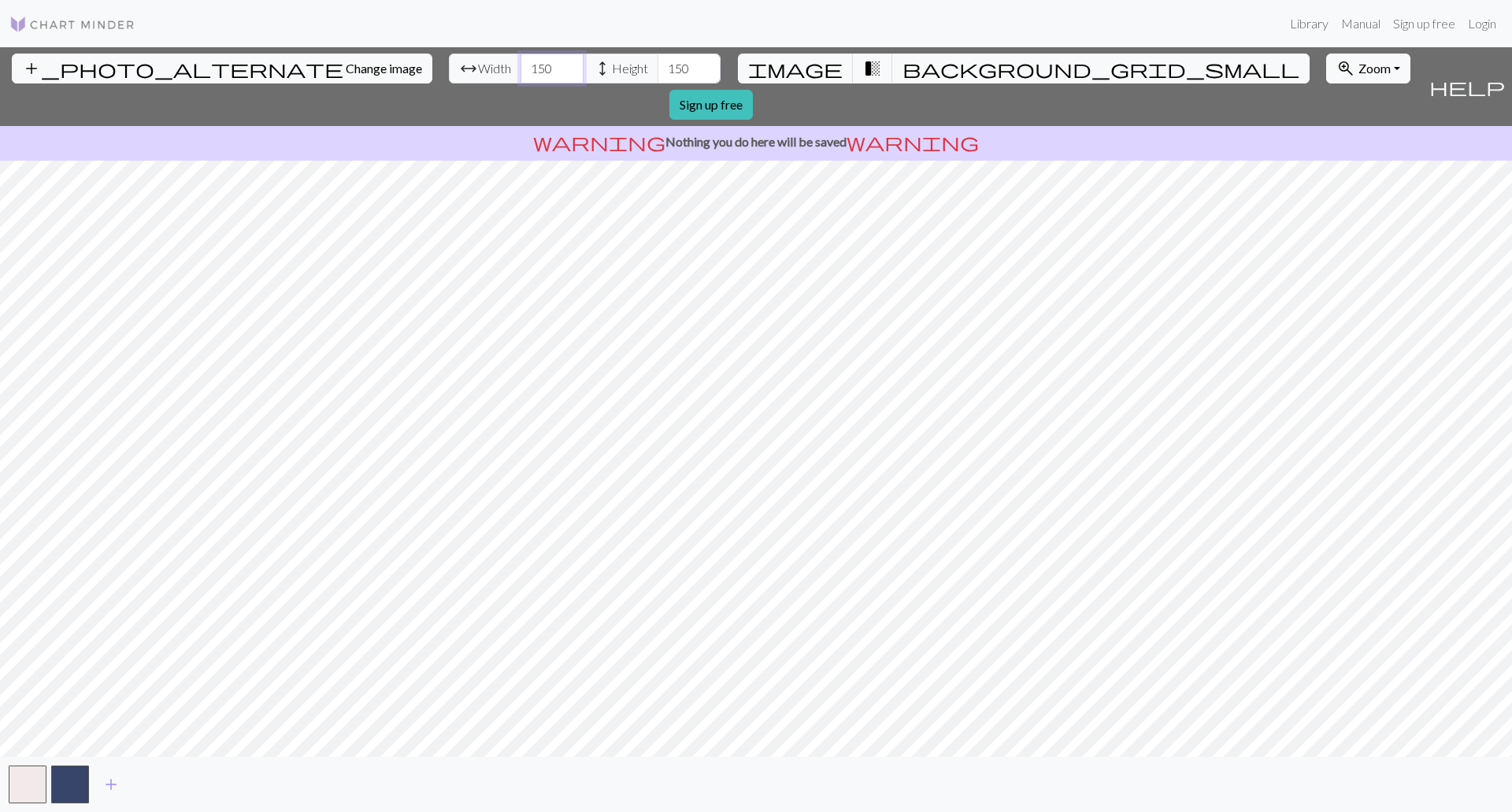
drag, startPoint x: 464, startPoint y: 69, endPoint x: 442, endPoint y: 69, distance: 22.0
click at [520, 69] on input "150" at bounding box center [551, 68] width 63 height 30
type input "200"
click at [658, 65] on input "150" at bounding box center [689, 68] width 63 height 30
drag, startPoint x: 603, startPoint y: 67, endPoint x: 574, endPoint y: 69, distance: 29.1
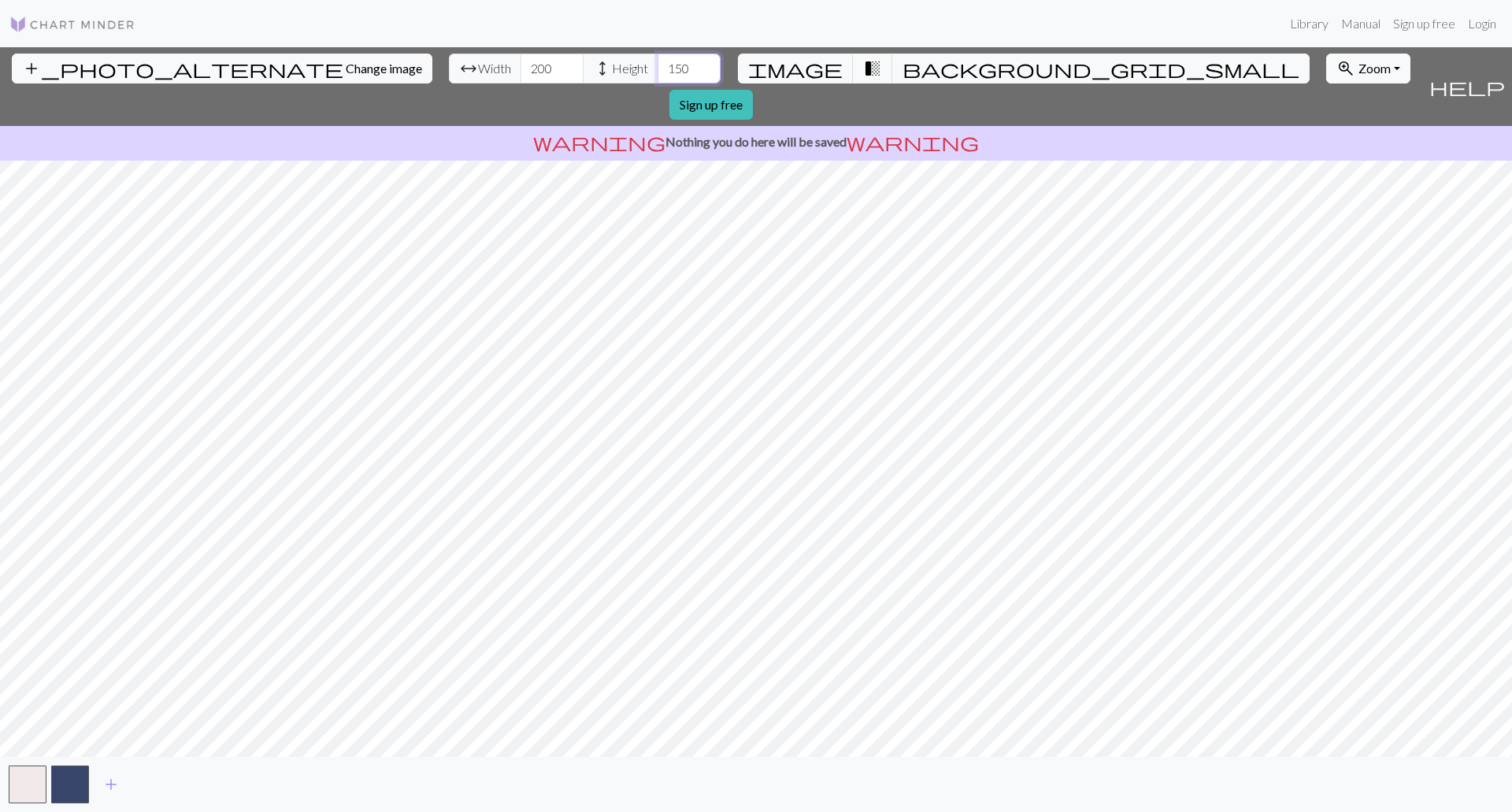
click at [658, 69] on input "150" at bounding box center [689, 68] width 63 height 30
type input "200"
click at [1359, 72] on span "Zoom" at bounding box center [1374, 68] width 32 height 15
click at [1327, 94] on button "Fit all" at bounding box center [1389, 103] width 125 height 25
click at [1131, 87] on div "add_photo_alternate Change image arrow_range Width 200 height Height 200 image …" at bounding box center [711, 86] width 1422 height 79
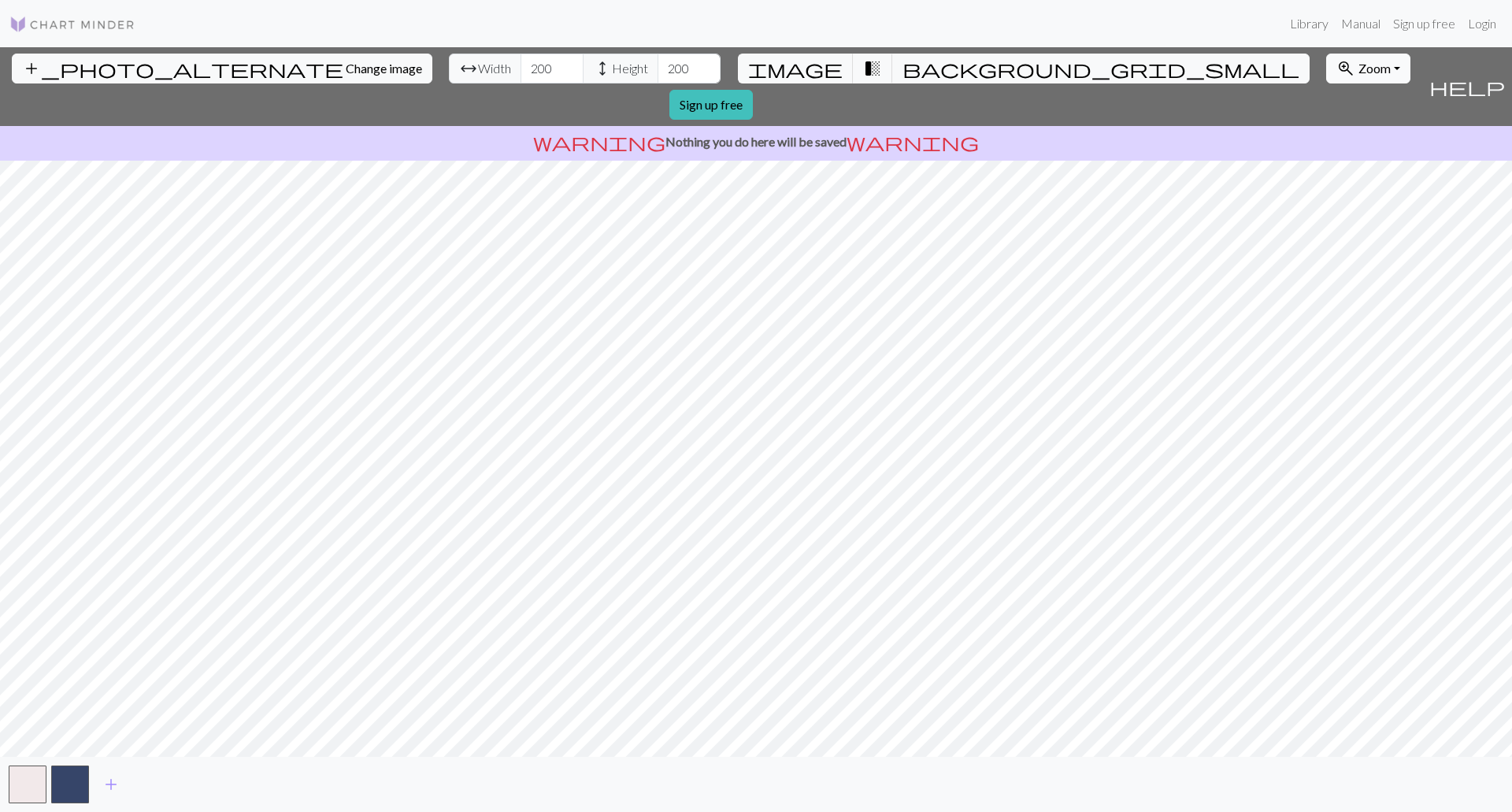
click at [1359, 75] on span "Zoom" at bounding box center [1374, 68] width 32 height 15
click at [1327, 103] on button "Fit all" at bounding box center [1389, 103] width 125 height 25
click at [684, 470] on div "add_photo_alternate Change image arrow_range Width 200 height Height 200 image …" at bounding box center [756, 428] width 1512 height 764
drag, startPoint x: 617, startPoint y: 74, endPoint x: 984, endPoint y: 63, distance: 367.2
click at [938, 59] on div "add_photo_alternate Change image arrow_range Width 200 height Height 200 image …" at bounding box center [756, 428] width 1512 height 764
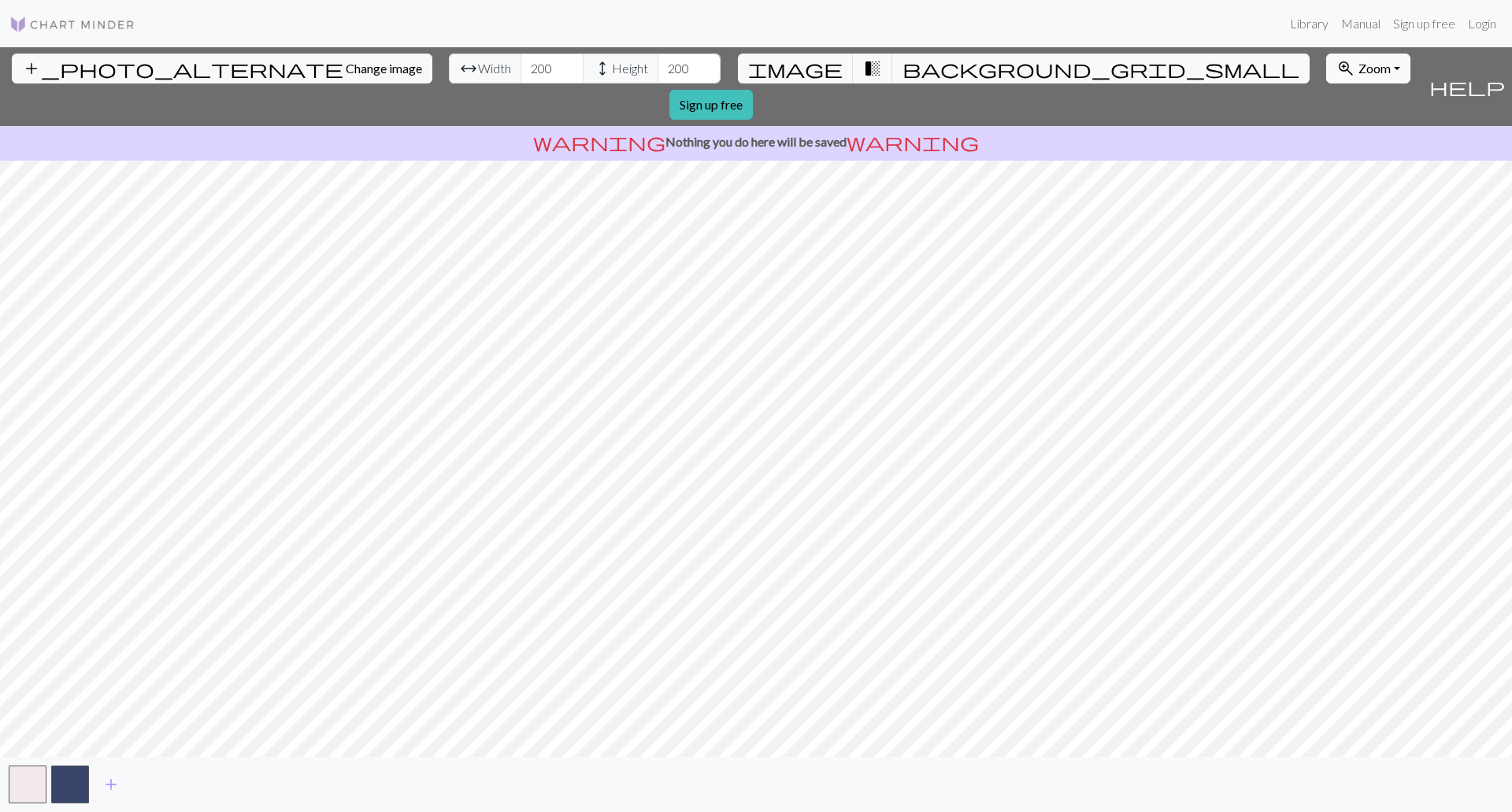
click at [1359, 72] on span "Zoom" at bounding box center [1374, 68] width 32 height 15
click at [1327, 104] on button "Fit all" at bounding box center [1389, 103] width 125 height 25
click at [1337, 61] on span "zoom_in" at bounding box center [1346, 69] width 19 height 22
drag, startPoint x: 1100, startPoint y: 98, endPoint x: 1081, endPoint y: 116, distance: 26.2
click at [1327, 98] on button "Fit all" at bounding box center [1389, 103] width 125 height 25
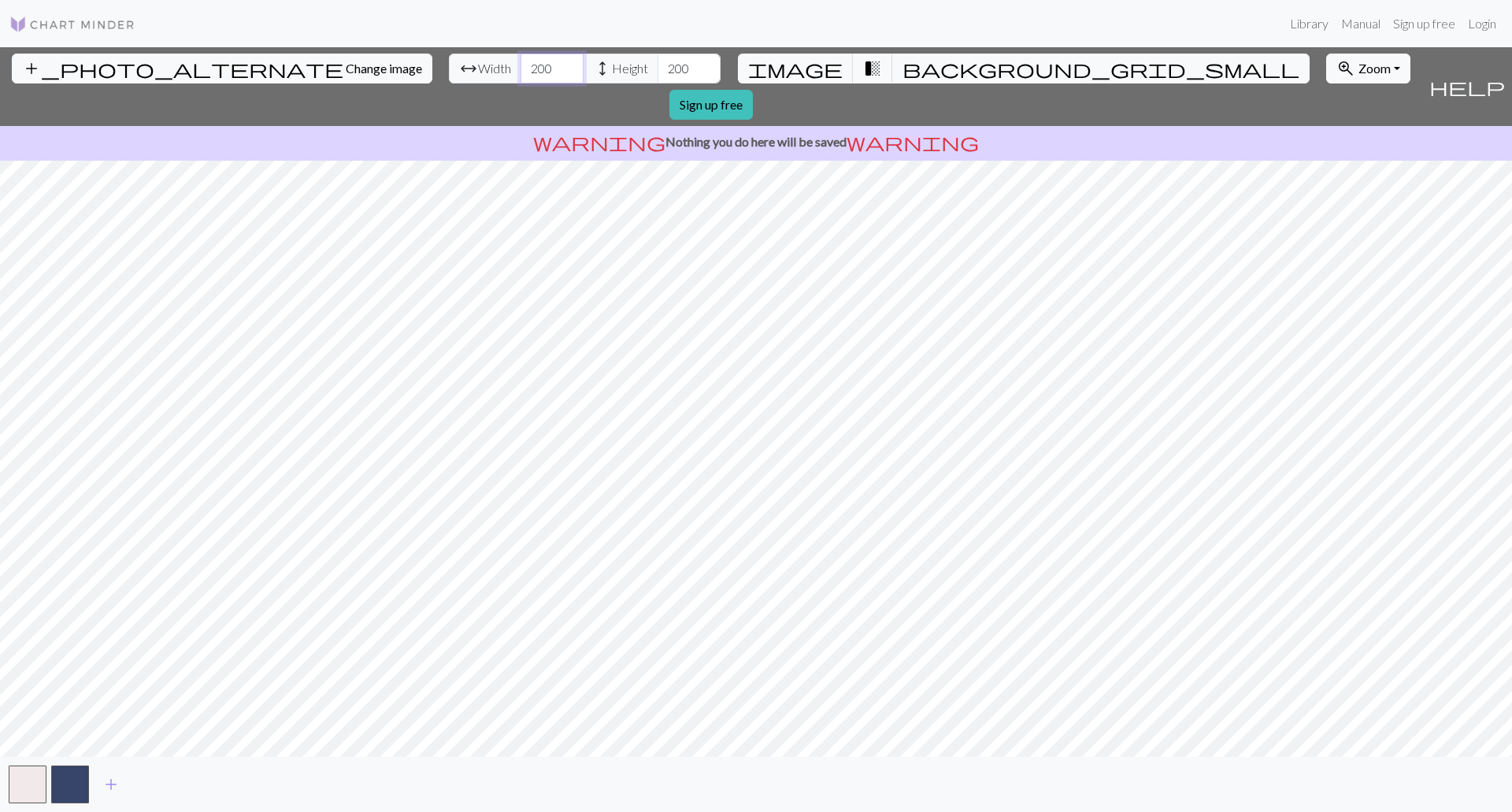
click at [520, 72] on input "200" at bounding box center [551, 68] width 63 height 30
drag, startPoint x: 467, startPoint y: 72, endPoint x: 414, endPoint y: 70, distance: 53.0
click at [449, 70] on div "arrow_range Width 200 height Height 200" at bounding box center [584, 68] width 272 height 30
click at [903, 69] on span "background_grid_small" at bounding box center [1101, 69] width 397 height 22
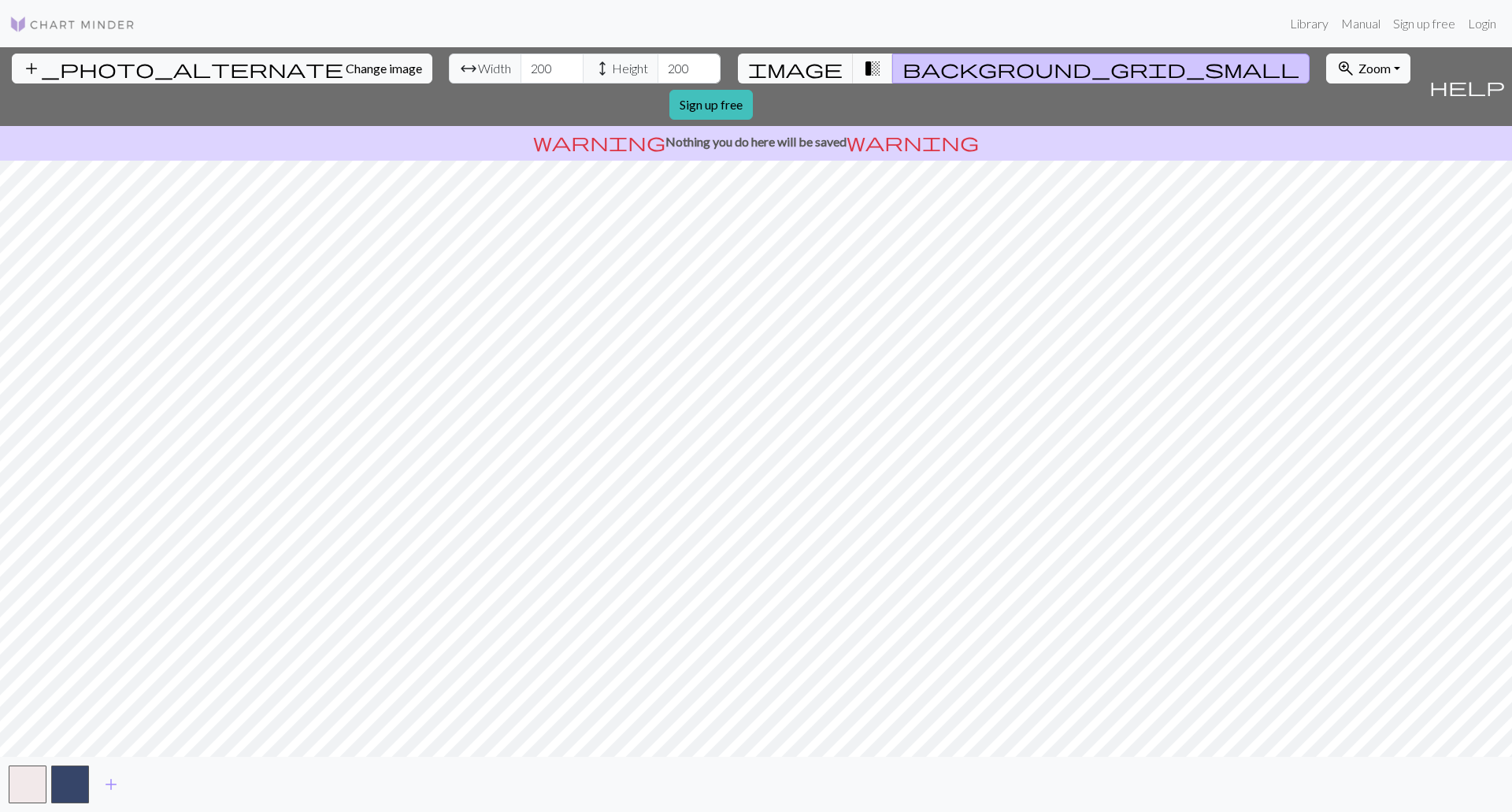
click at [903, 69] on span "background_grid_small" at bounding box center [1101, 69] width 397 height 22
click at [863, 64] on span "transition_fade" at bounding box center [873, 69] width 19 height 22
